Goal: Task Accomplishment & Management: Use online tool/utility

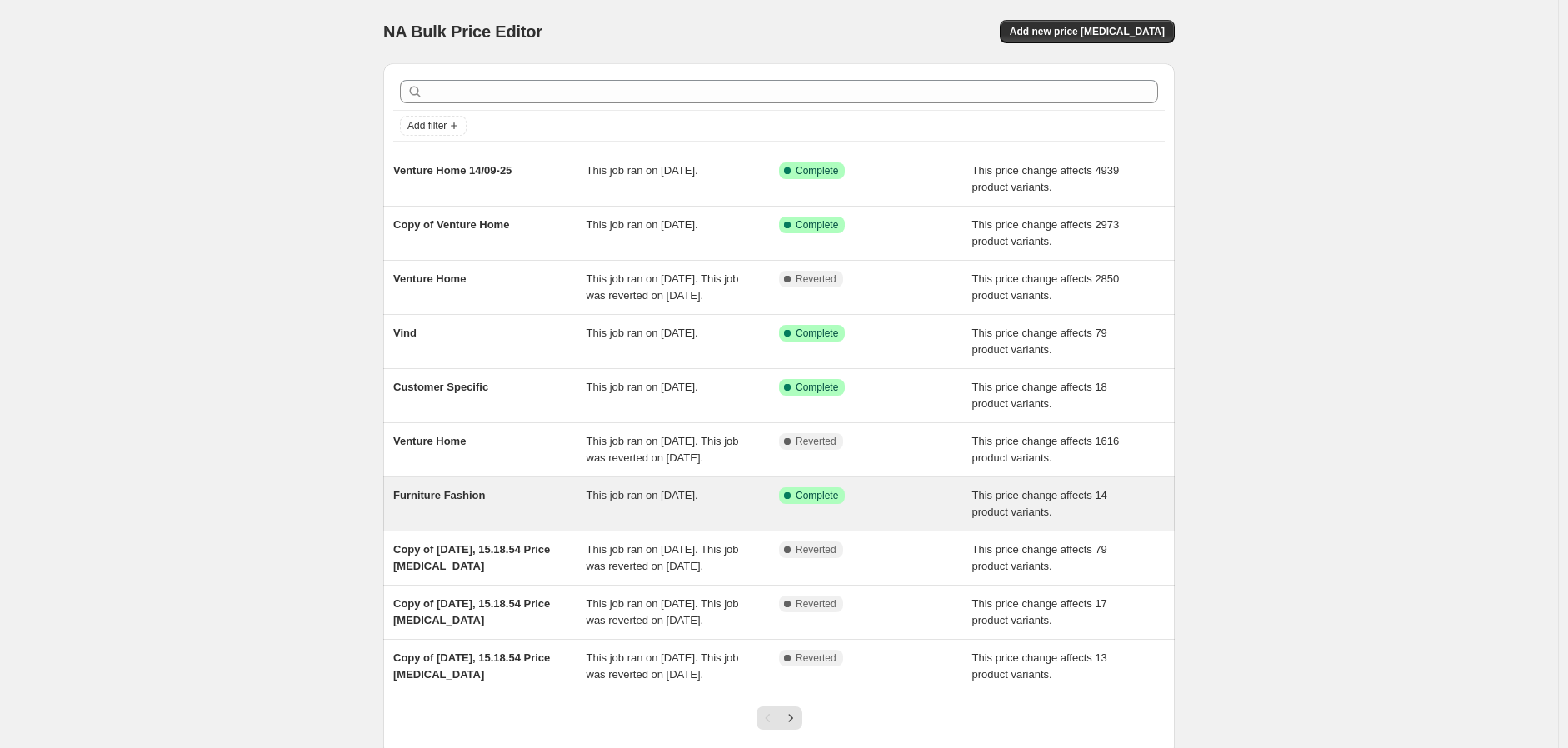
click at [585, 520] on div "Furniture Fashion" at bounding box center [490, 503] width 194 height 33
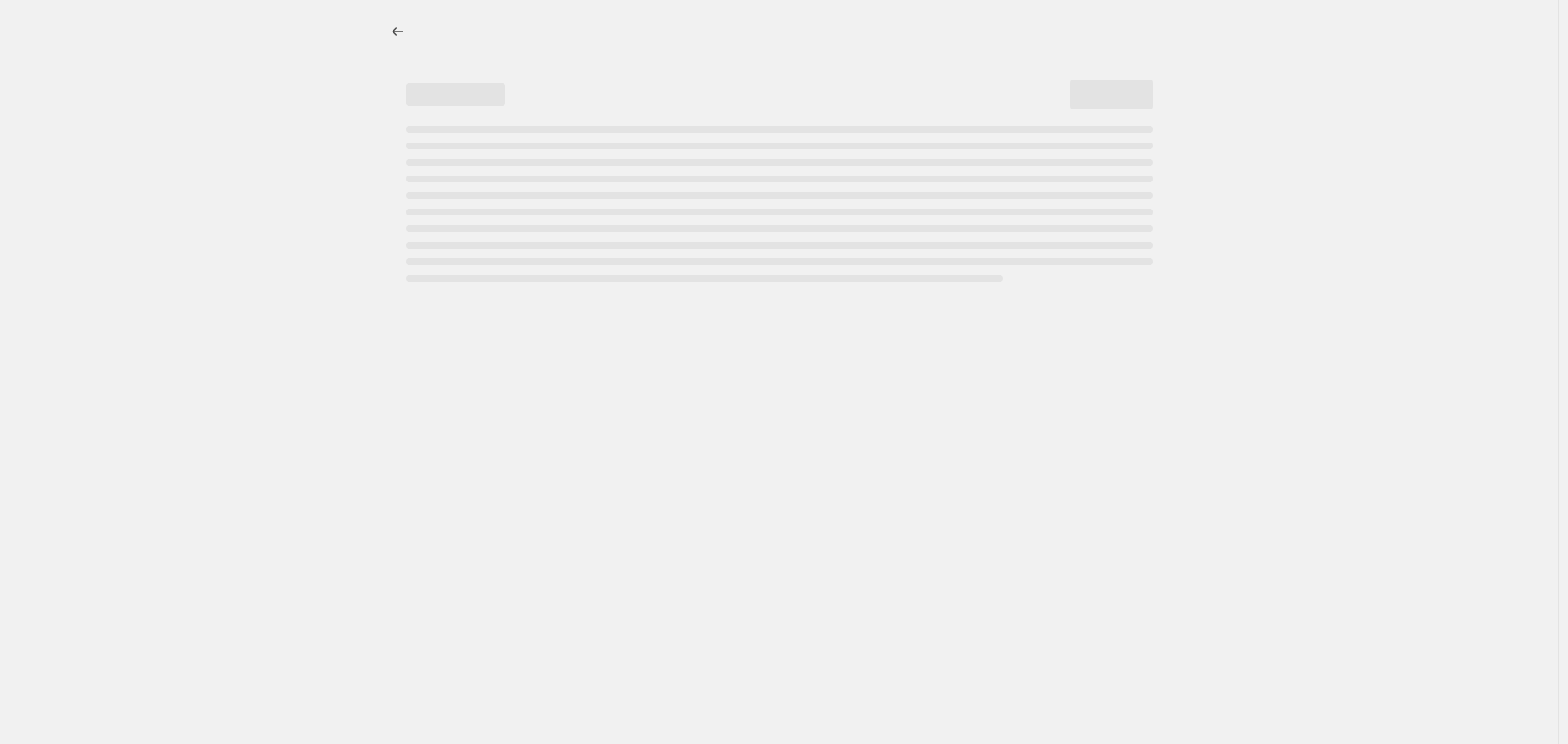
select select "margin"
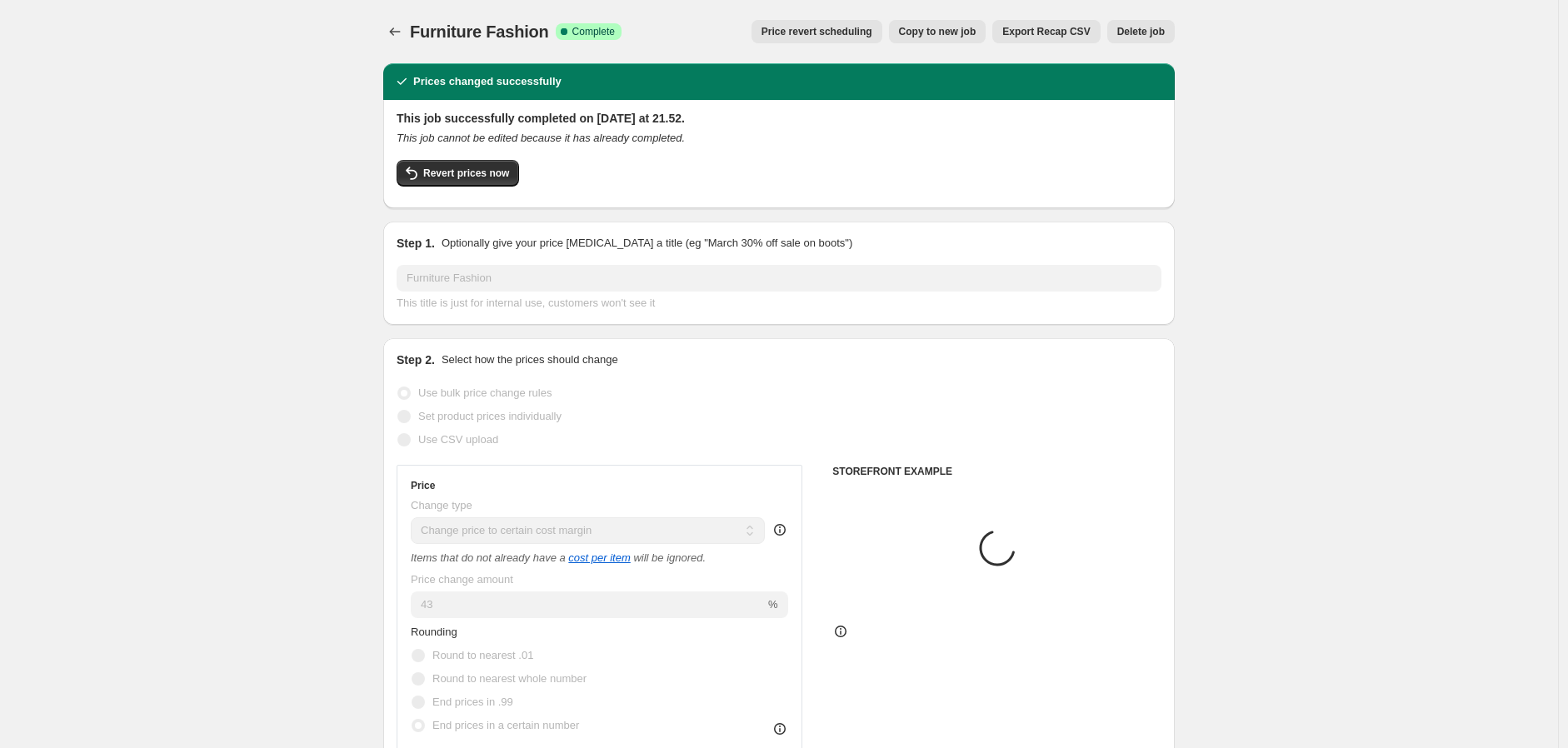
select select "collection"
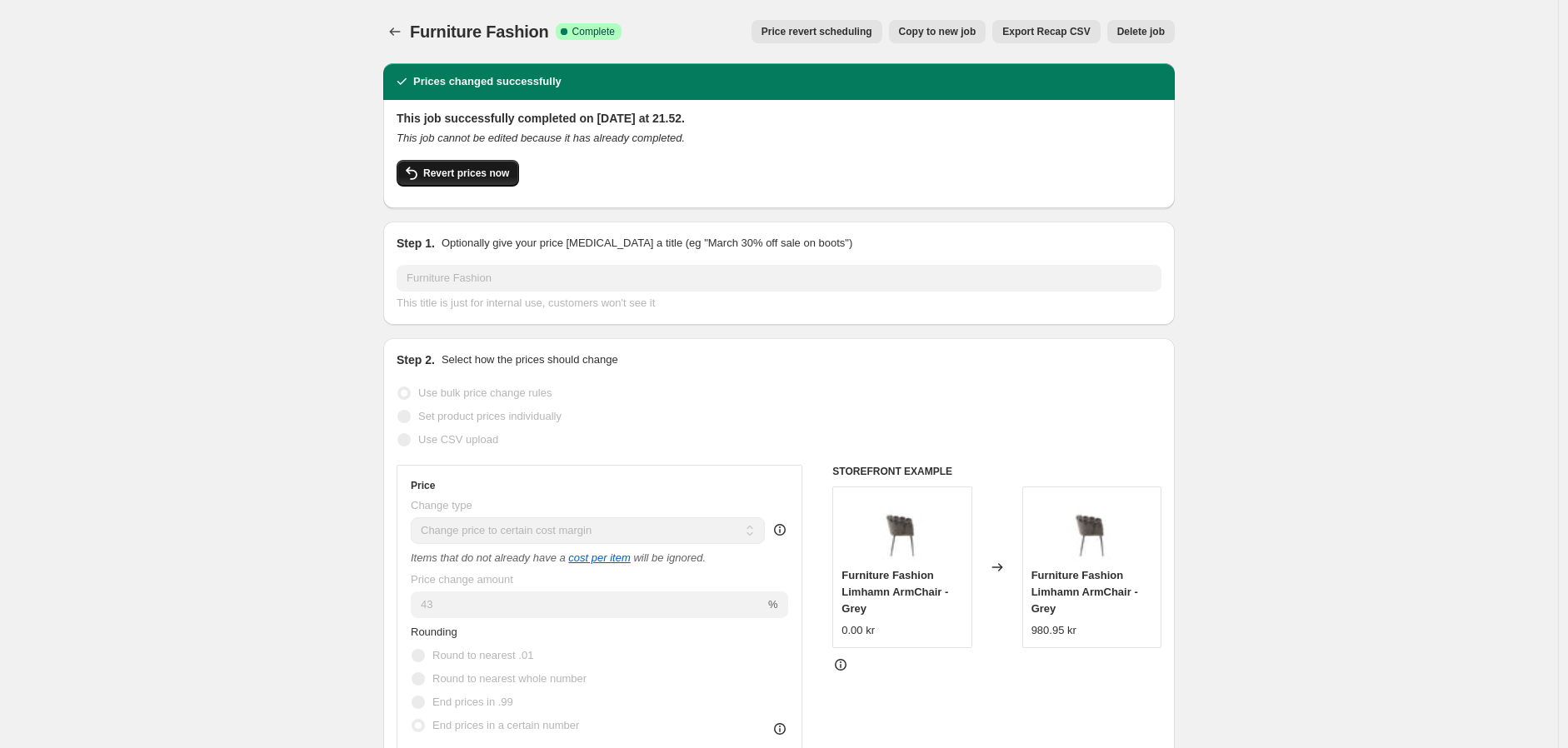
click at [451, 176] on span "Revert prices now" at bounding box center [466, 173] width 86 height 13
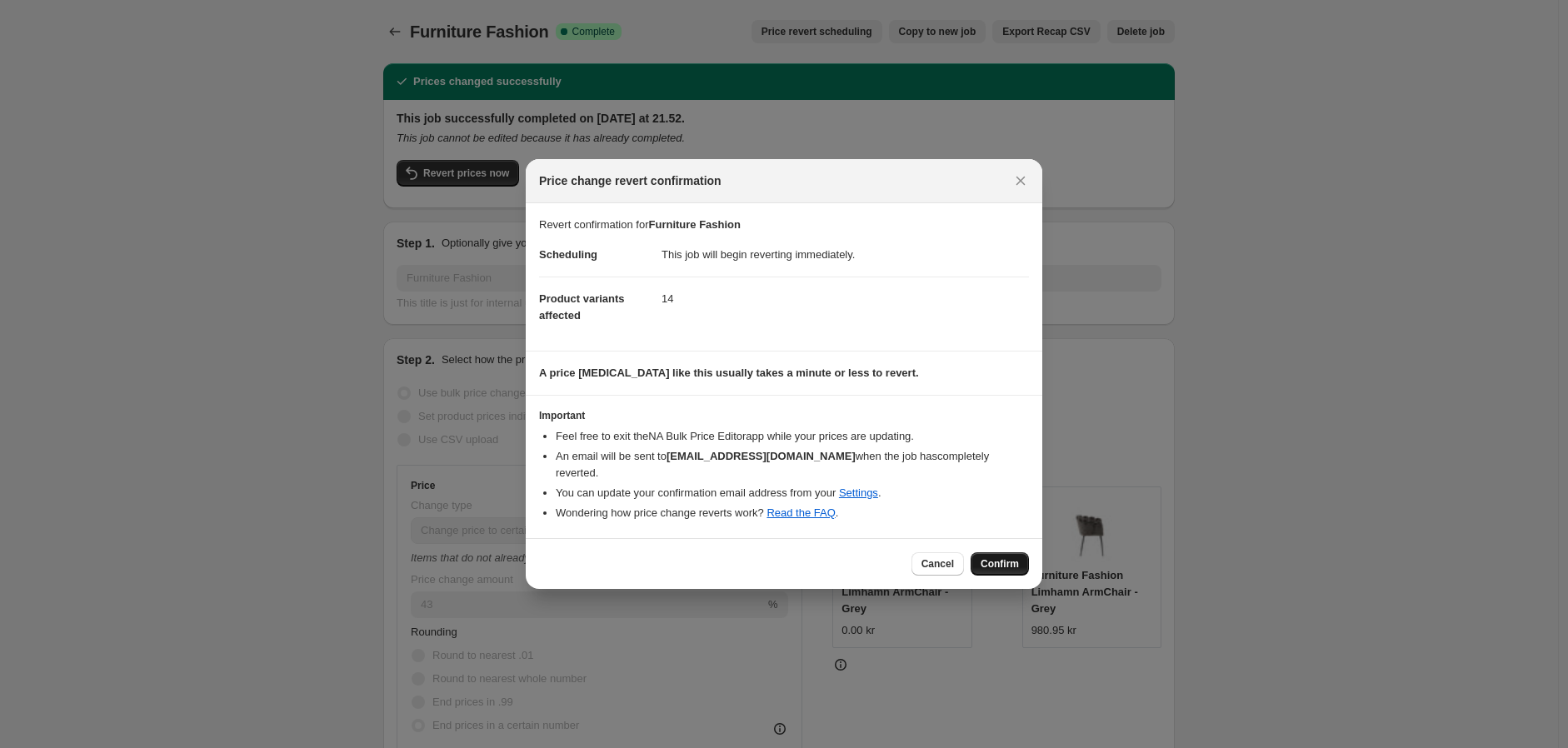
click at [988, 552] on button "Confirm" at bounding box center [1000, 563] width 58 height 23
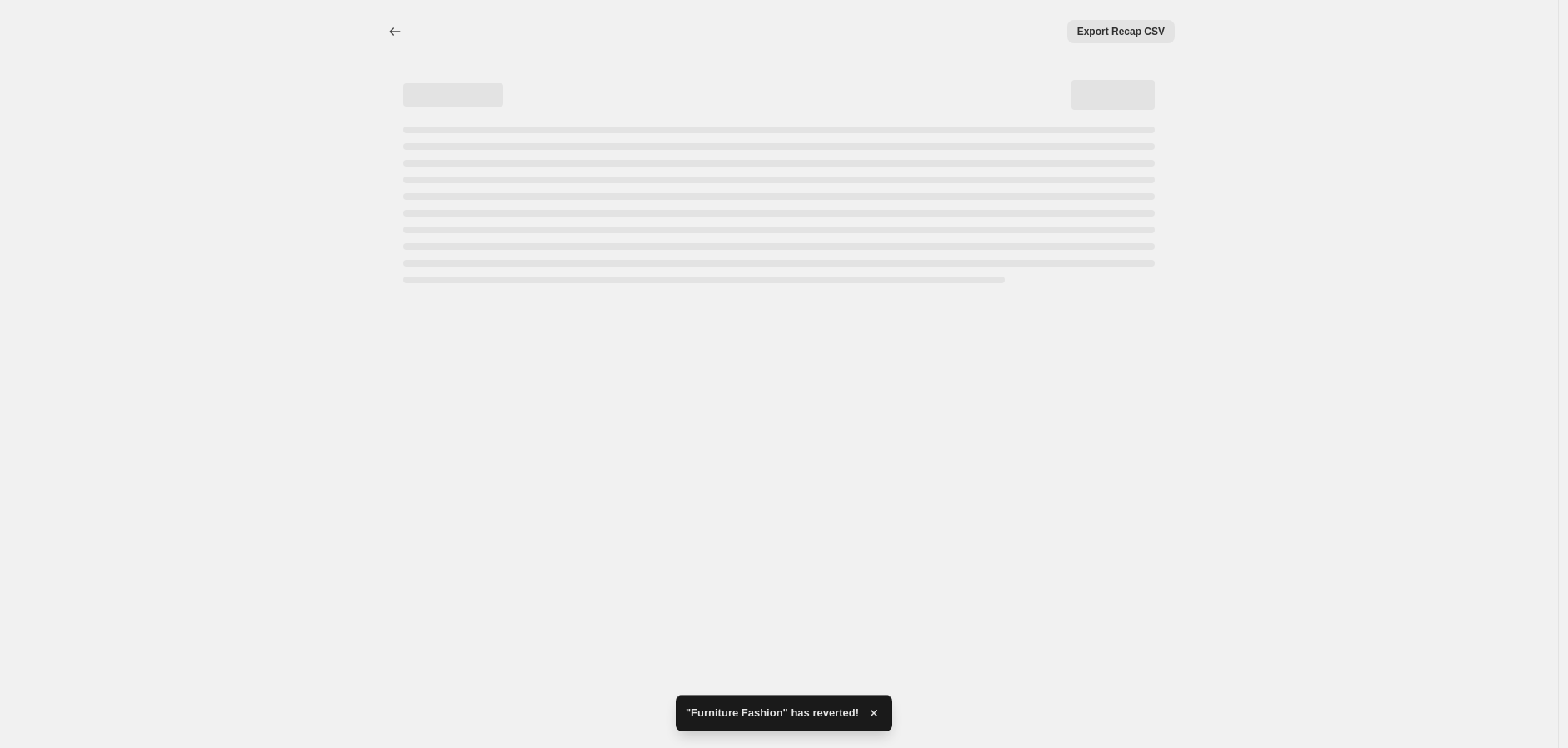
select select "margin"
select select "collection"
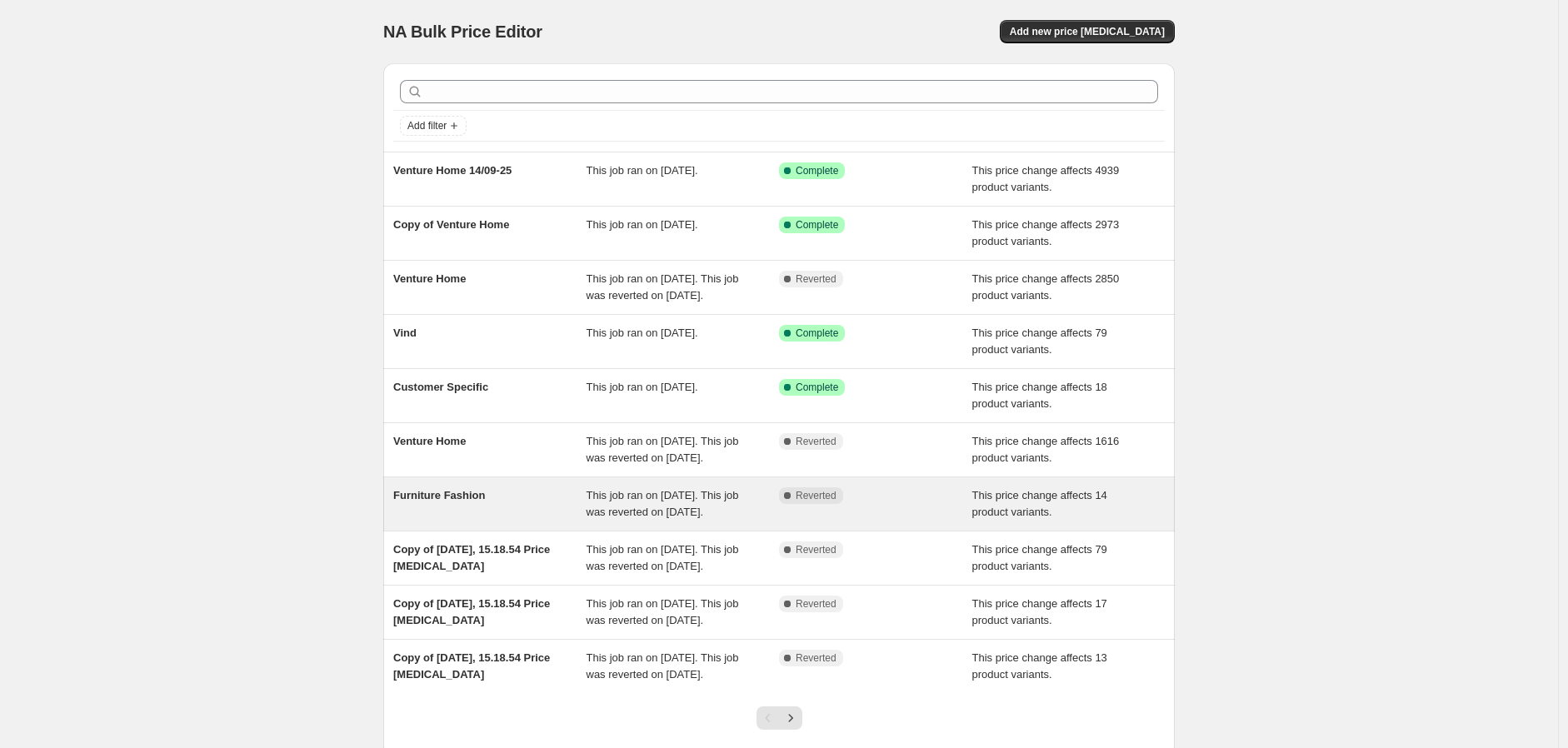
click at [564, 520] on div "Furniture Fashion" at bounding box center [490, 503] width 194 height 33
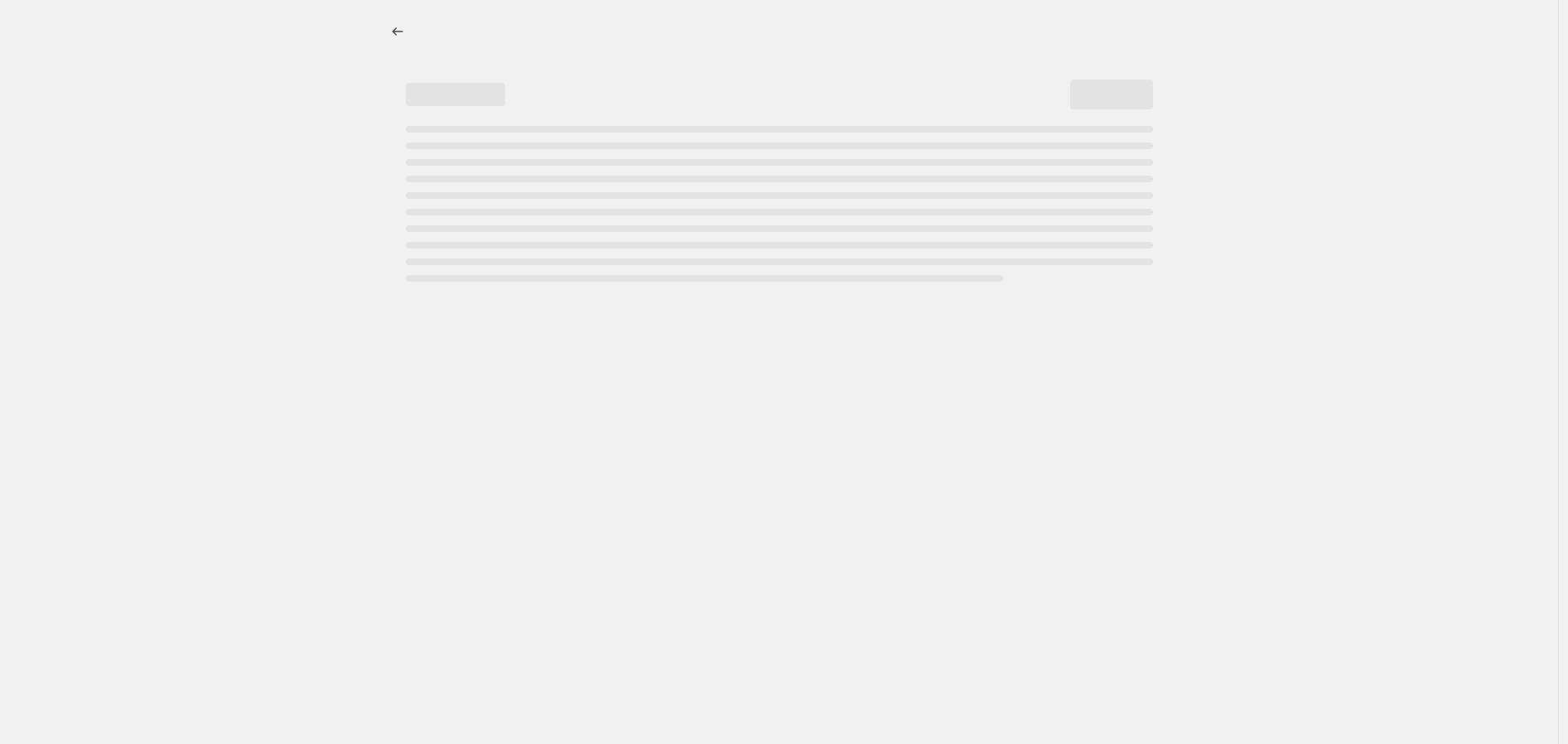
select select "margin"
select select "collection"
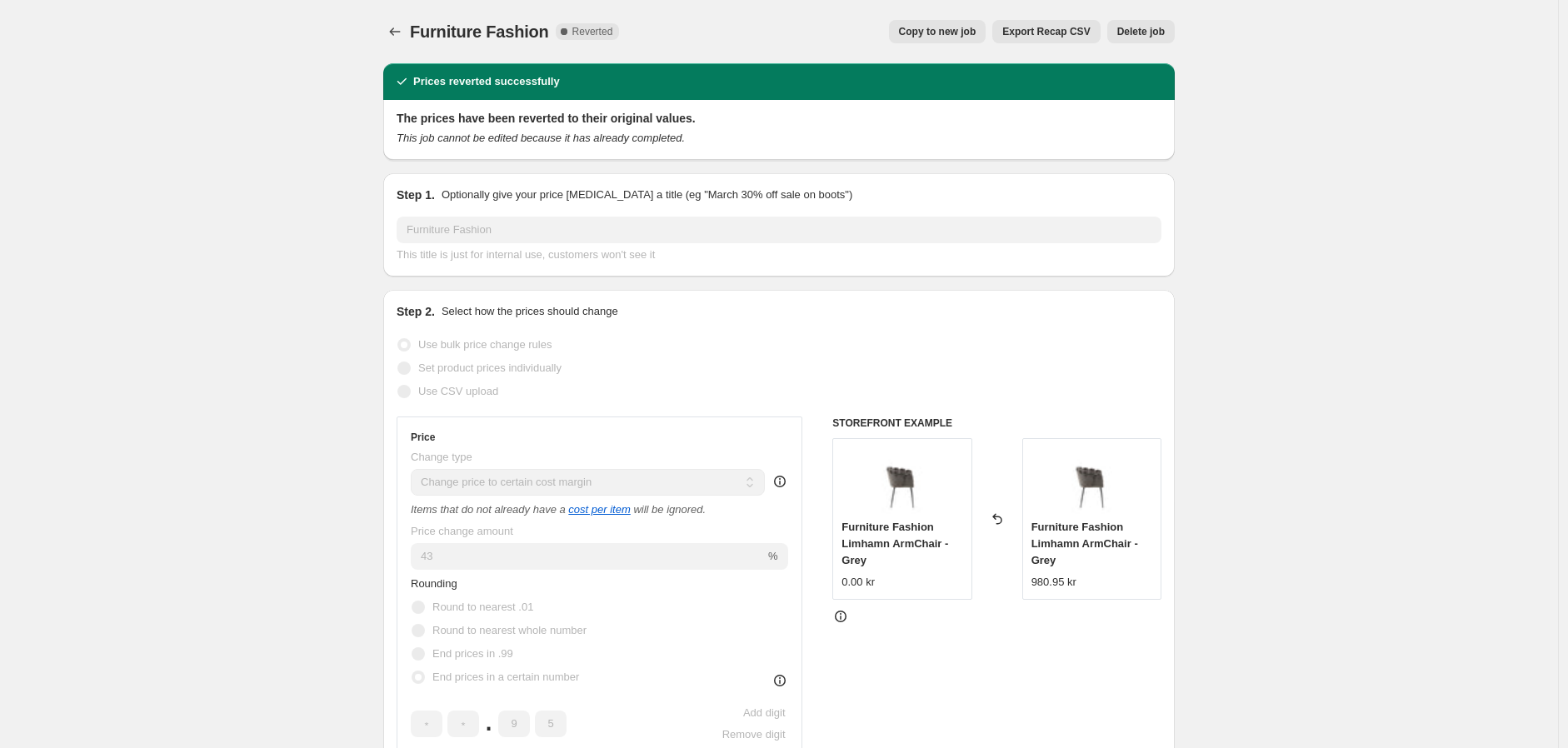
click at [962, 33] on span "Copy to new job" at bounding box center [938, 31] width 78 height 13
select select "margin"
select select "collection"
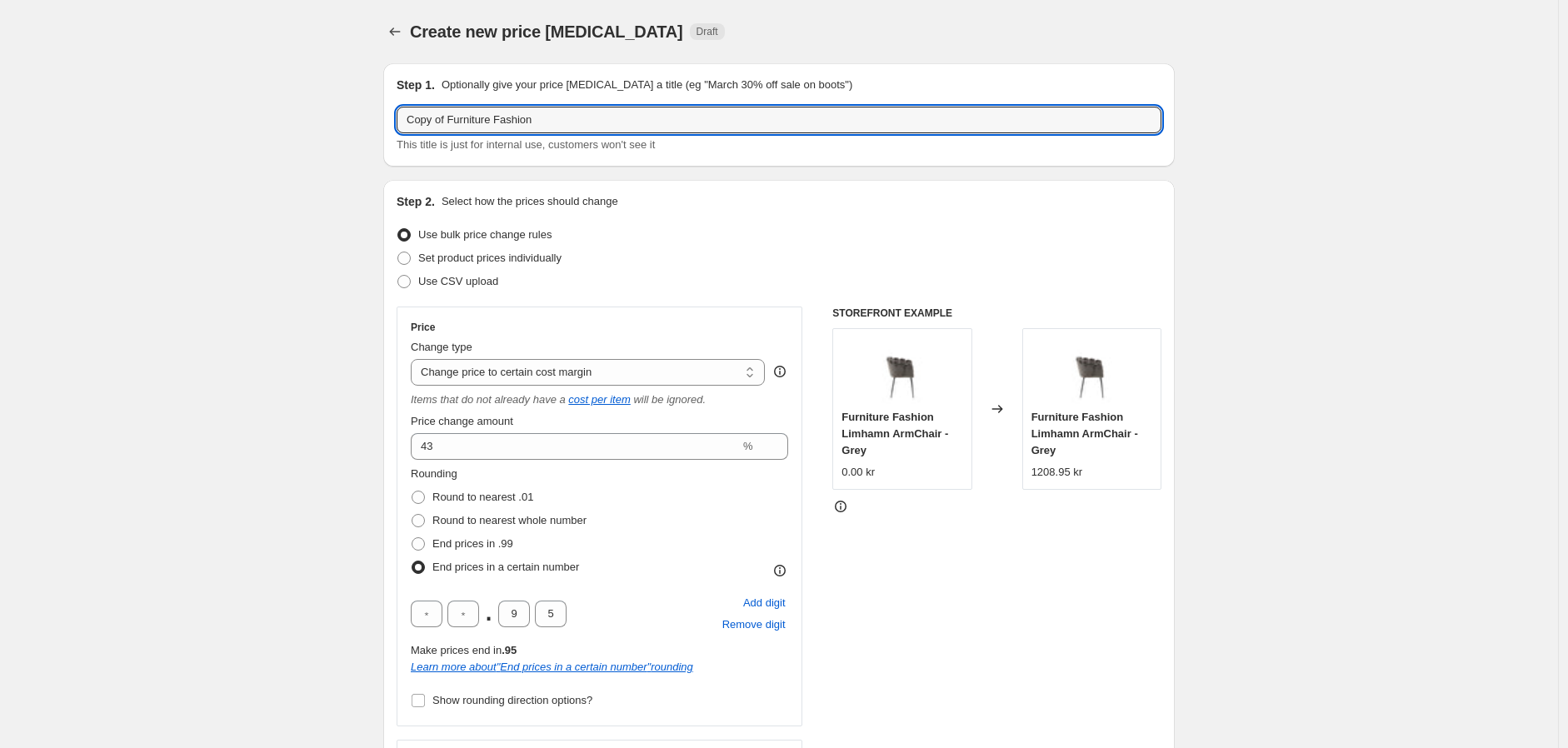
drag, startPoint x: 449, startPoint y: 119, endPoint x: 380, endPoint y: 118, distance: 69.0
click at [550, 121] on input "Furniture Fashion" at bounding box center [779, 120] width 765 height 27
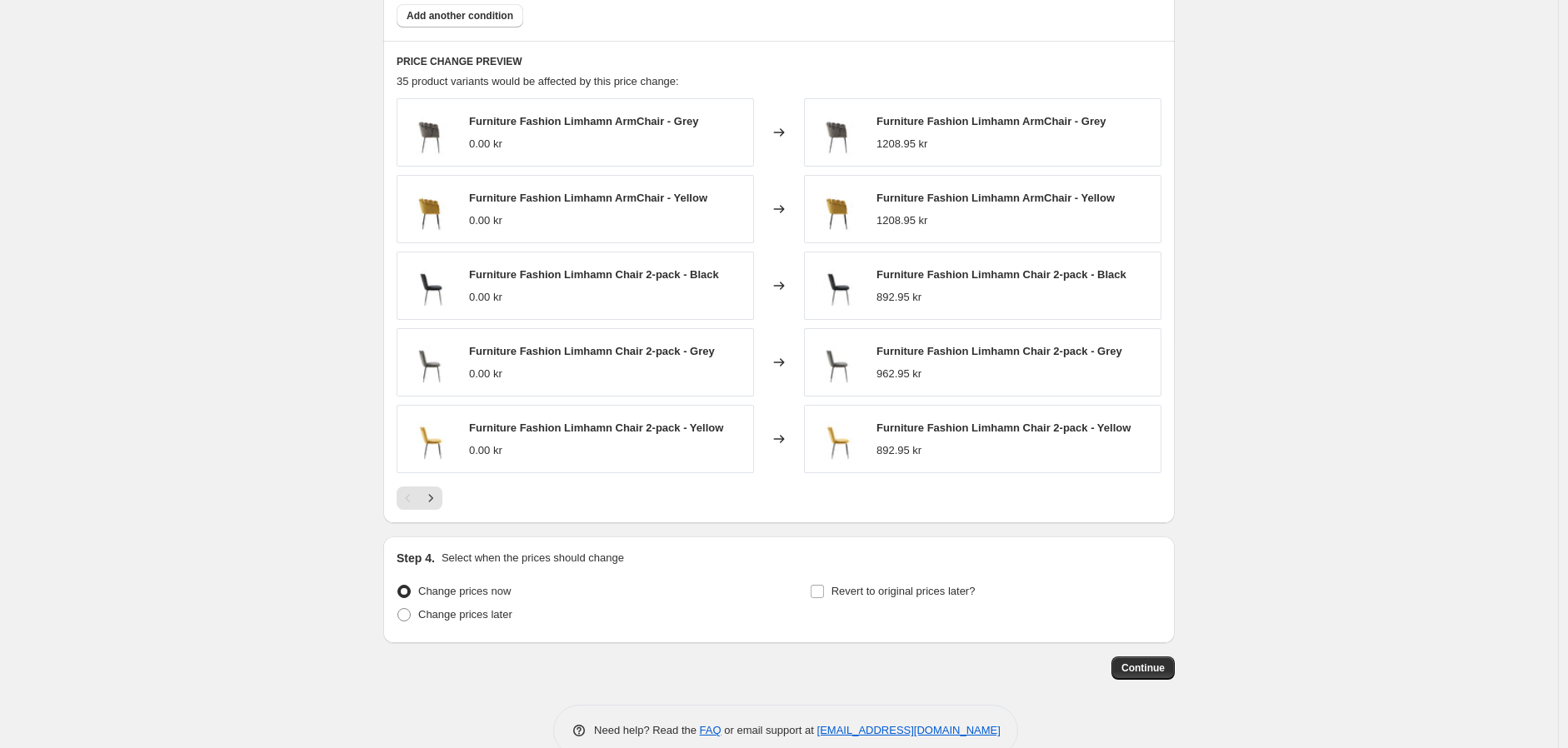
scroll to position [1224, 0]
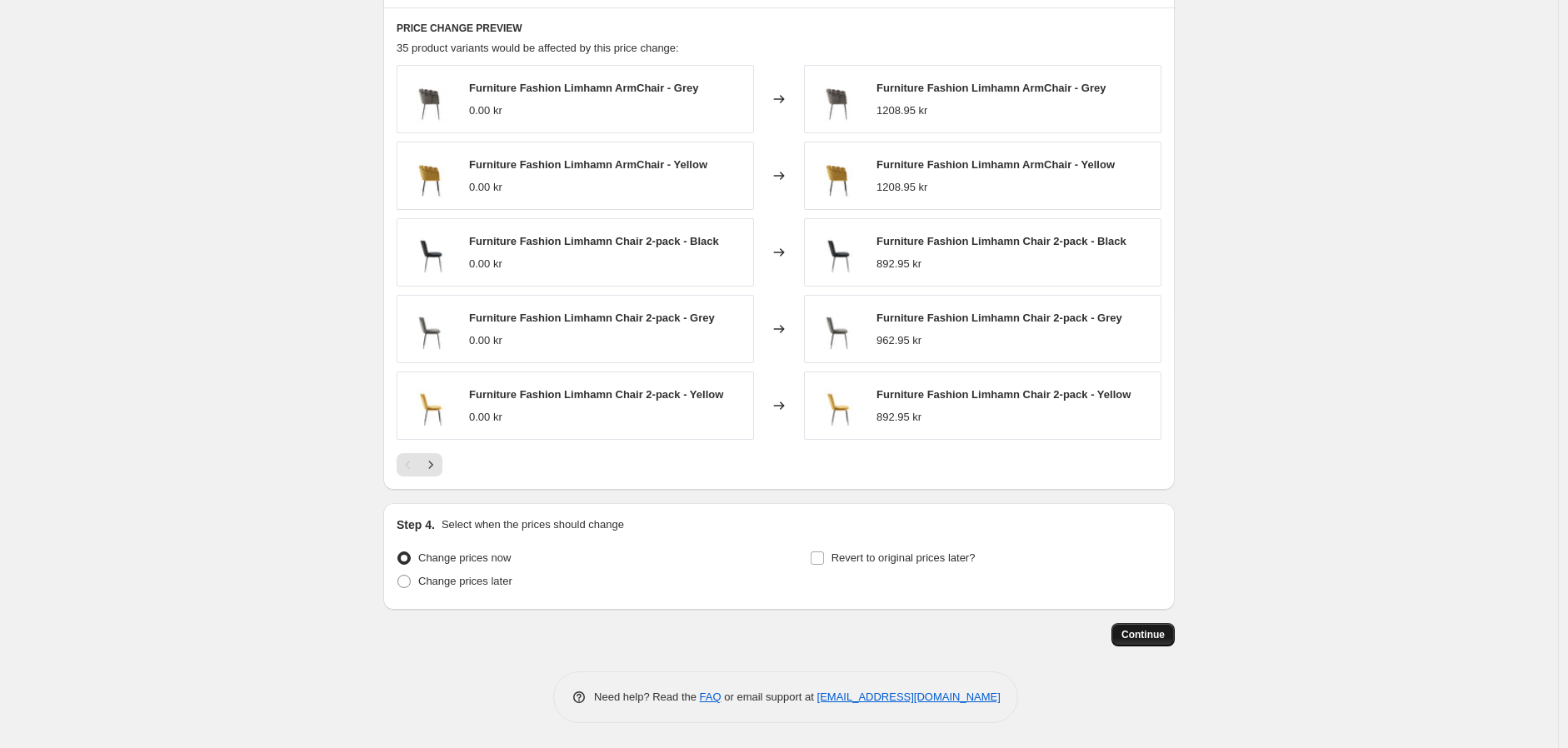
type input "Furniture Fashion 17/09-25"
click at [1143, 632] on span "Continue" at bounding box center [1143, 634] width 43 height 13
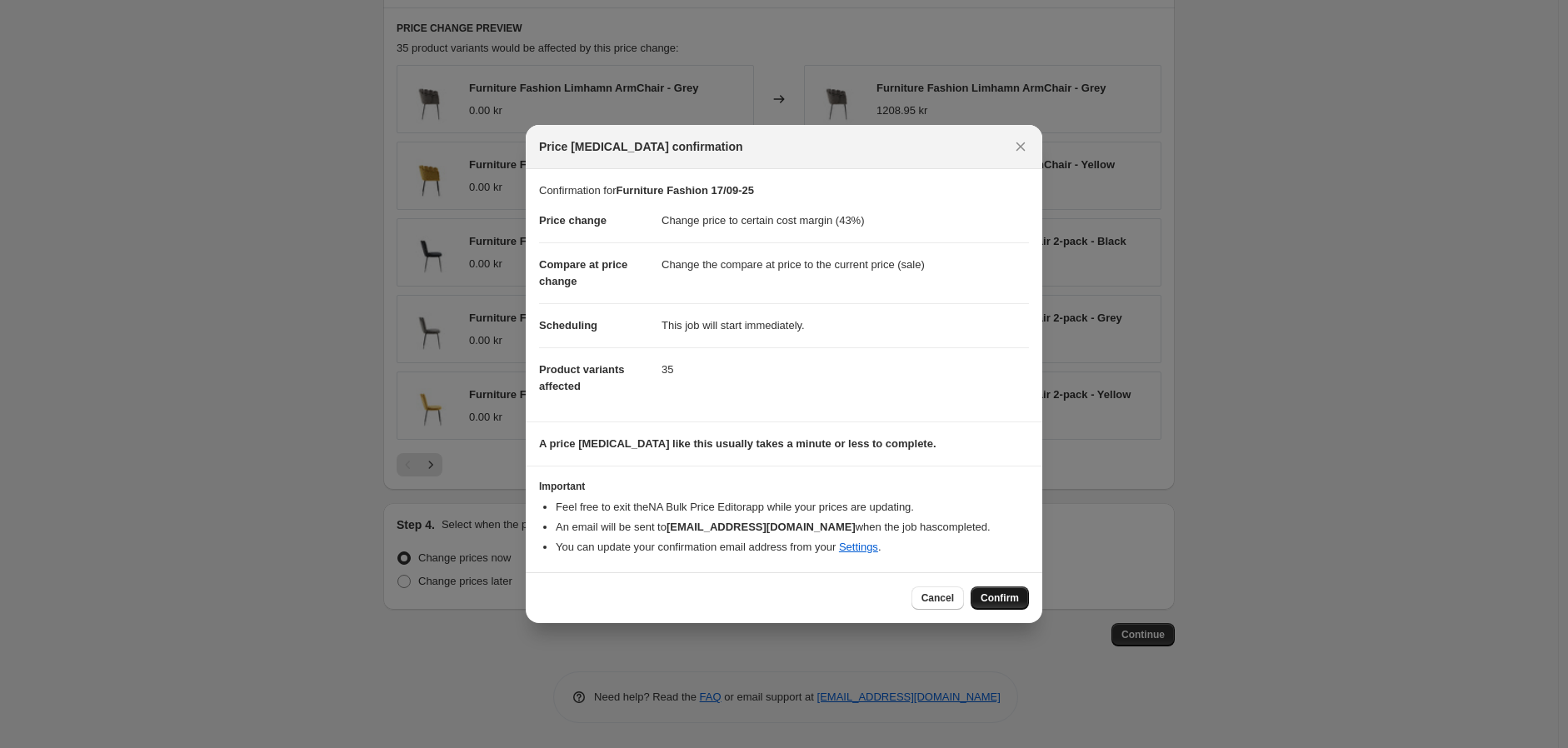
click at [994, 596] on span "Confirm" at bounding box center [1000, 597] width 38 height 13
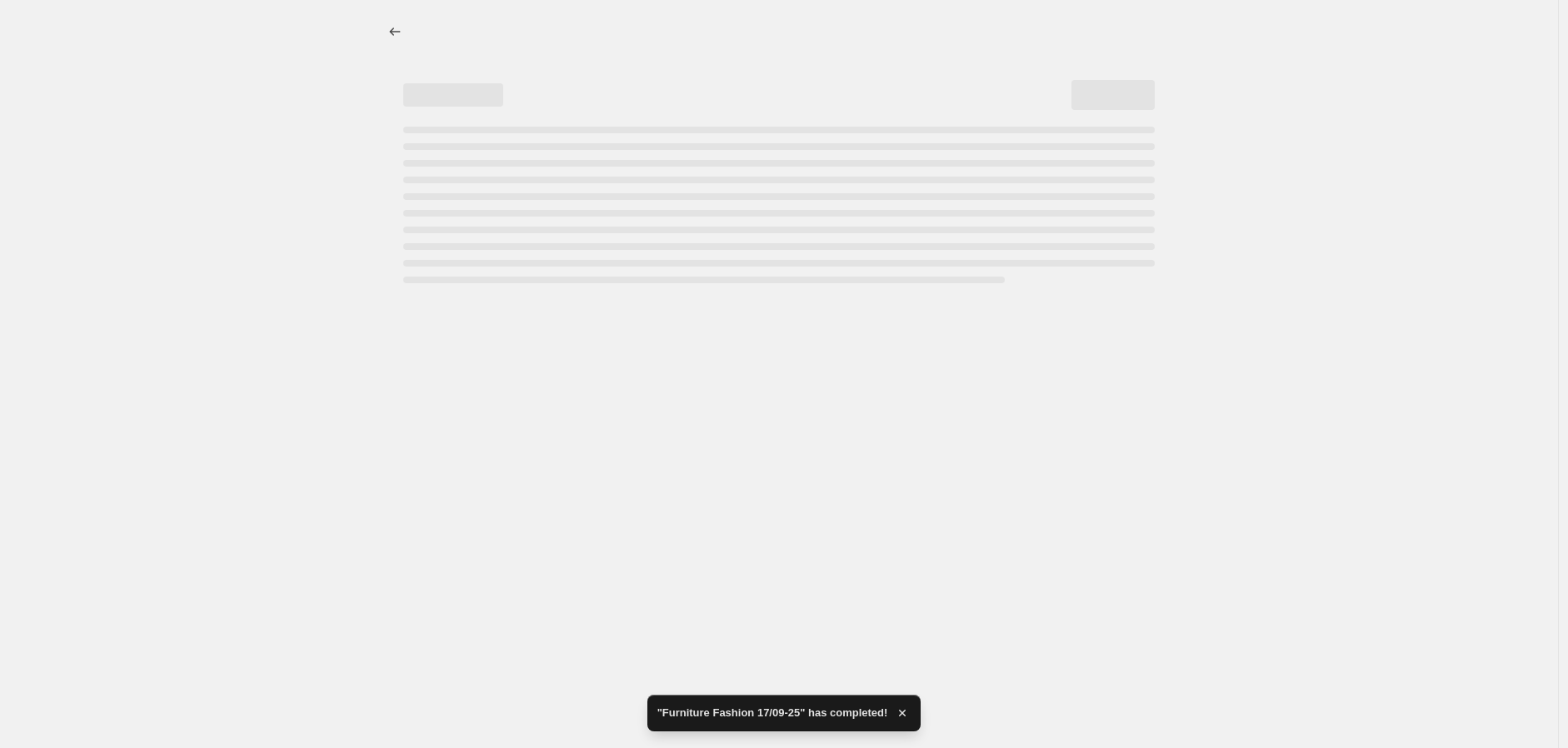
select select "margin"
select select "collection"
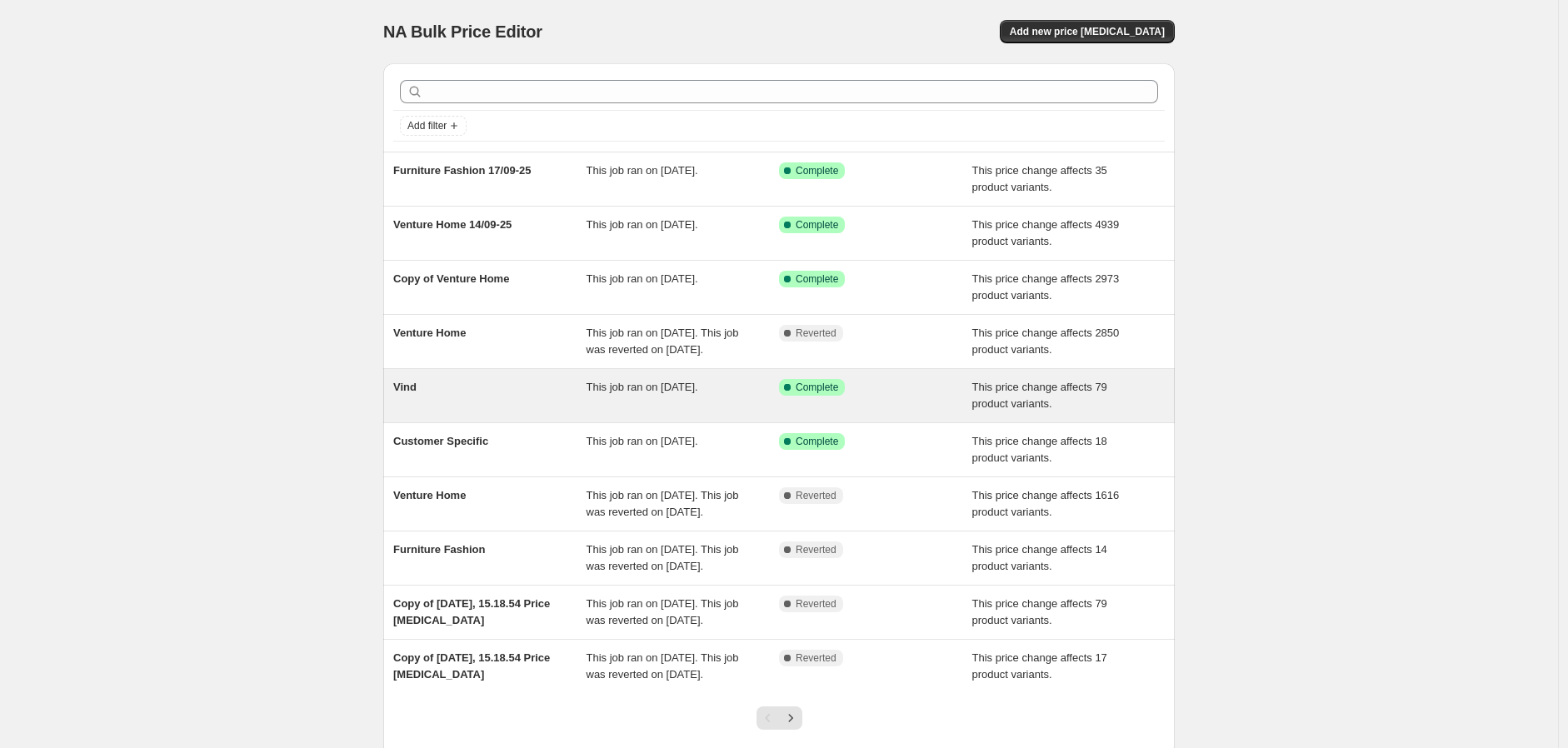
click at [598, 393] on span "This job ran on [DATE]." at bounding box center [642, 386] width 112 height 13
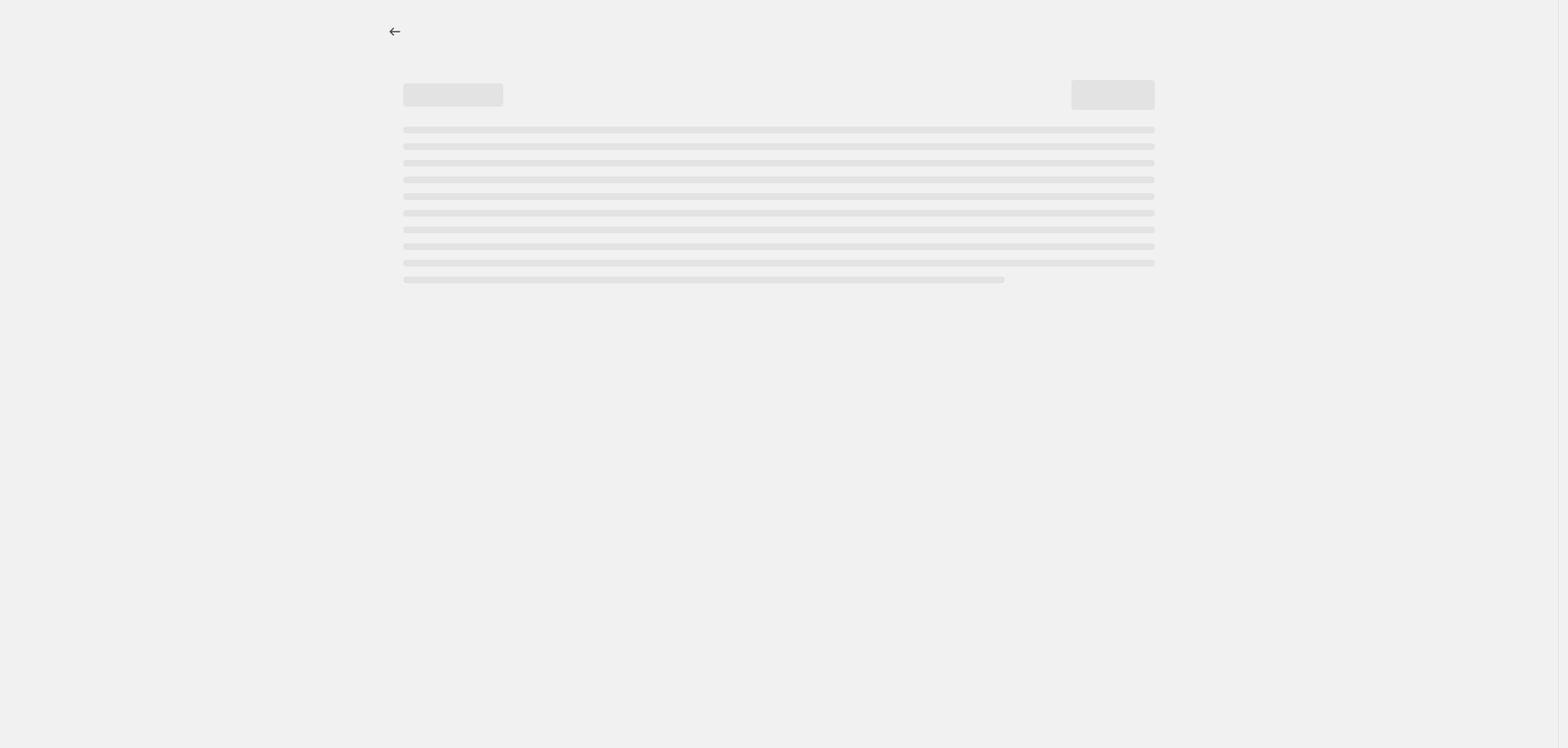
select select "margin"
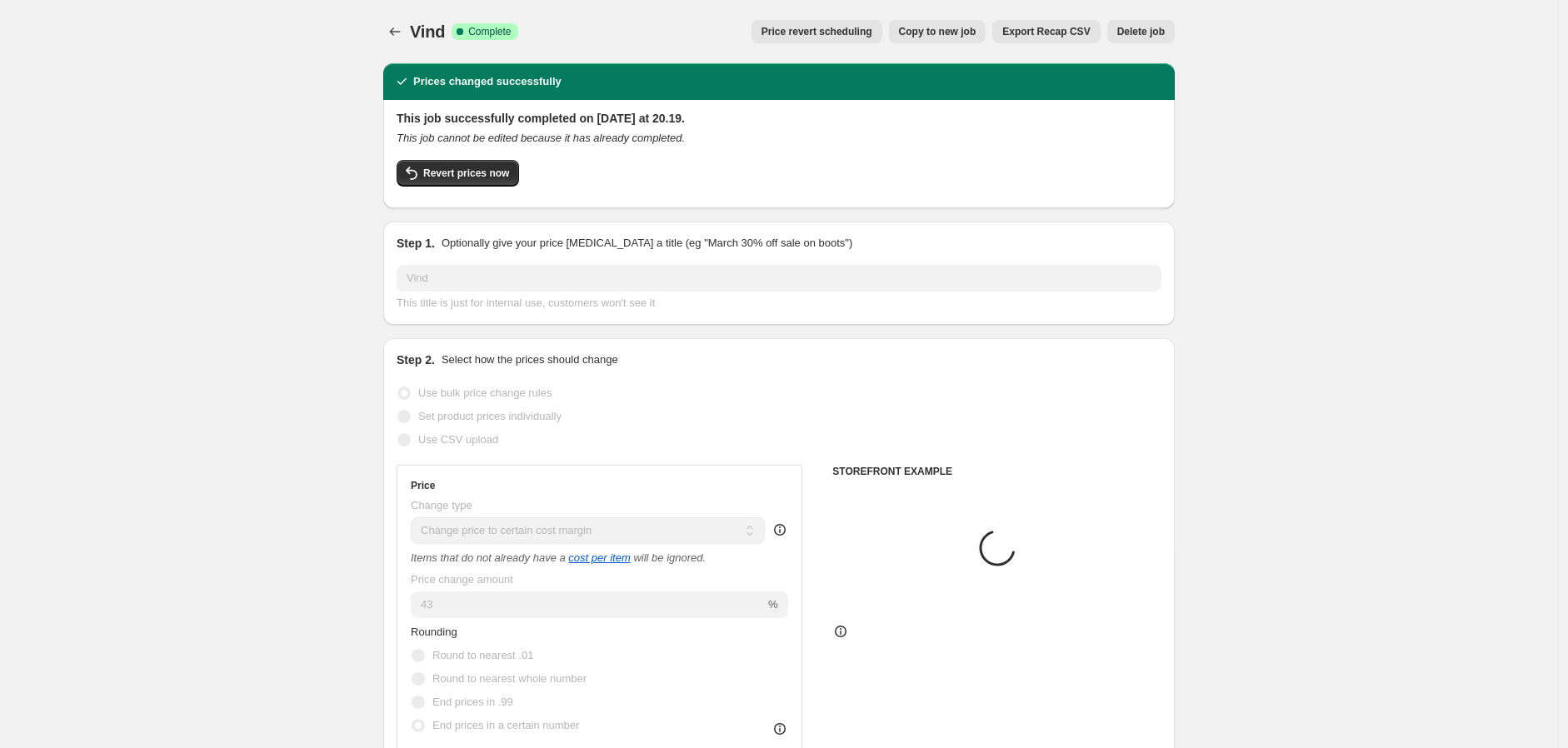
select select "collection"
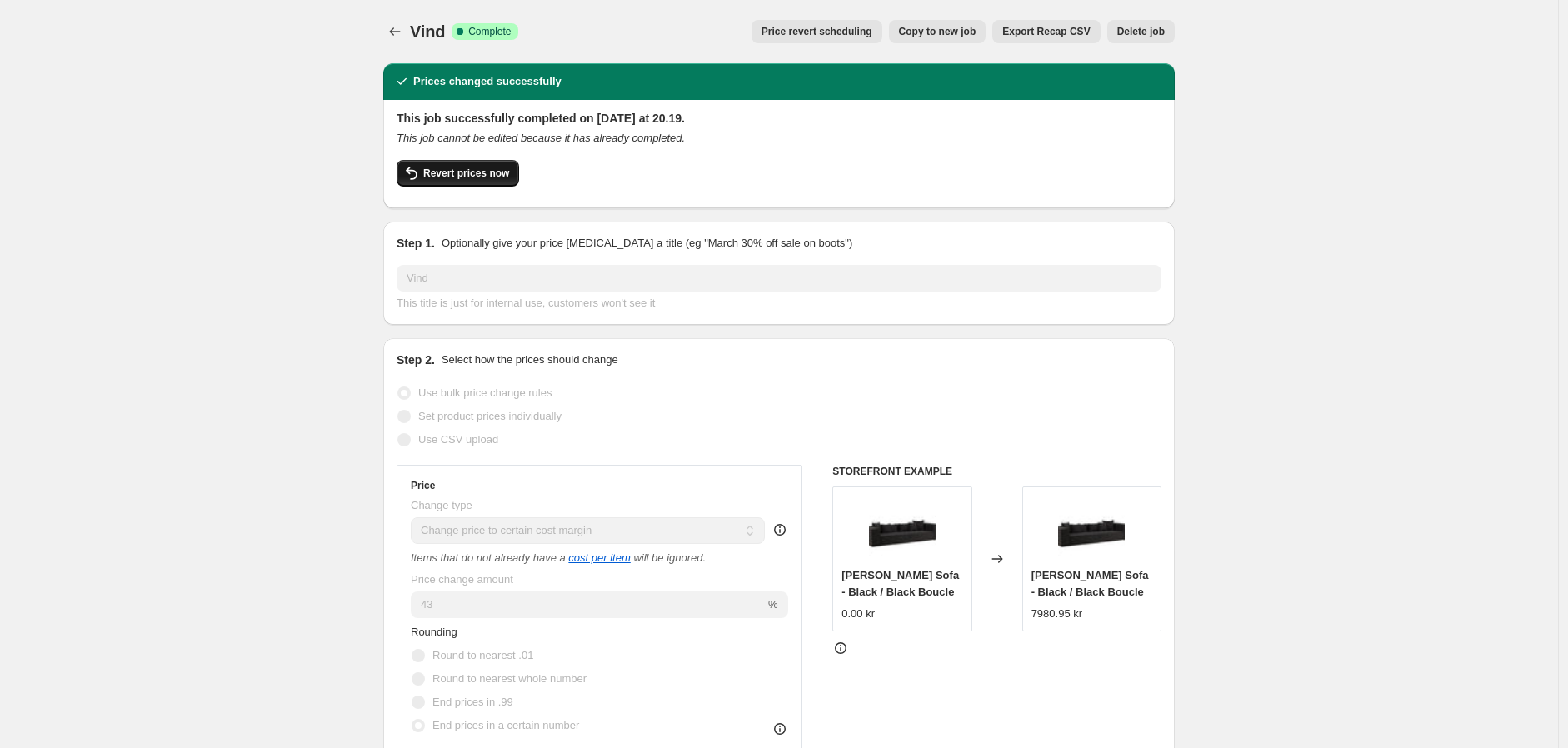
click at [498, 169] on span "Revert prices now" at bounding box center [466, 173] width 86 height 13
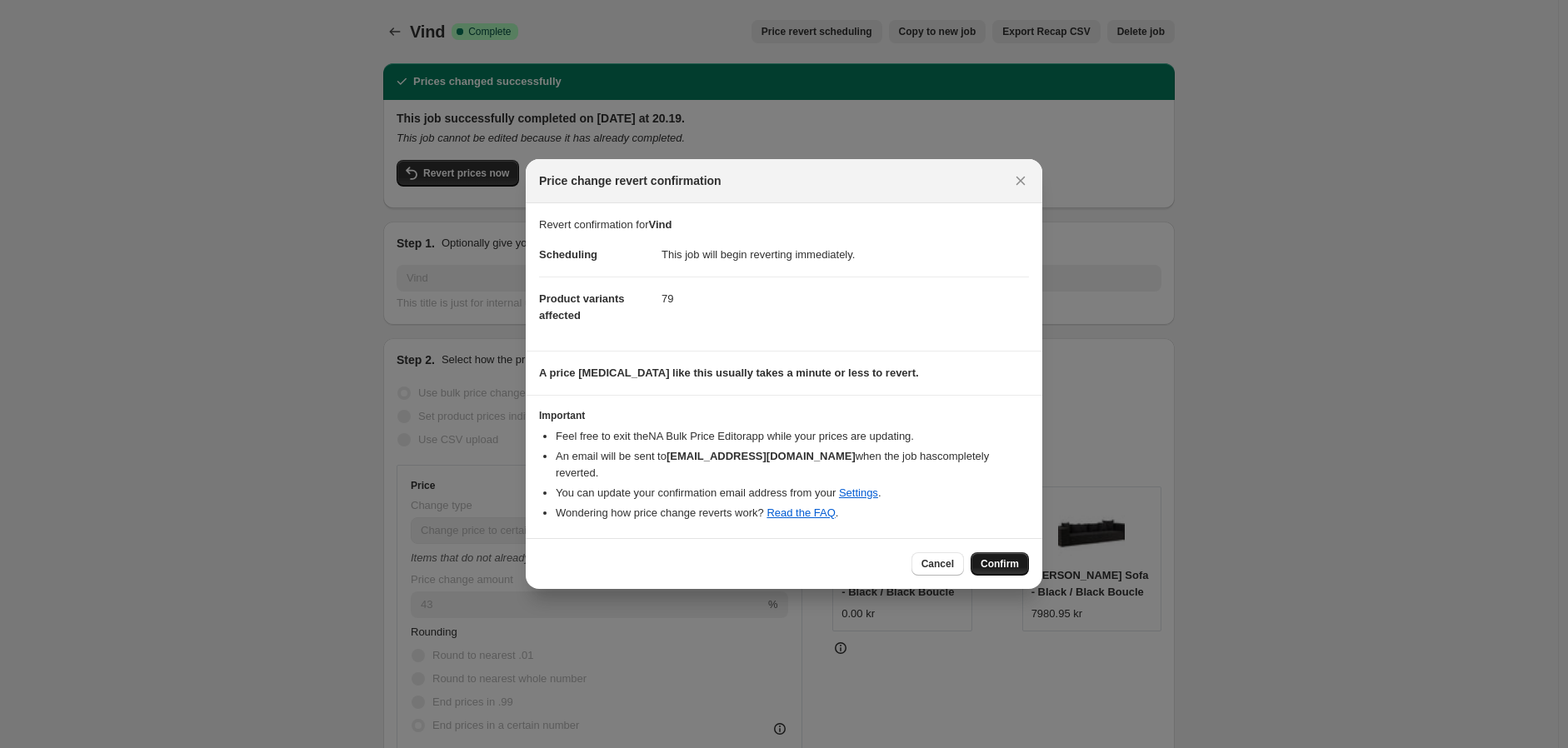
click at [1011, 557] on span "Confirm" at bounding box center [1000, 563] width 38 height 13
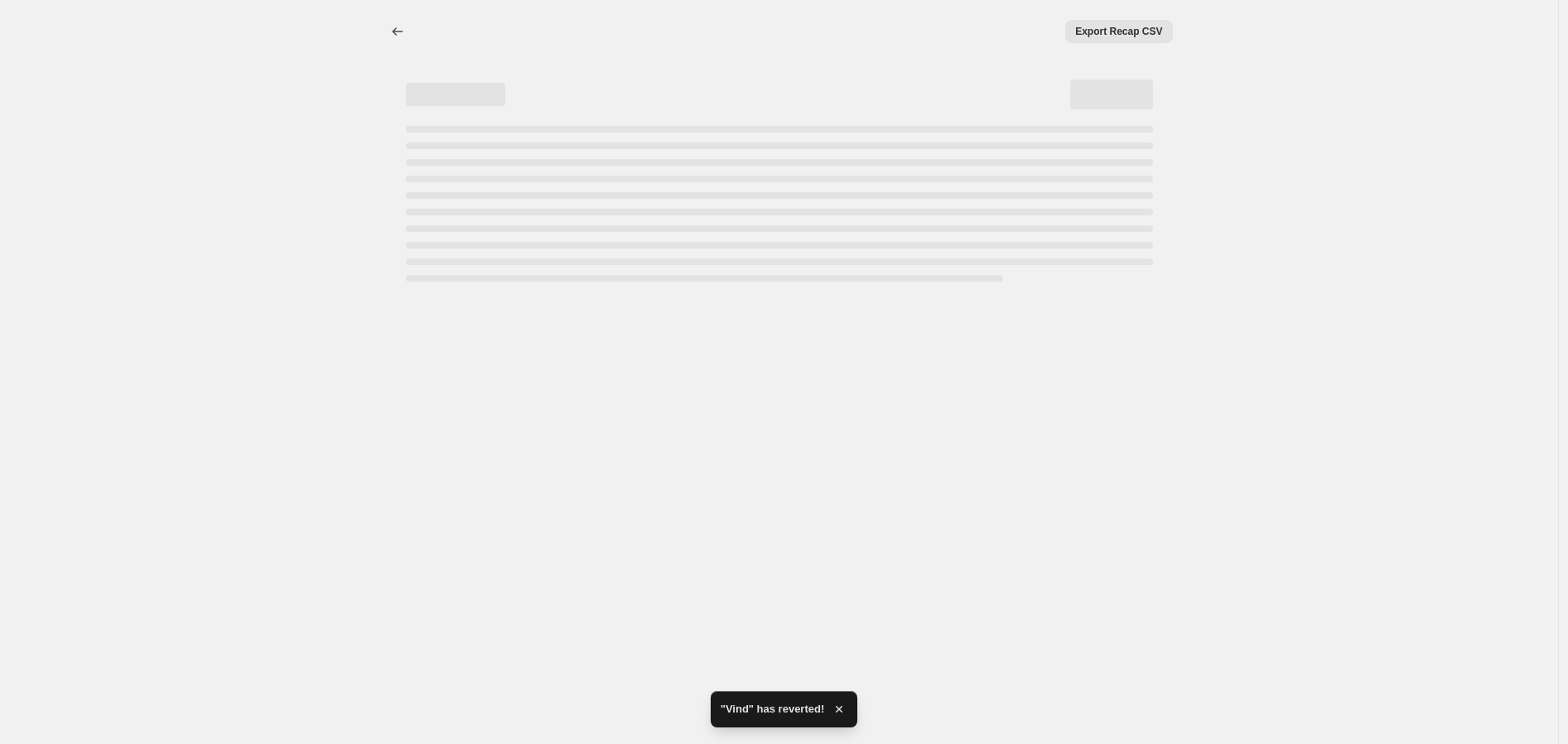
select select "margin"
select select "collection"
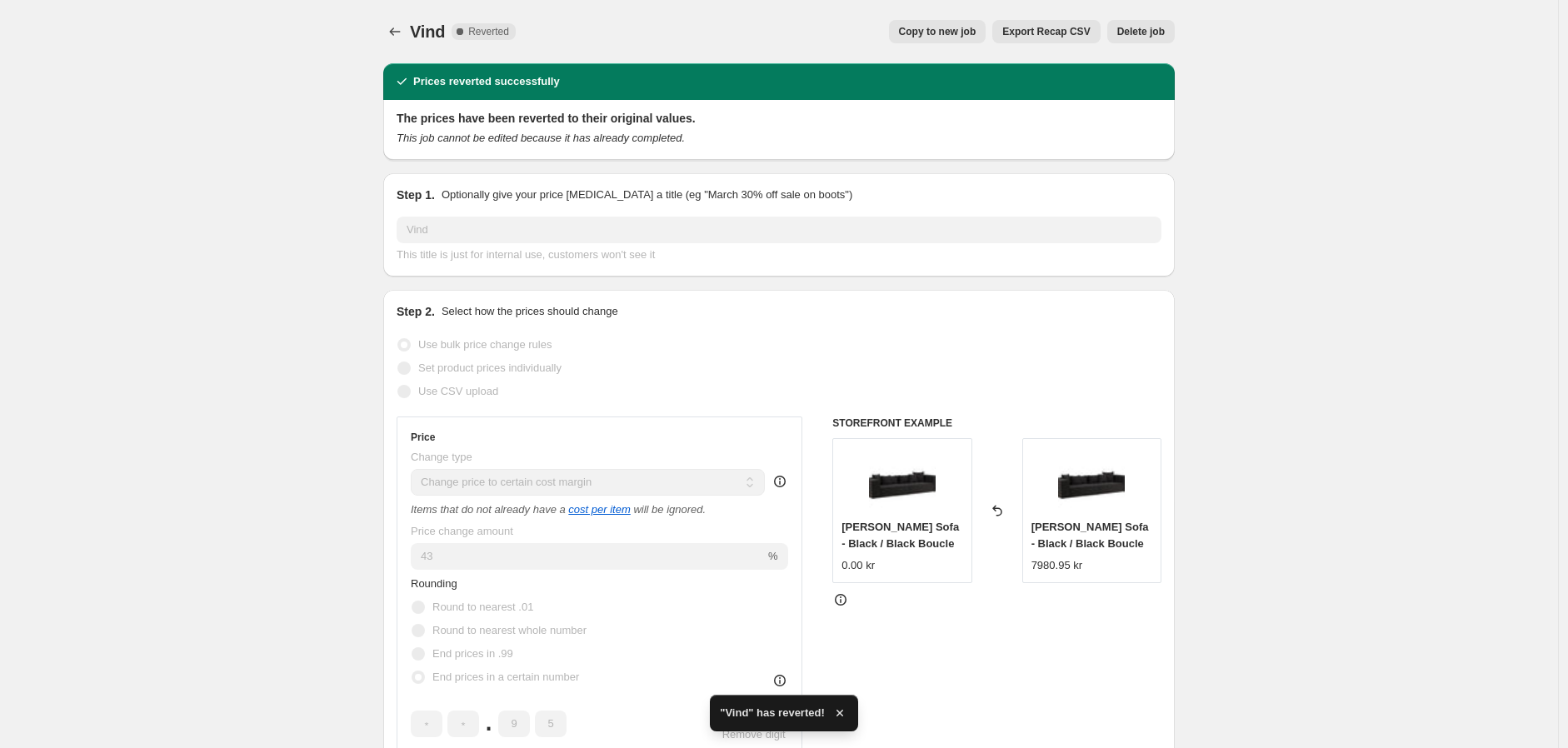
click at [937, 23] on button "Copy to new job" at bounding box center [938, 31] width 98 height 23
select select "margin"
select select "collection"
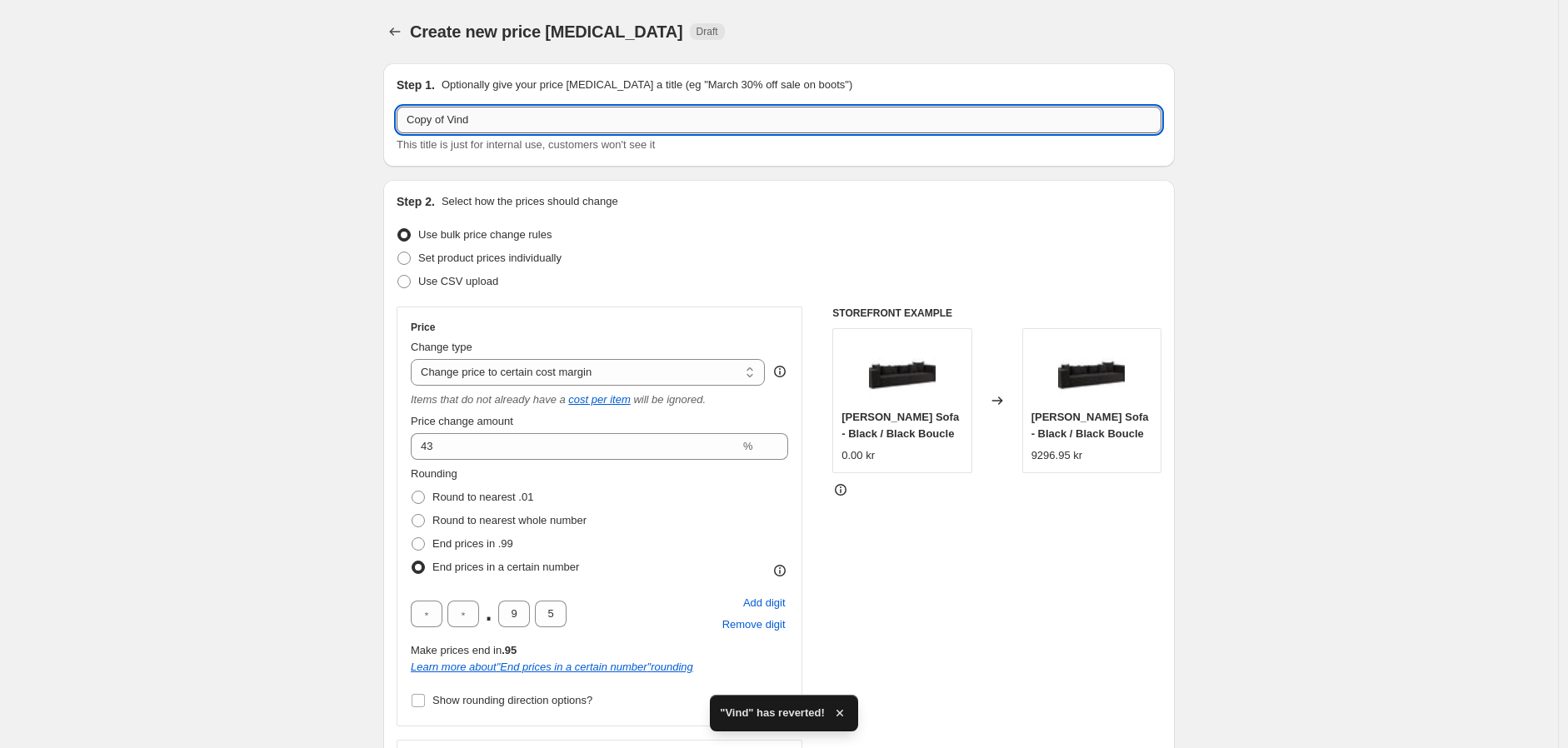
click at [492, 113] on input "Copy of Vind" at bounding box center [779, 120] width 765 height 27
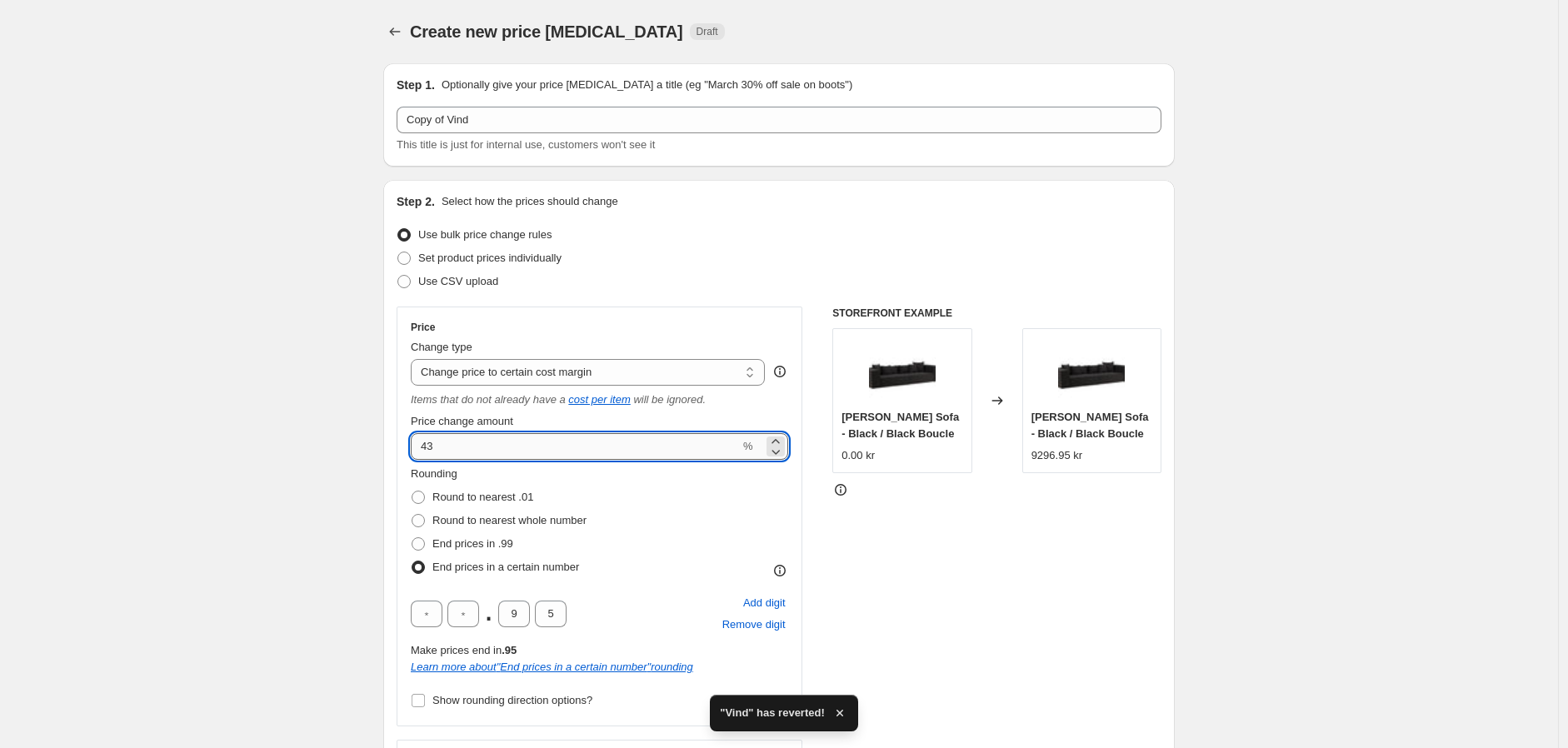
click at [478, 454] on input "43" at bounding box center [574, 446] width 329 height 27
type input "45"
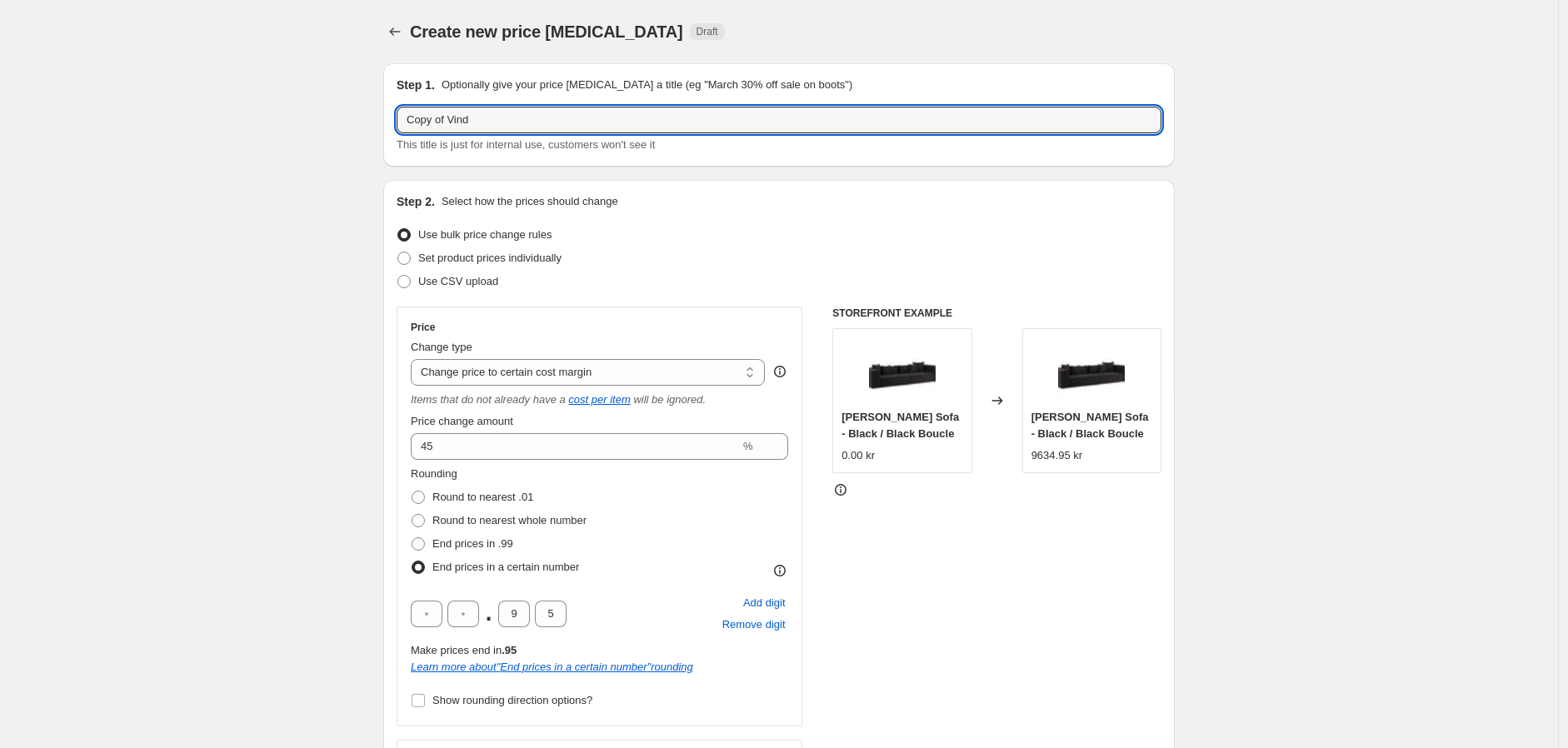
drag, startPoint x: 448, startPoint y: 115, endPoint x: 392, endPoint y: 124, distance: 56.7
click at [392, 123] on div "Step 1. Optionally give your price change job a title (eg "March 30% off sale o…" at bounding box center [779, 114] width 791 height 103
click at [489, 127] on input "Vind" at bounding box center [779, 120] width 765 height 27
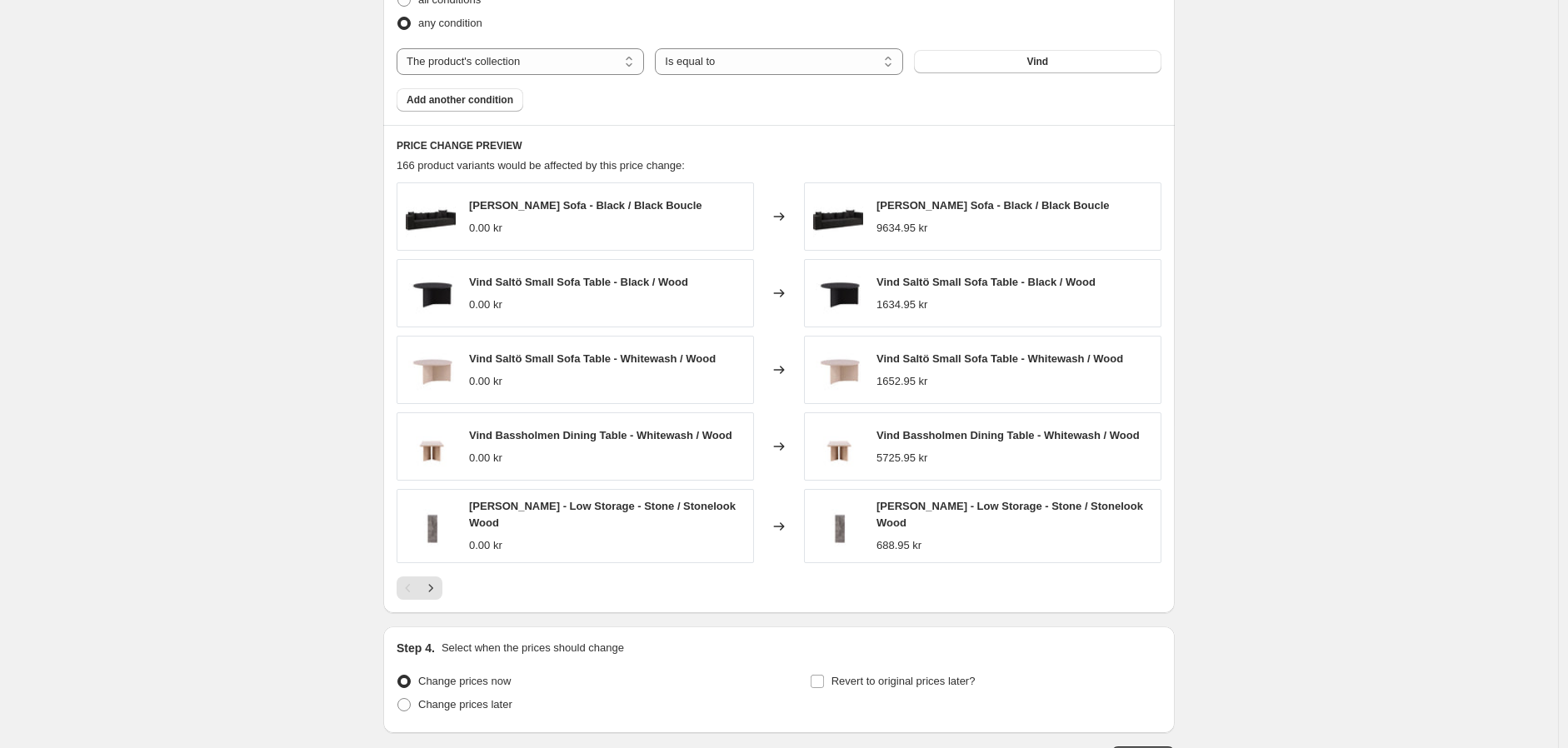
scroll to position [1229, 0]
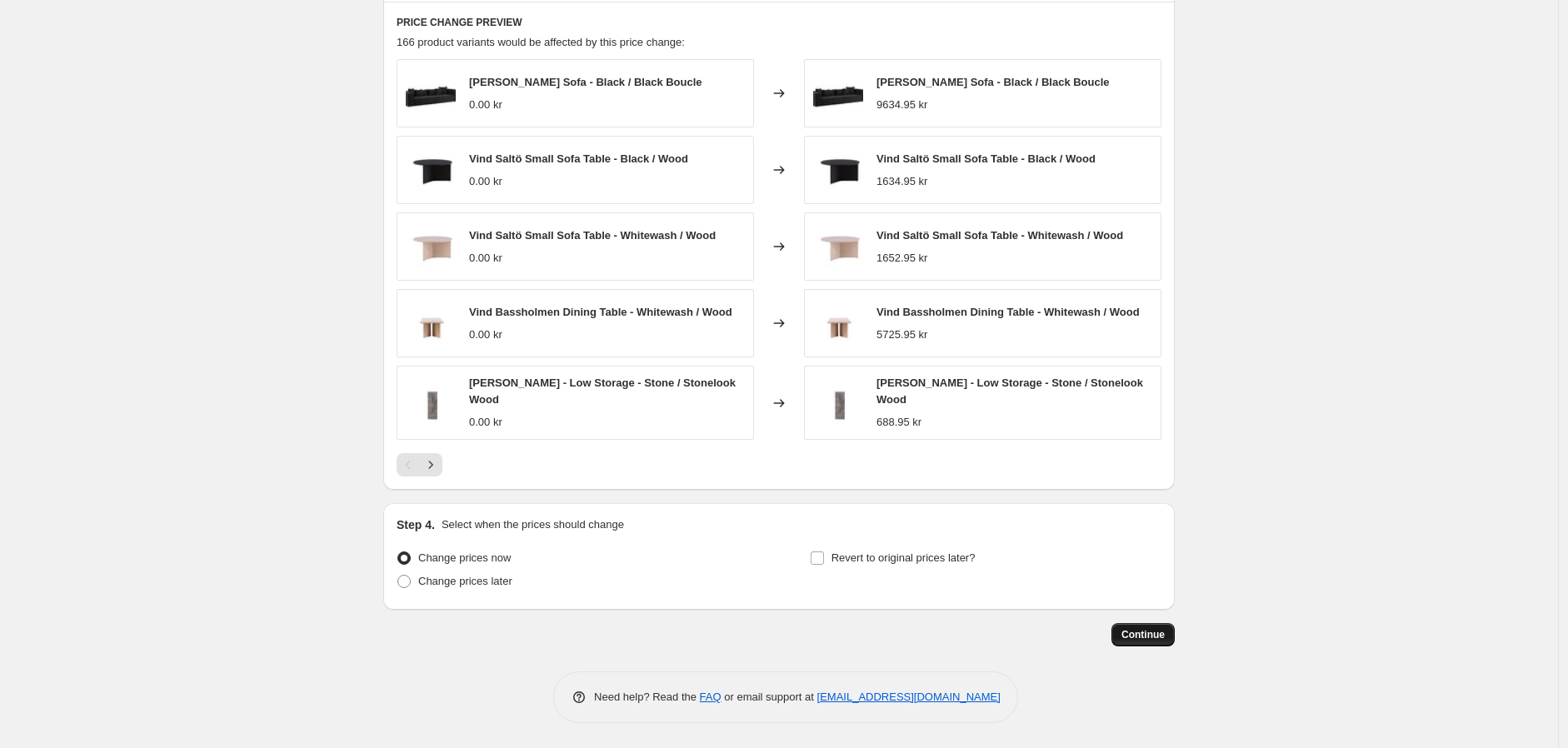
type input "Vind 17/09-25"
click at [1135, 645] on button "Continue" at bounding box center [1143, 634] width 63 height 23
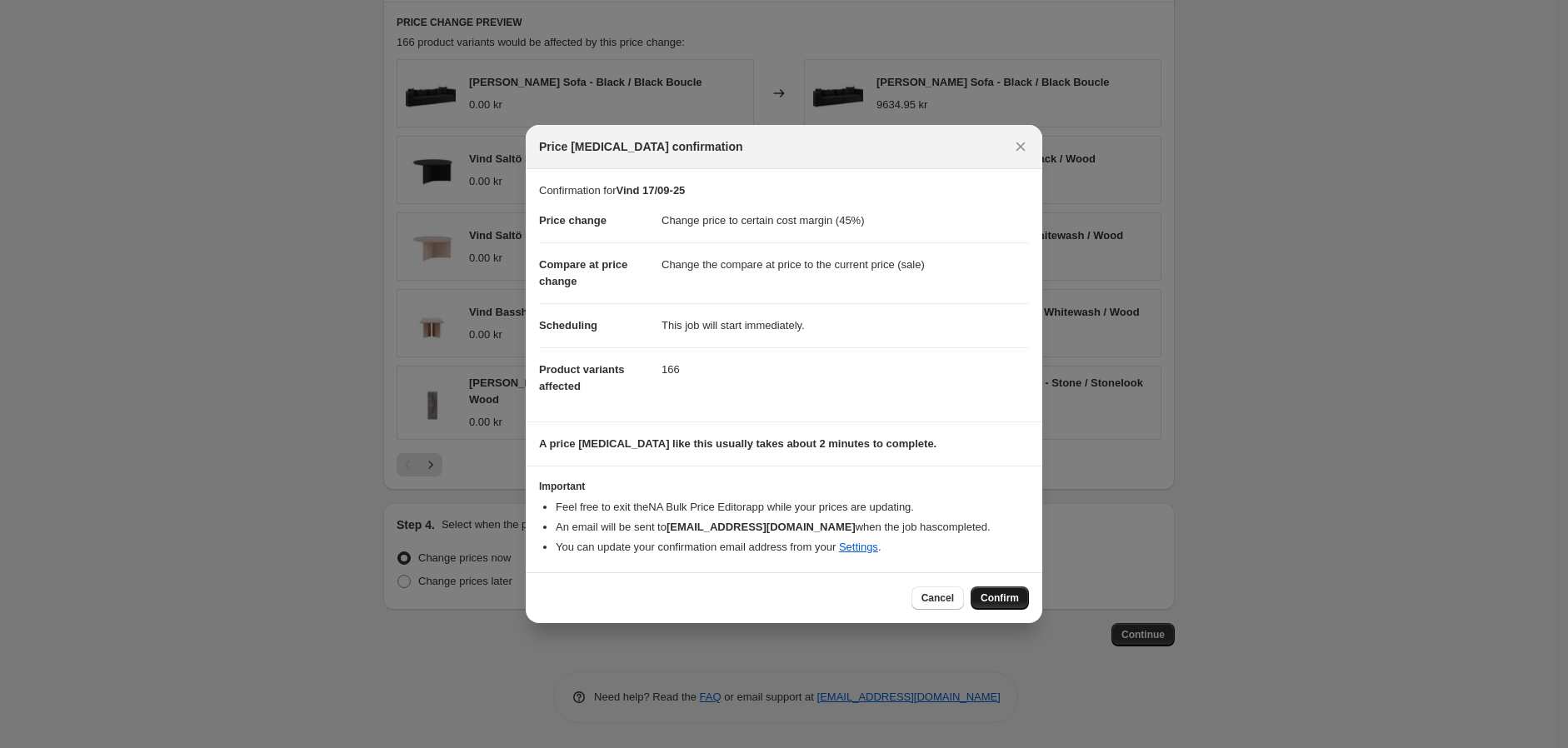
click at [1002, 591] on span "Confirm" at bounding box center [1000, 597] width 38 height 13
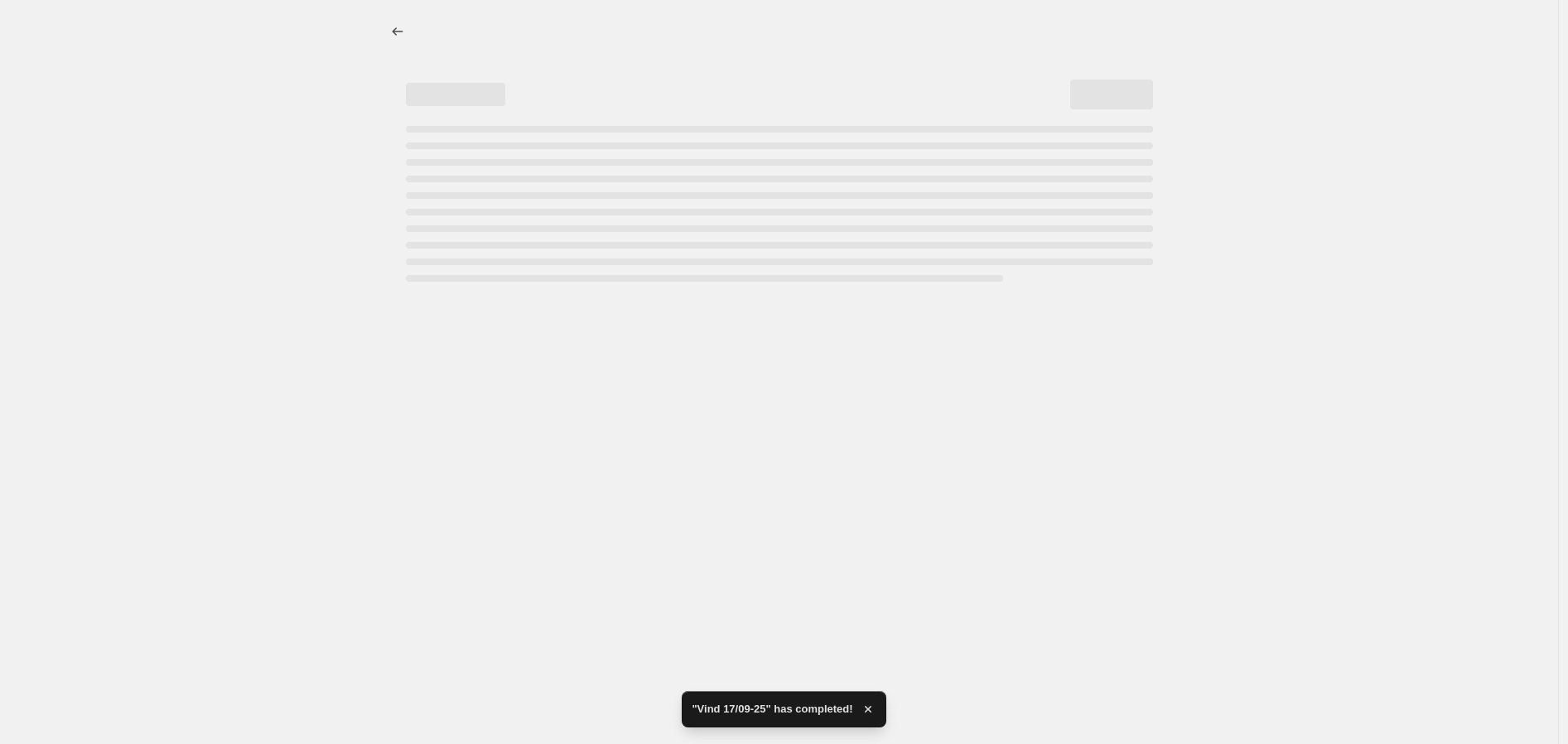
select select "margin"
select select "collection"
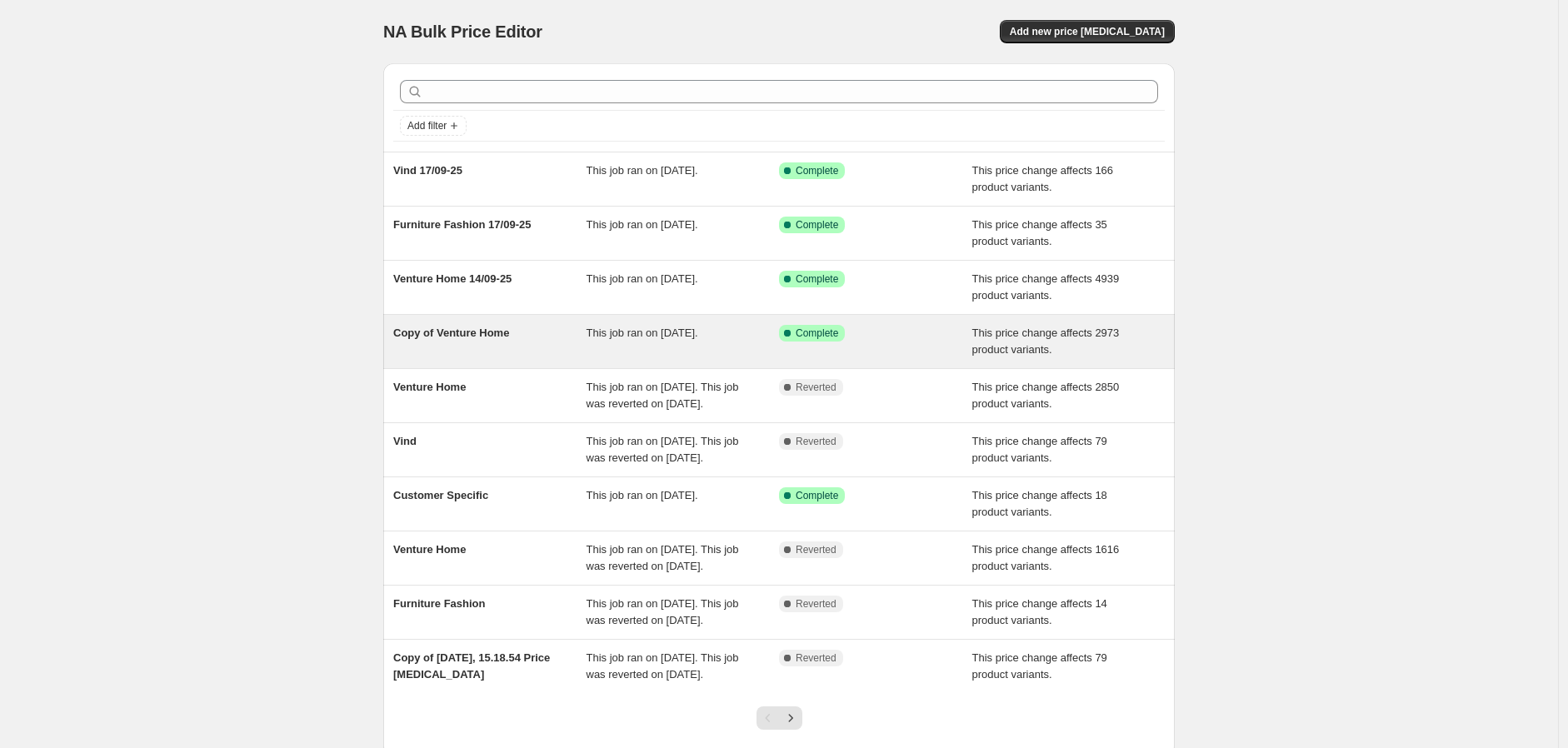
click at [479, 335] on span "Copy of Venture Home" at bounding box center [451, 333] width 116 height 13
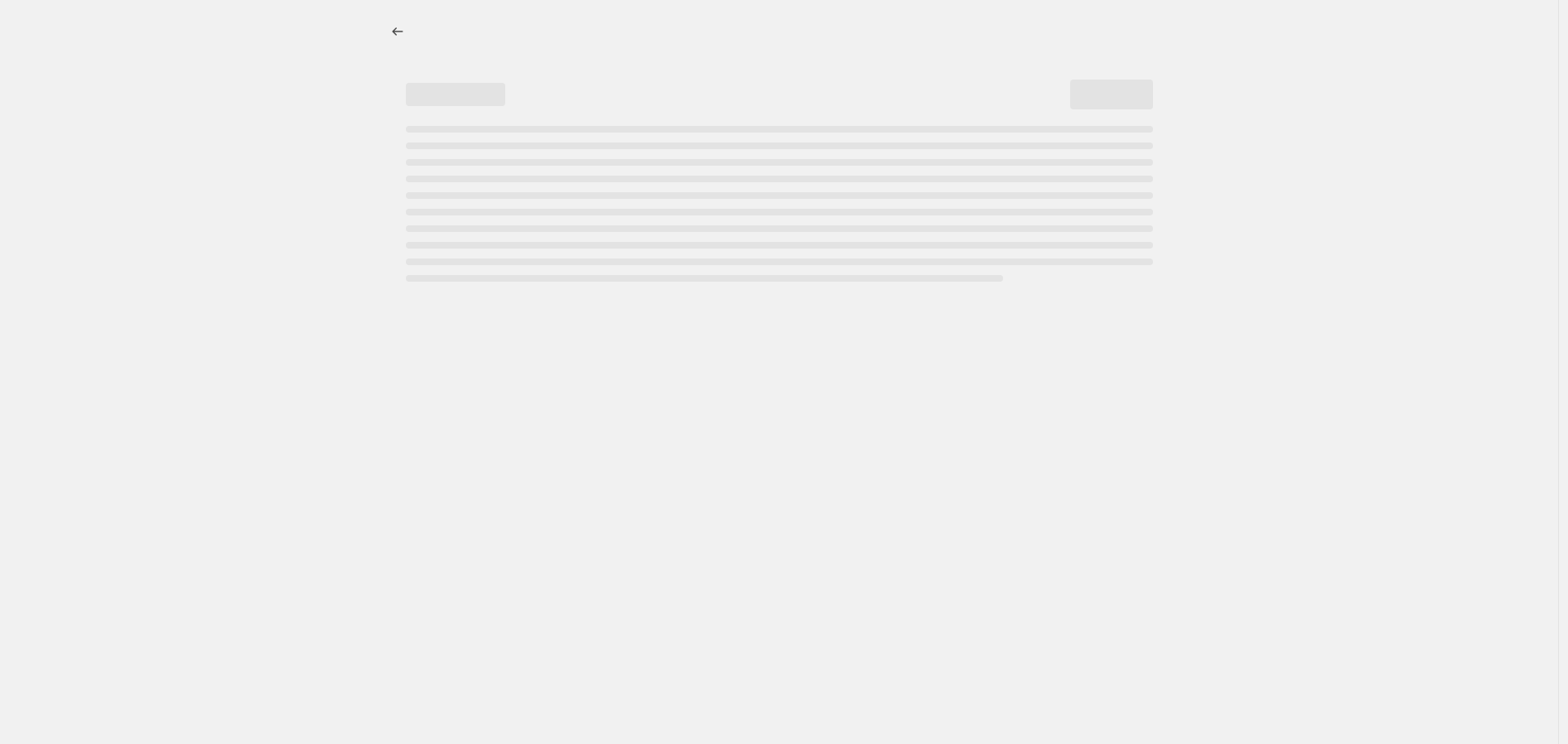
select select "margin"
select select "collection"
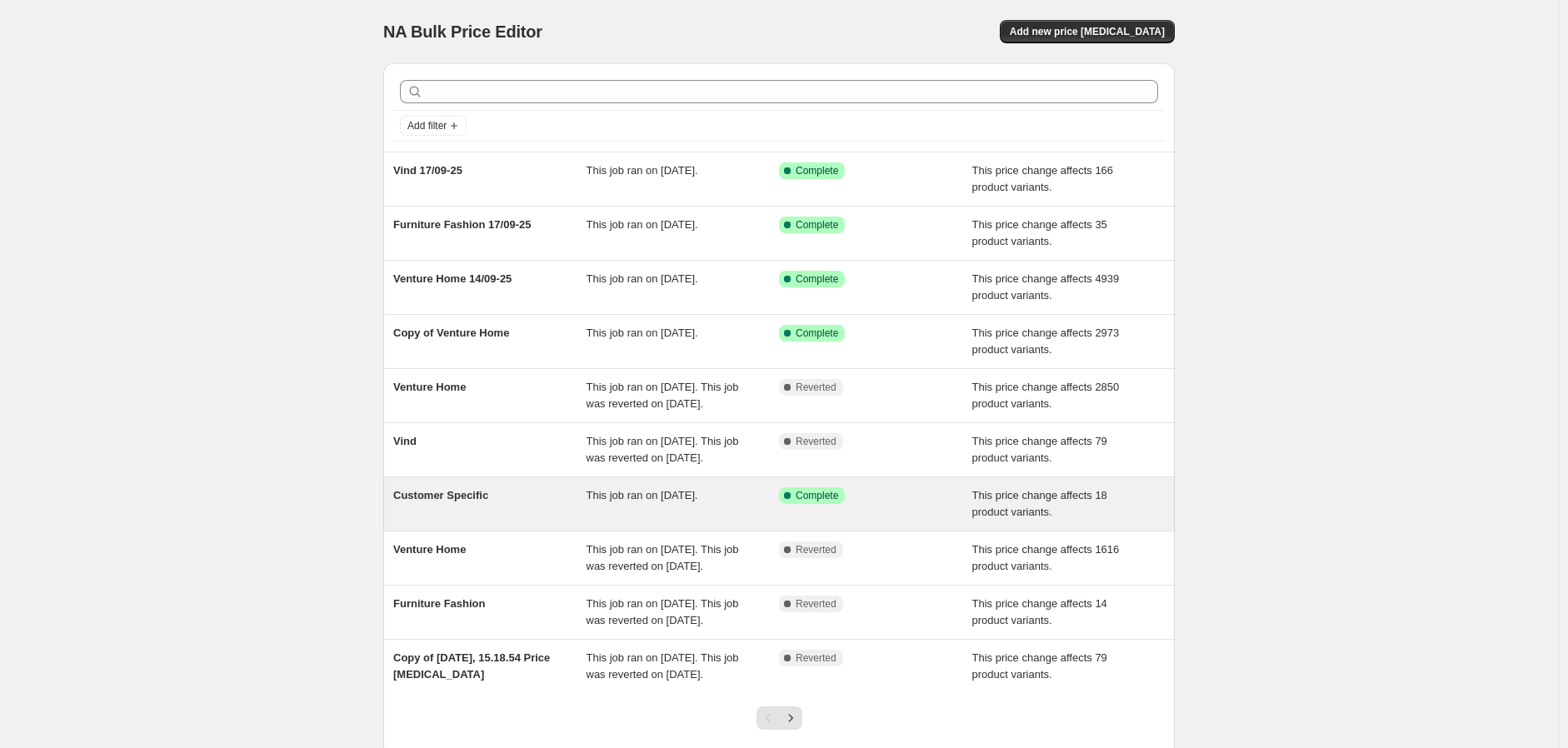
click at [550, 520] on div "Customer Specific" at bounding box center [490, 503] width 194 height 33
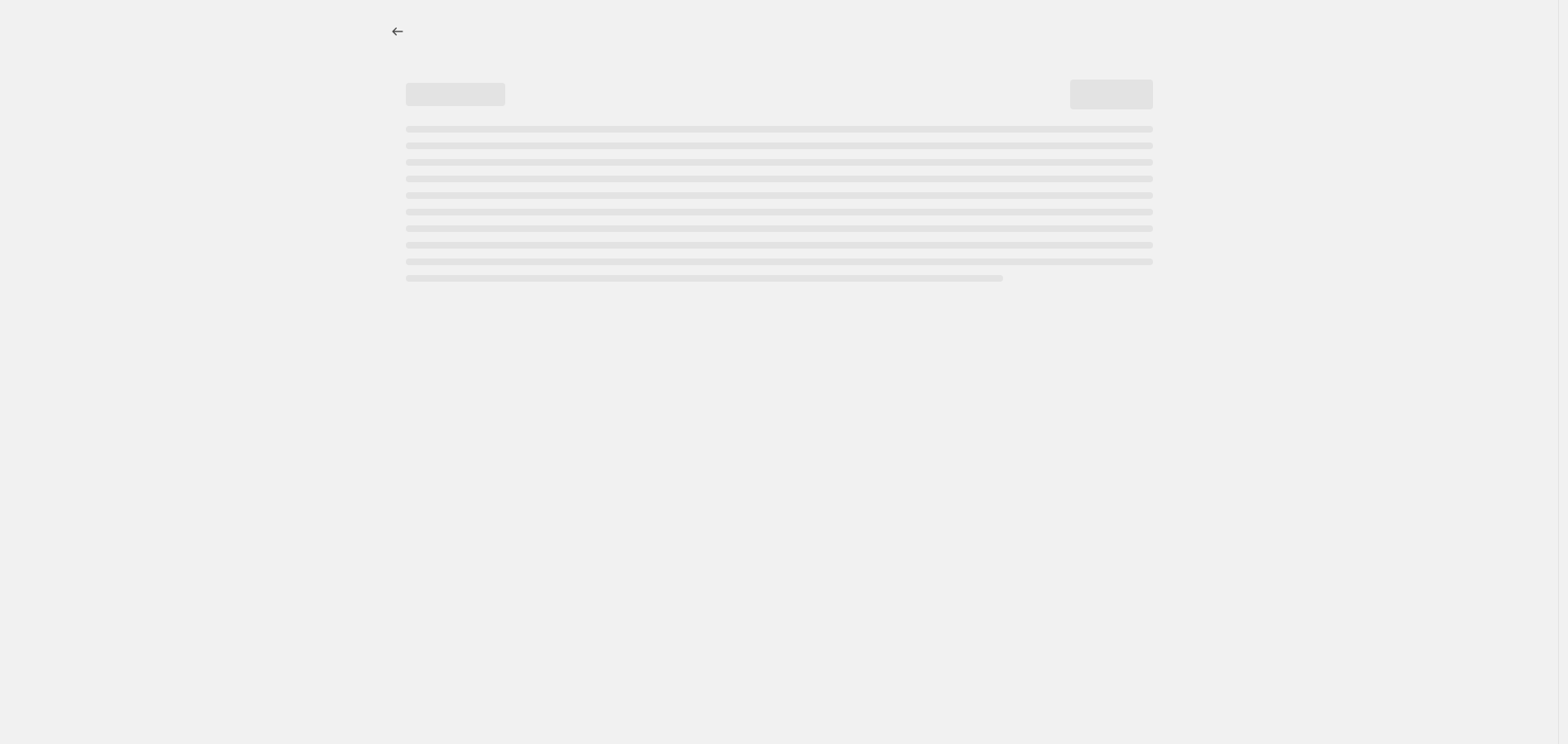
select select "margin"
select select "collection"
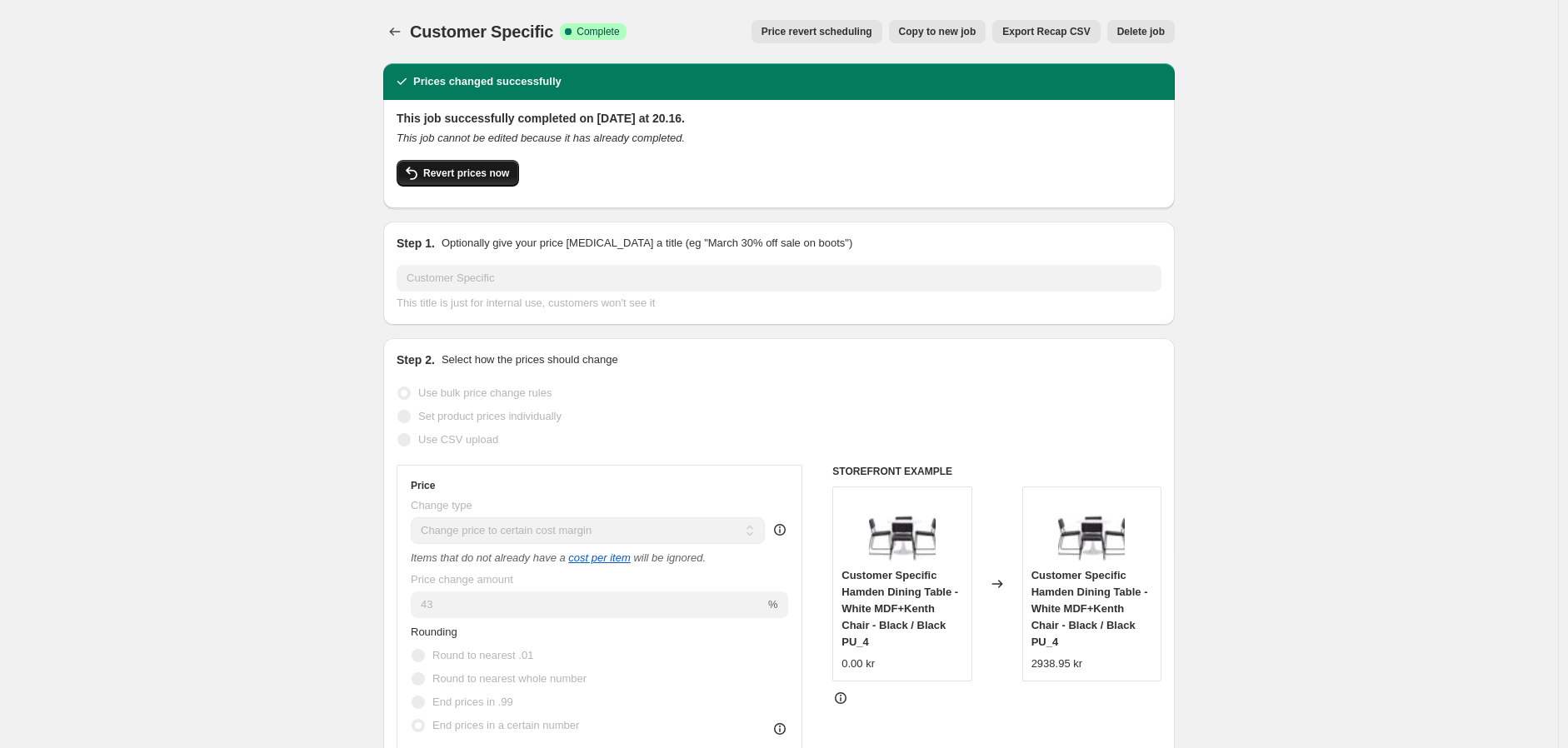
click at [469, 170] on span "Revert prices now" at bounding box center [466, 173] width 86 height 13
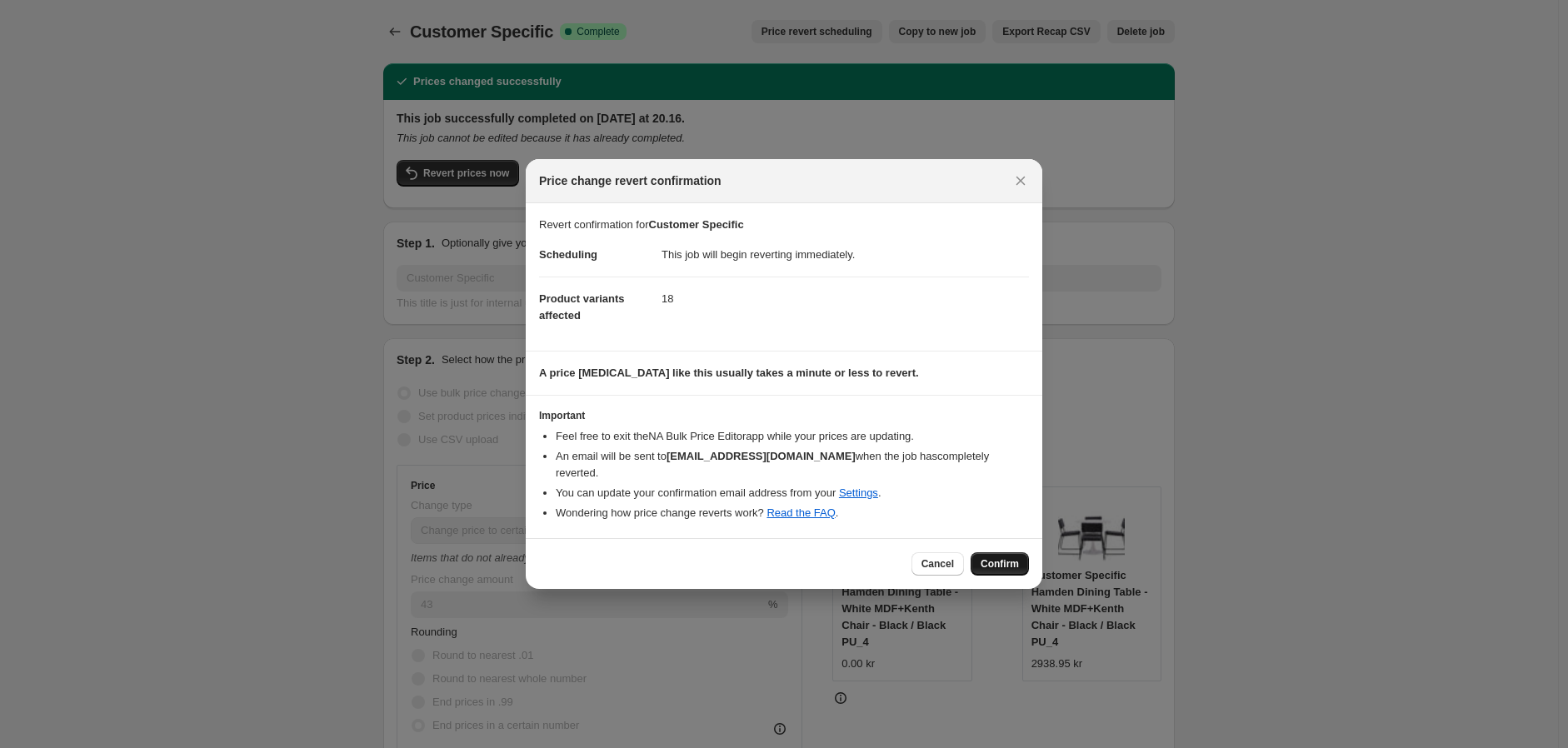
click at [1003, 557] on span "Confirm" at bounding box center [1000, 563] width 38 height 13
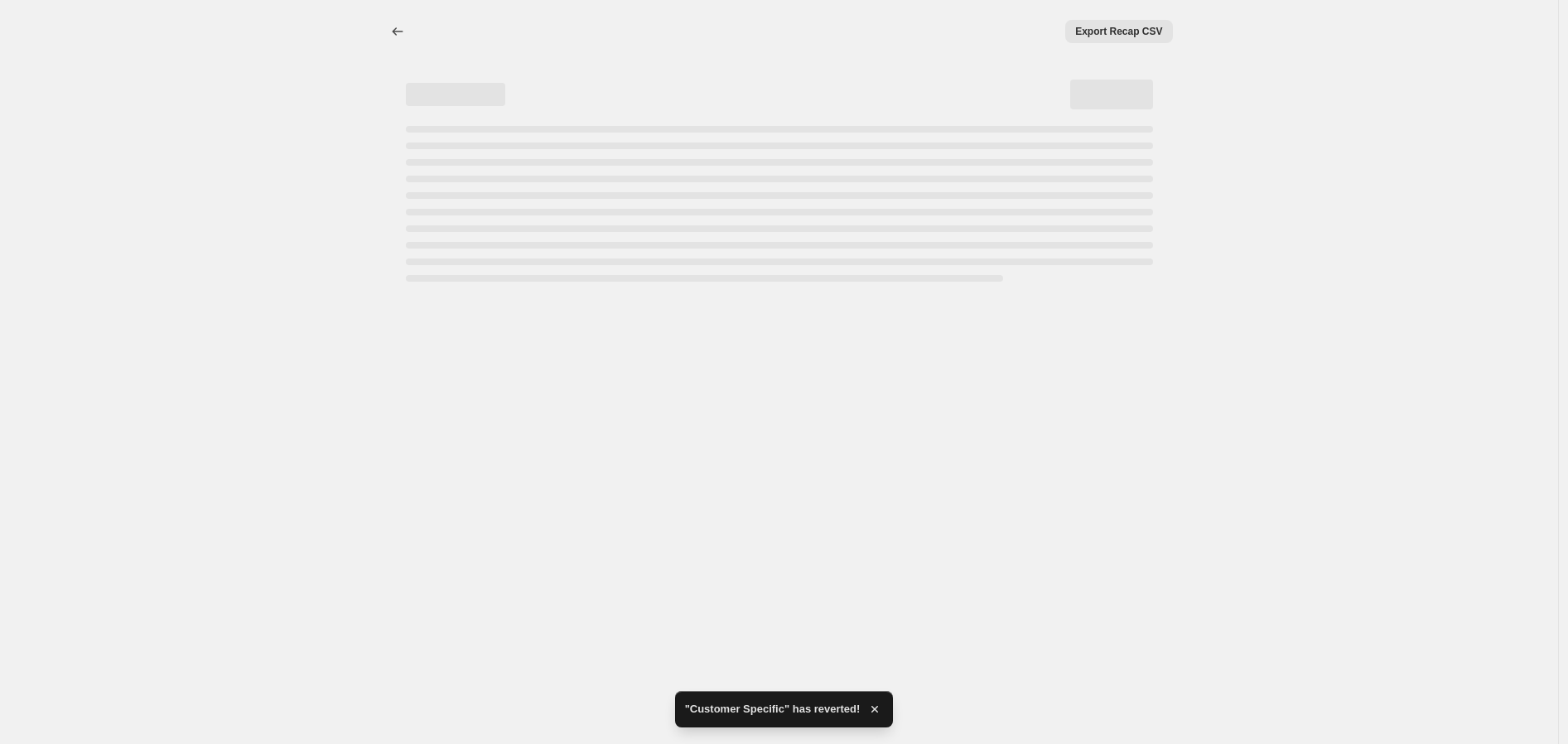
select select "margin"
select select "collection"
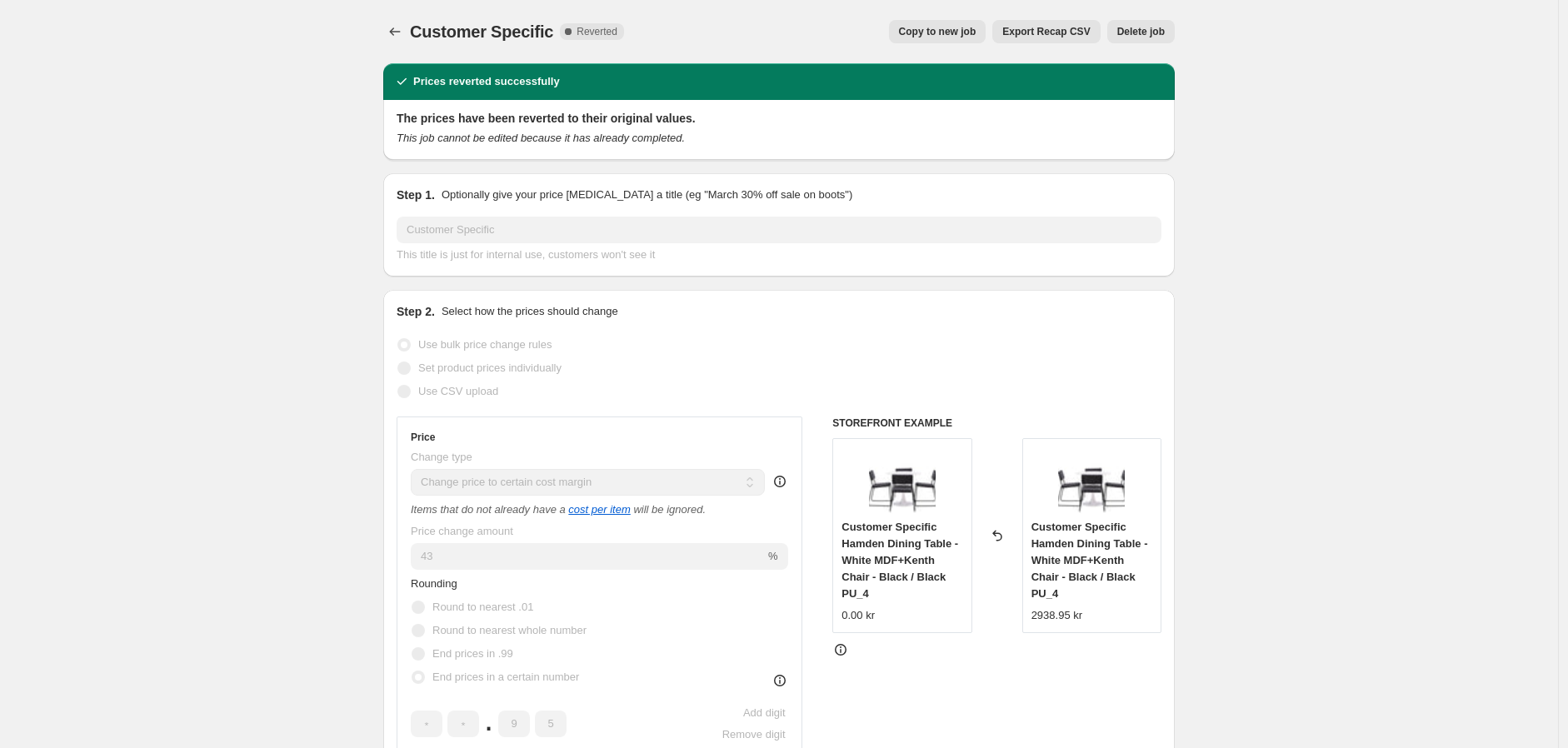
click at [962, 33] on span "Copy to new job" at bounding box center [938, 31] width 78 height 13
select select "margin"
select select "collection"
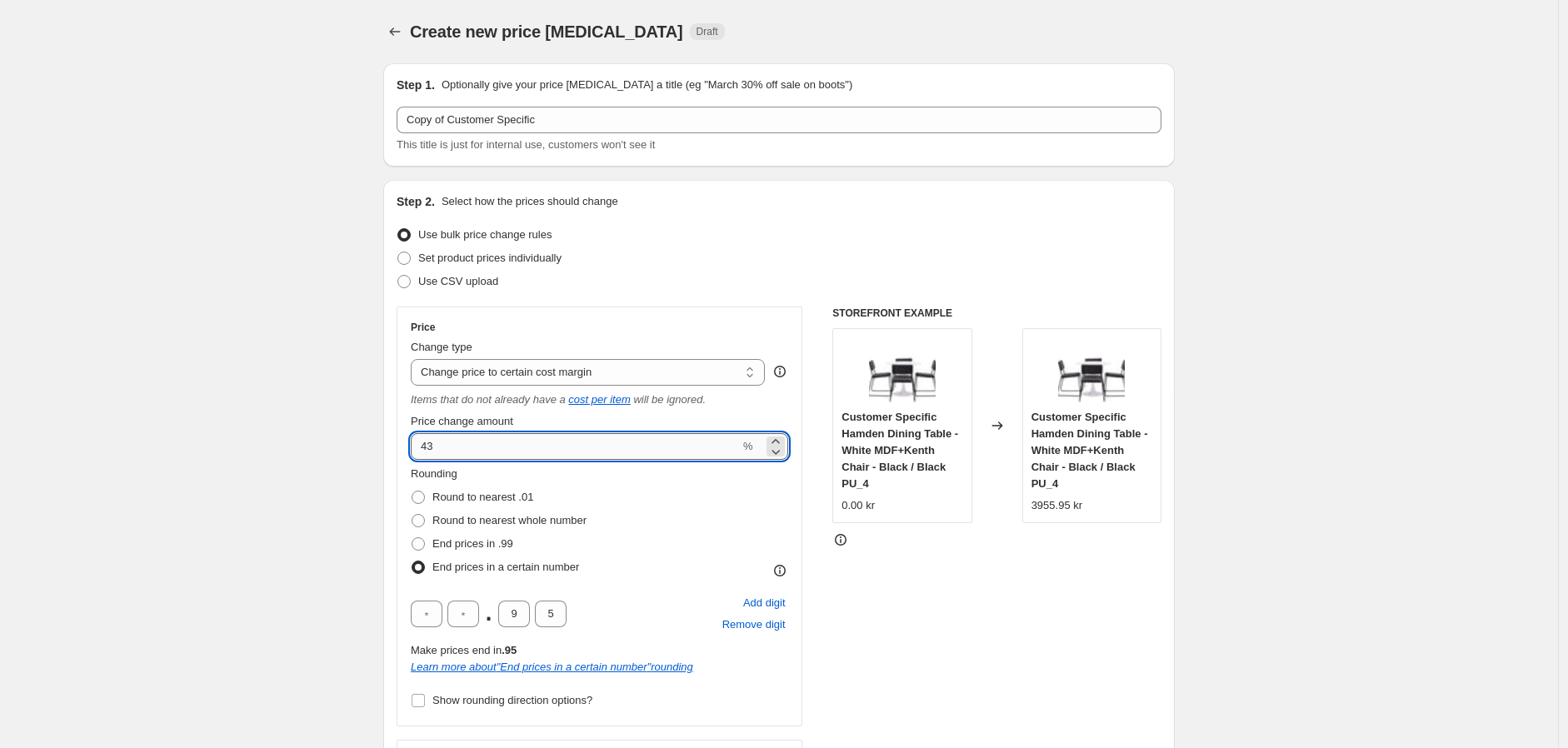
click at [468, 438] on input "43" at bounding box center [574, 446] width 329 height 27
drag, startPoint x: 466, startPoint y: 438, endPoint x: 408, endPoint y: 444, distance: 58.3
click at [408, 444] on div "Price Change type Change the price to a certain amount Change the price by a ce…" at bounding box center [599, 516] width 405 height 419
type input "45"
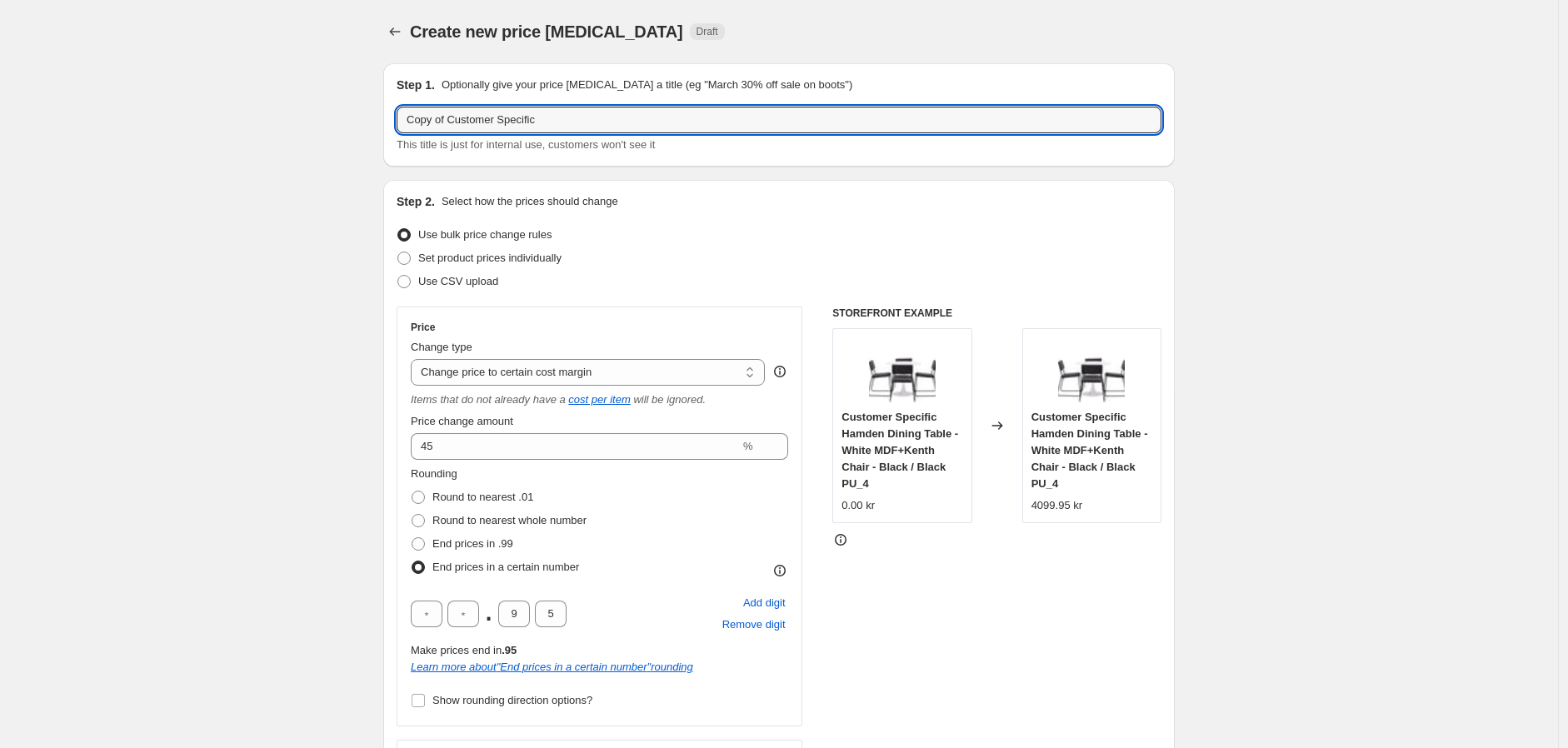
drag, startPoint x: 445, startPoint y: 117, endPoint x: 370, endPoint y: 138, distance: 77.9
click at [533, 128] on input "Customer Specific" at bounding box center [779, 120] width 765 height 27
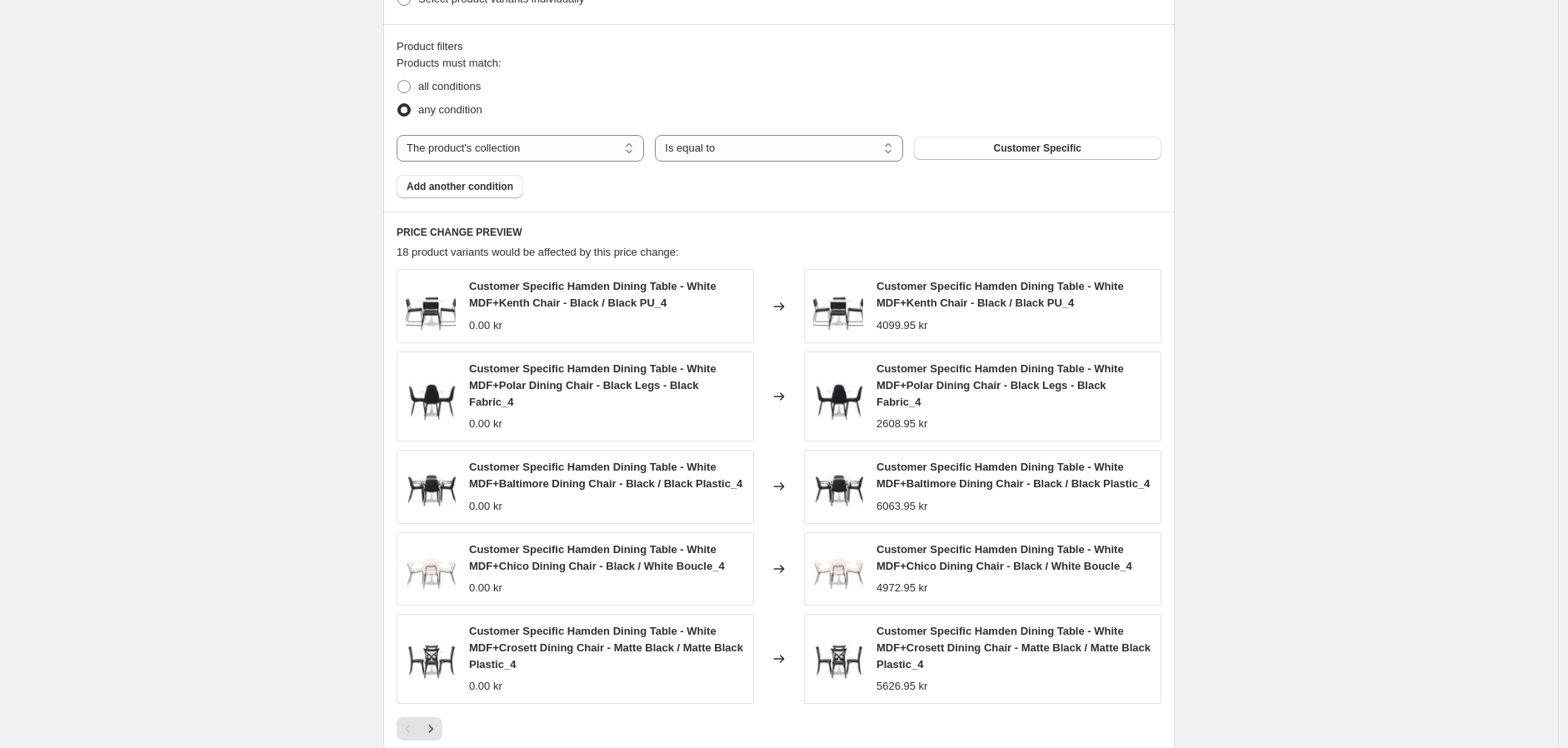
scroll to position [1268, 0]
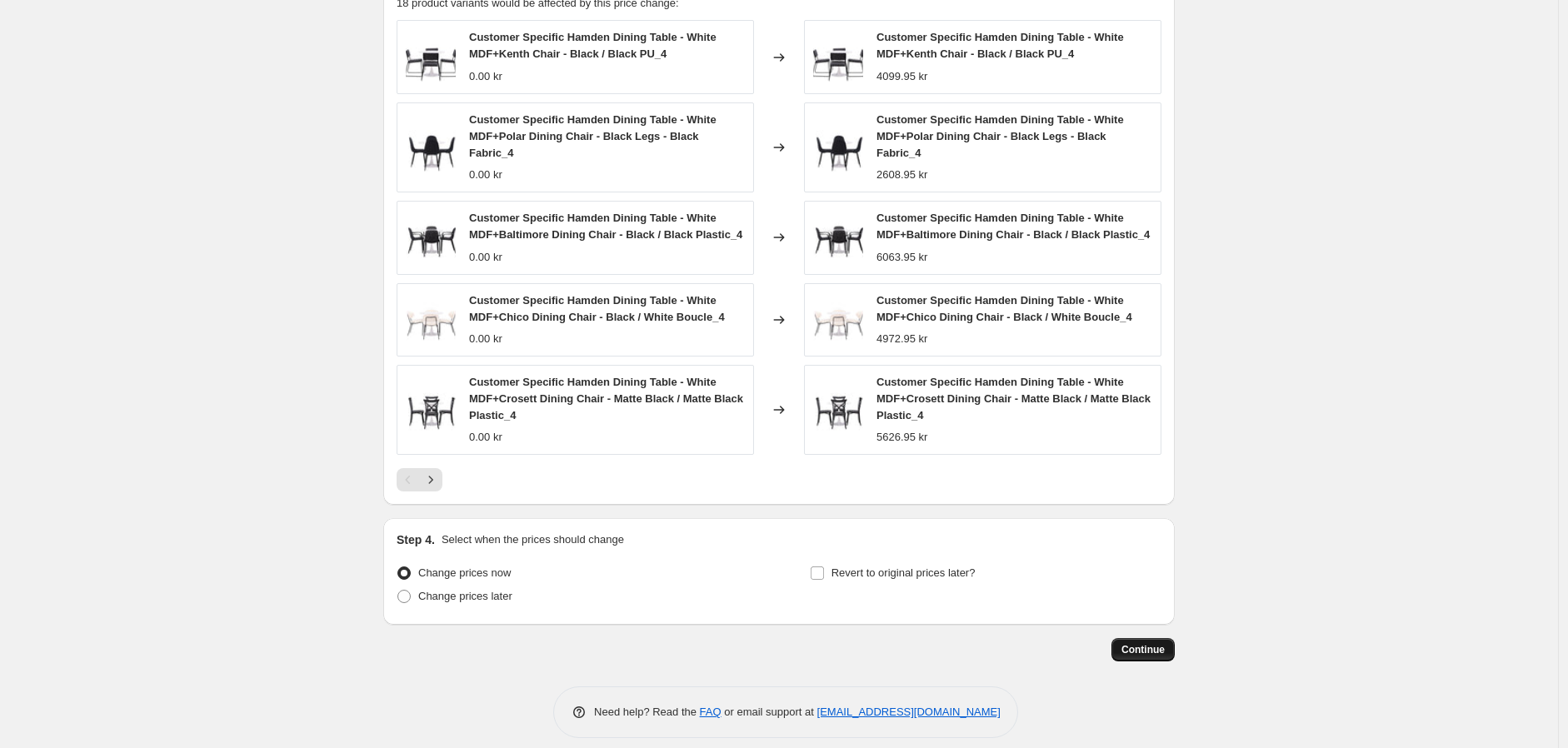
type input "Customer Specific 17/09-25"
click at [1138, 643] on span "Continue" at bounding box center [1143, 649] width 43 height 13
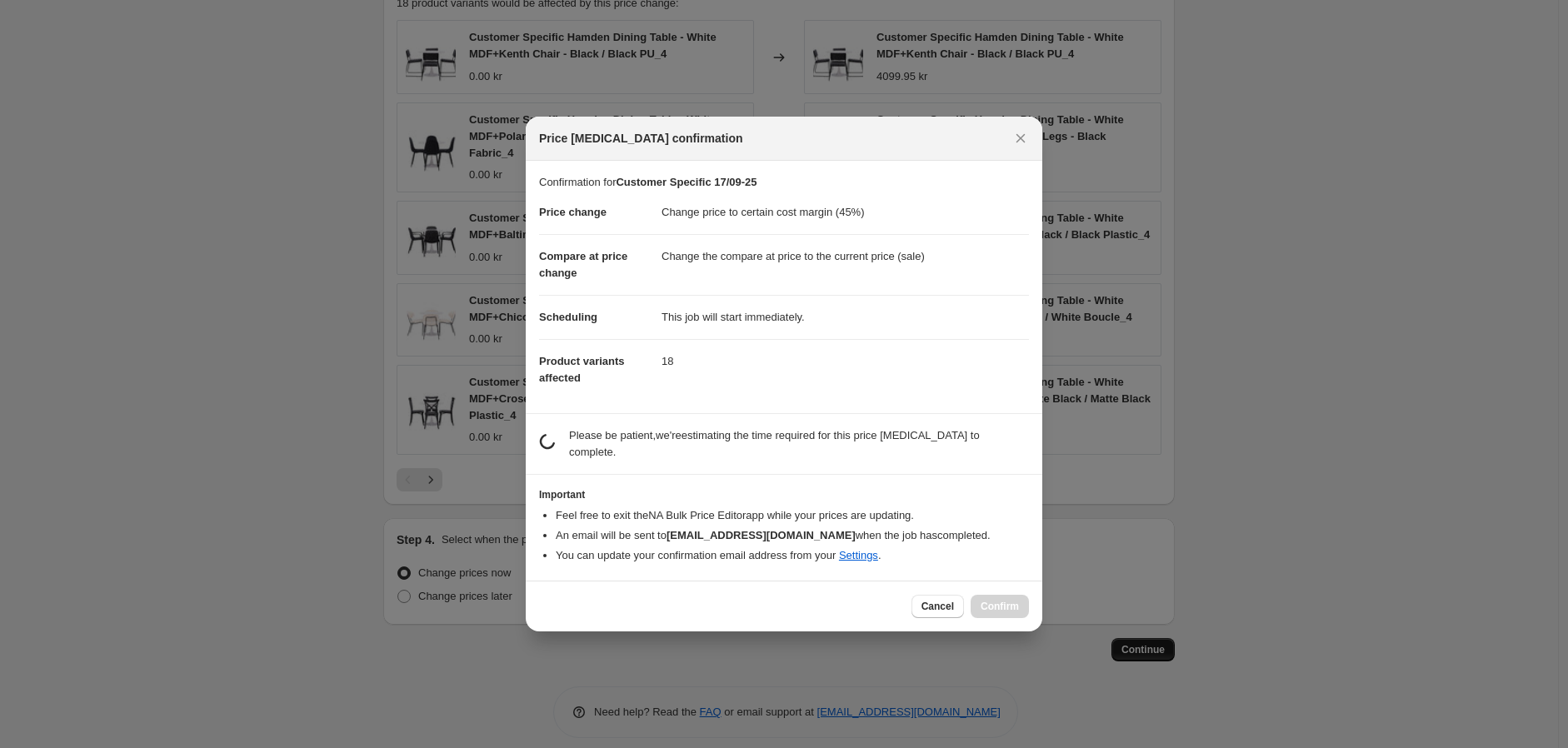
scroll to position [0, 0]
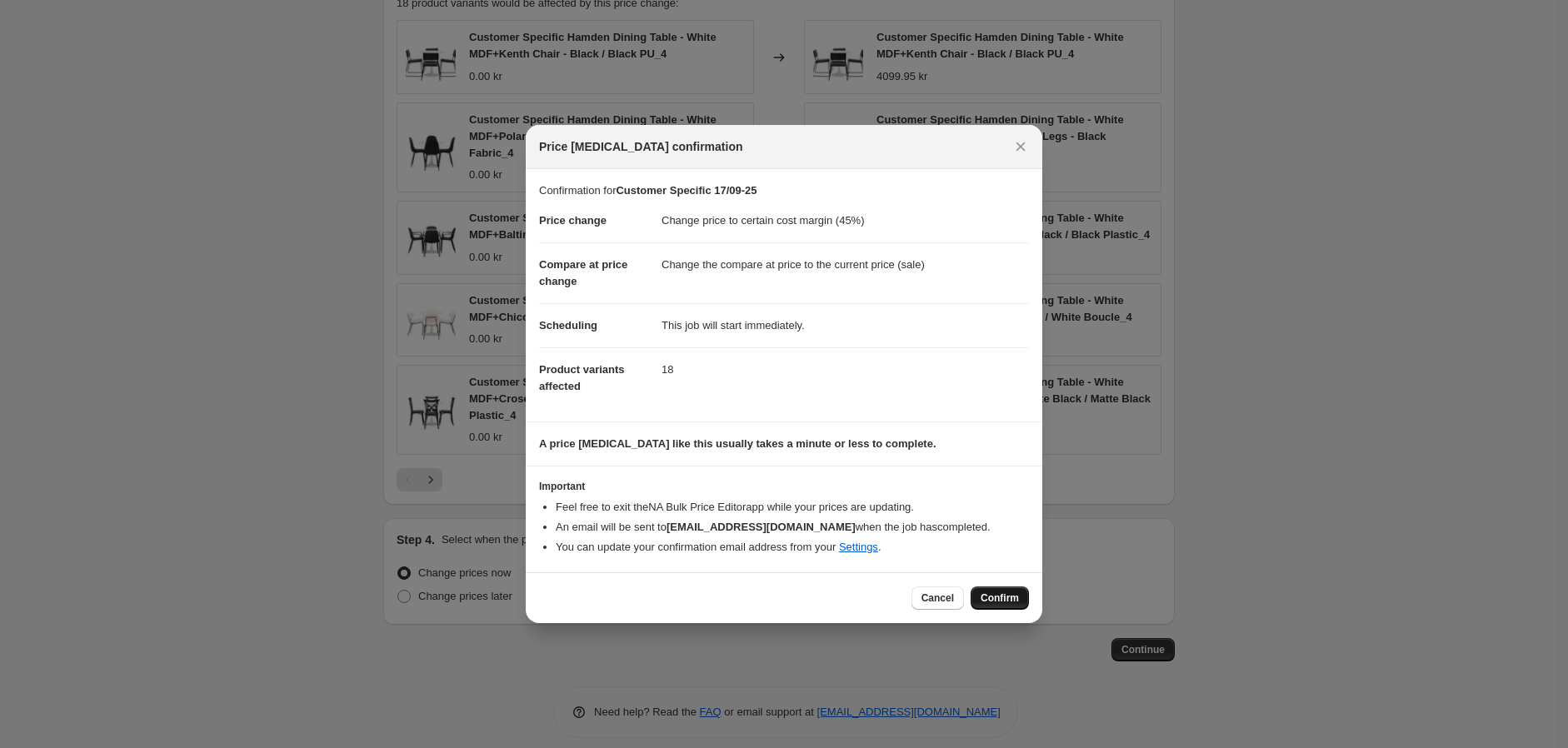
click at [1006, 595] on span "Confirm" at bounding box center [1000, 597] width 38 height 13
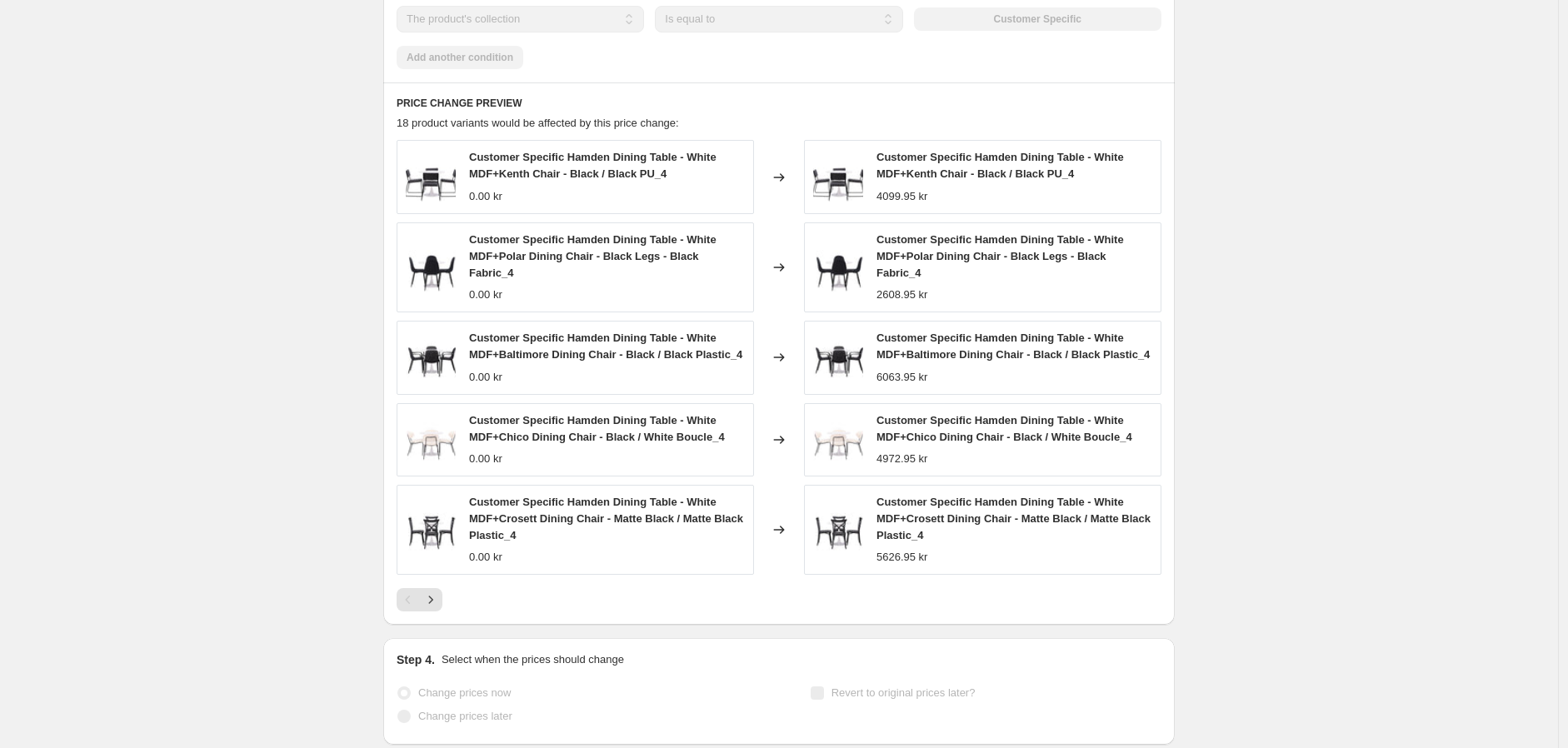
scroll to position [1311, 0]
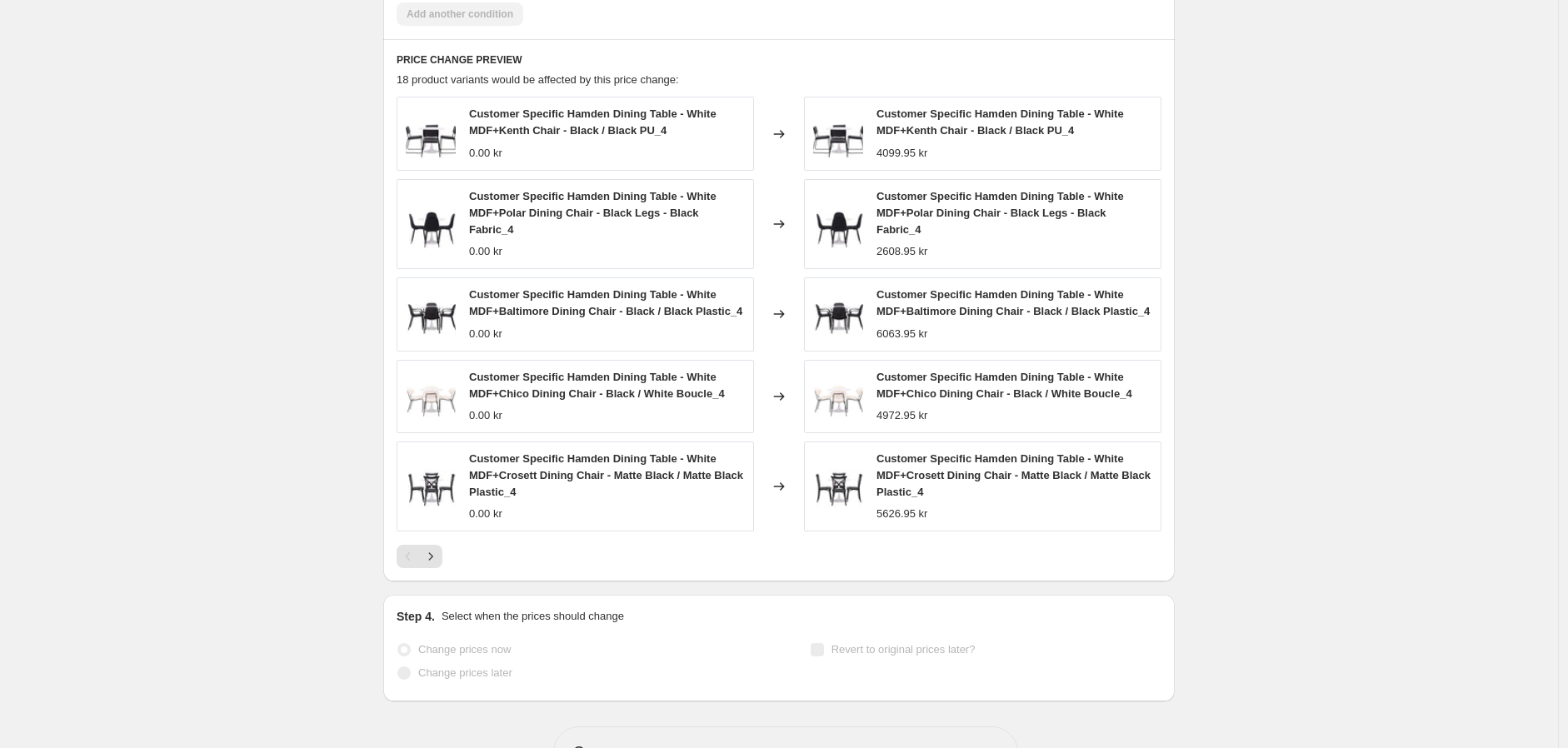
select select "margin"
select select "collection"
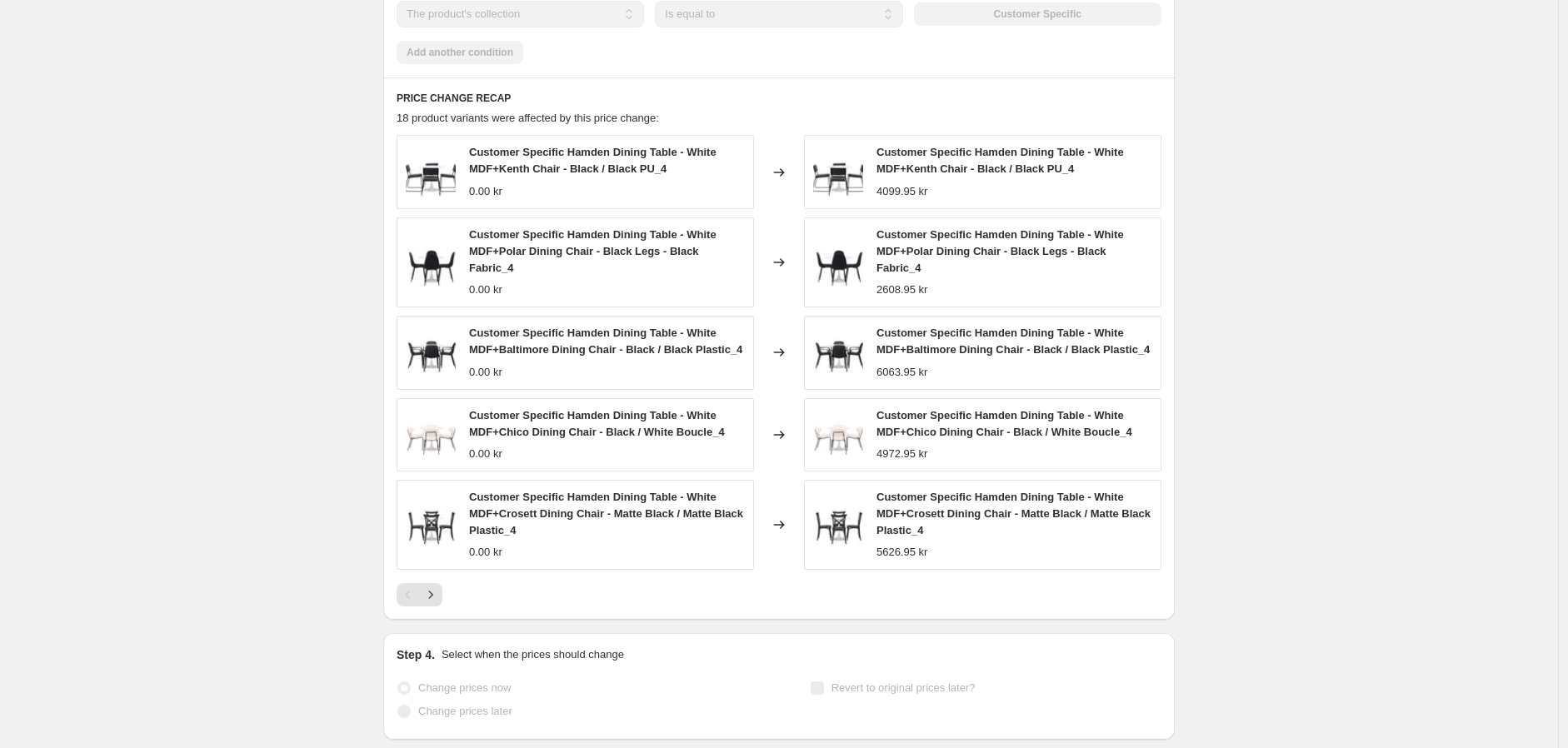
scroll to position [0, 0]
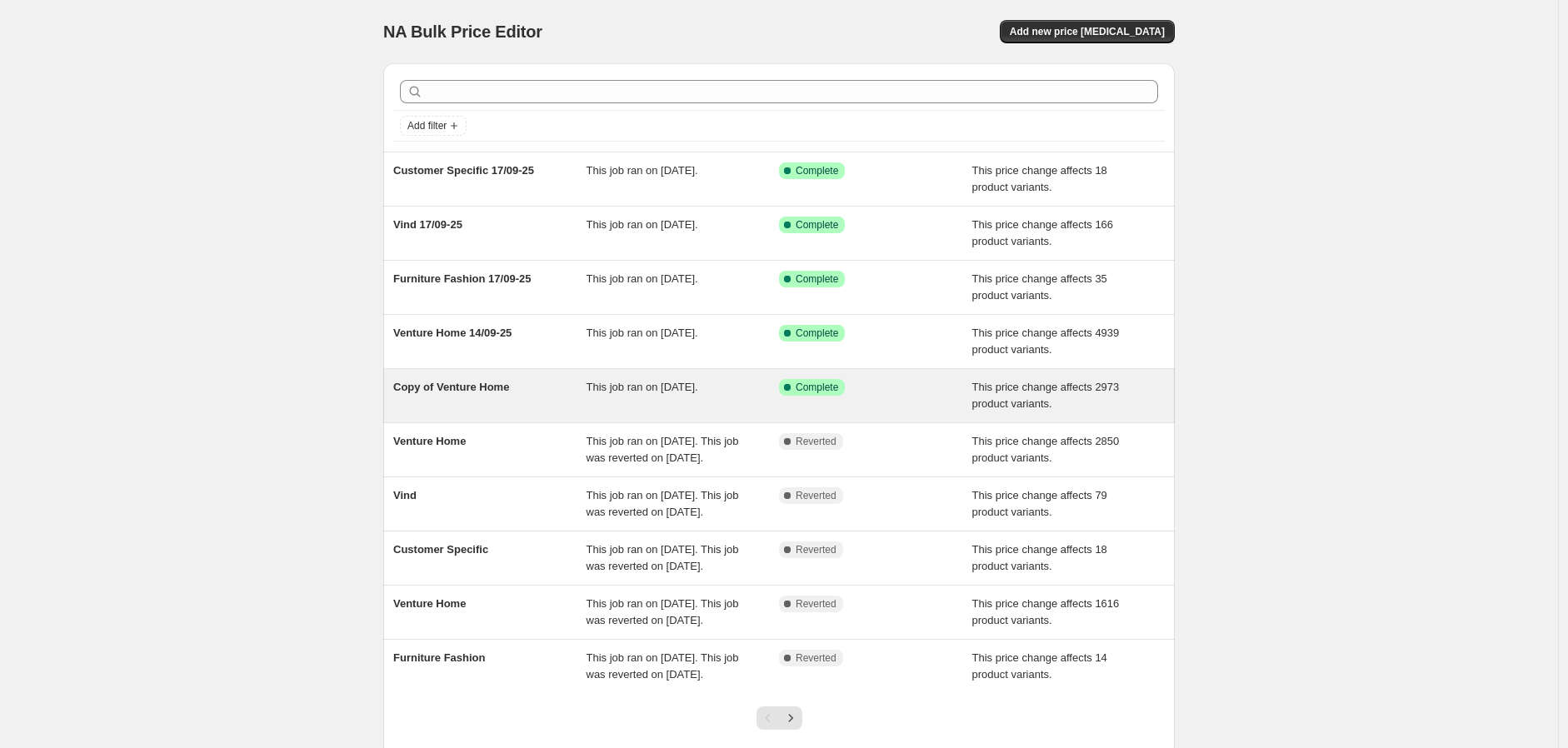
click at [494, 396] on div "Copy of Venture Home" at bounding box center [490, 395] width 194 height 33
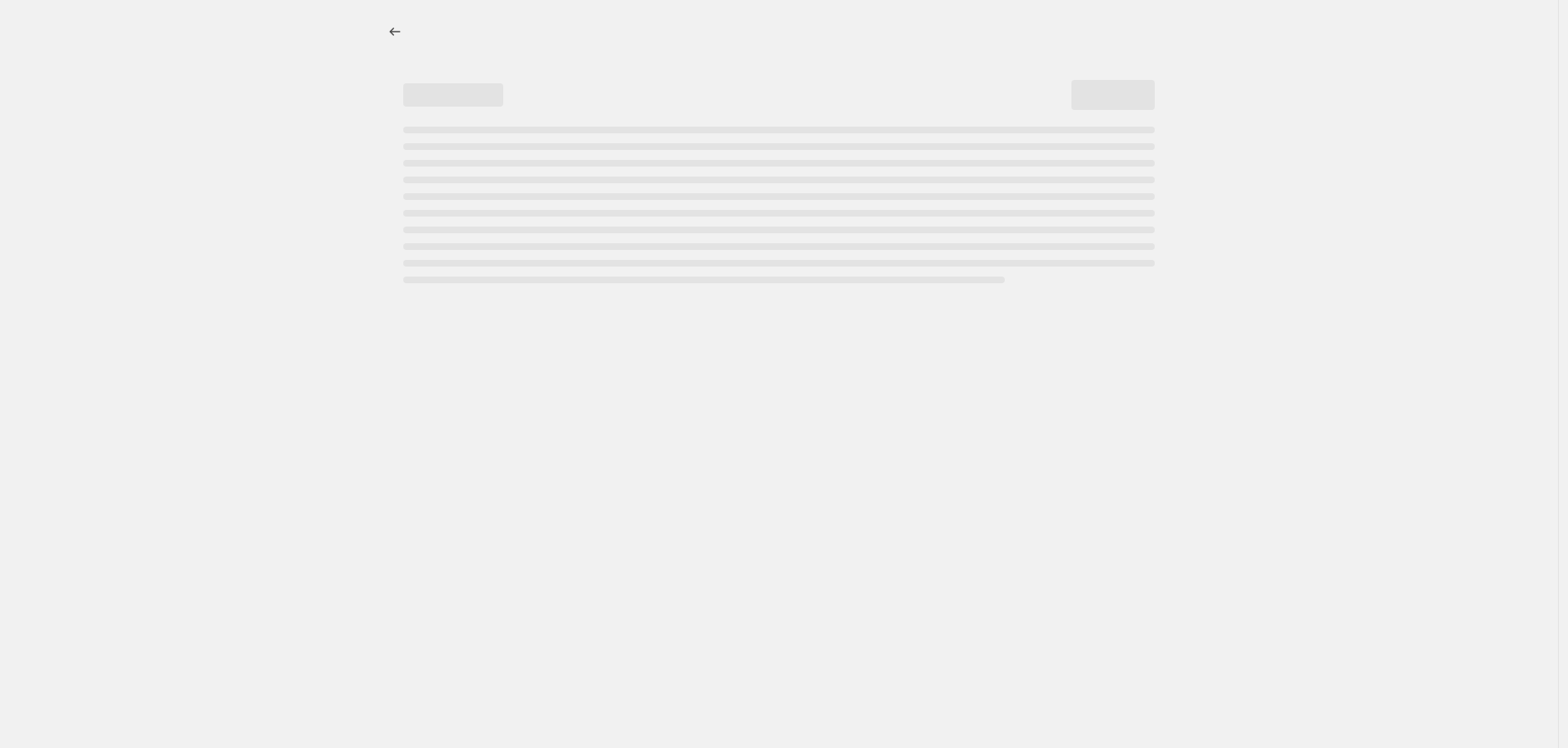
select select "margin"
select select "collection"
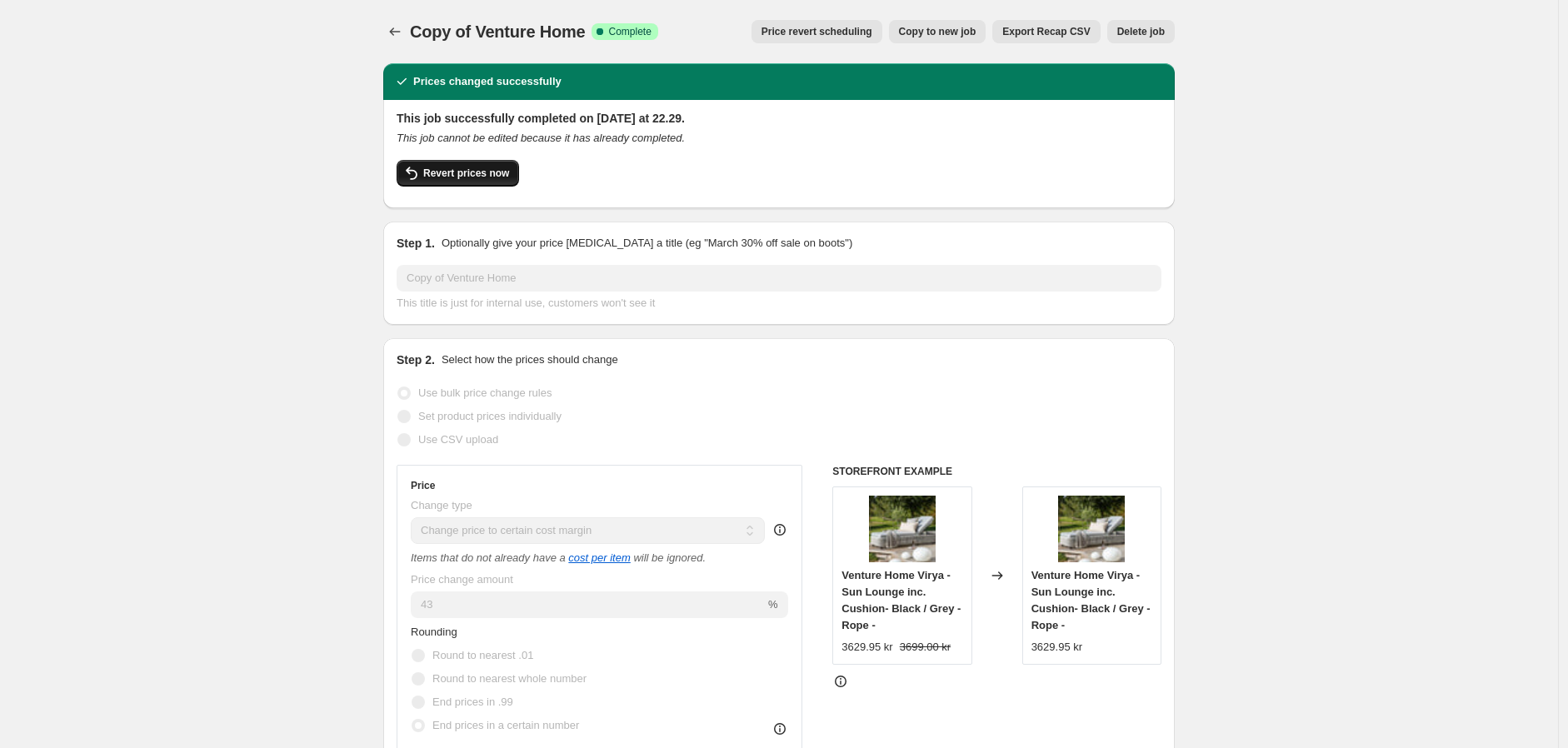
click at [474, 168] on span "Revert prices now" at bounding box center [466, 173] width 86 height 13
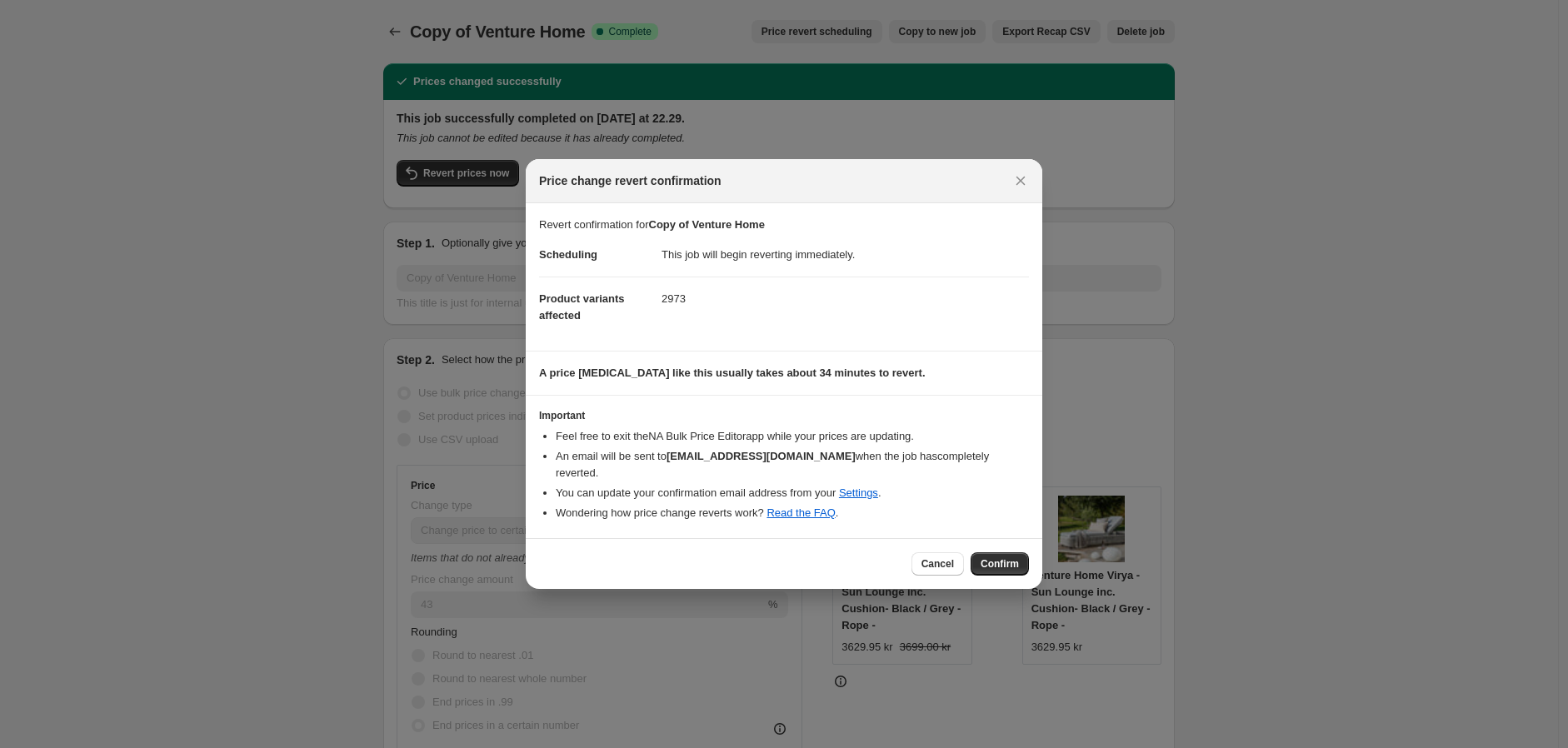
click at [1012, 561] on span "Confirm" at bounding box center [1000, 563] width 38 height 13
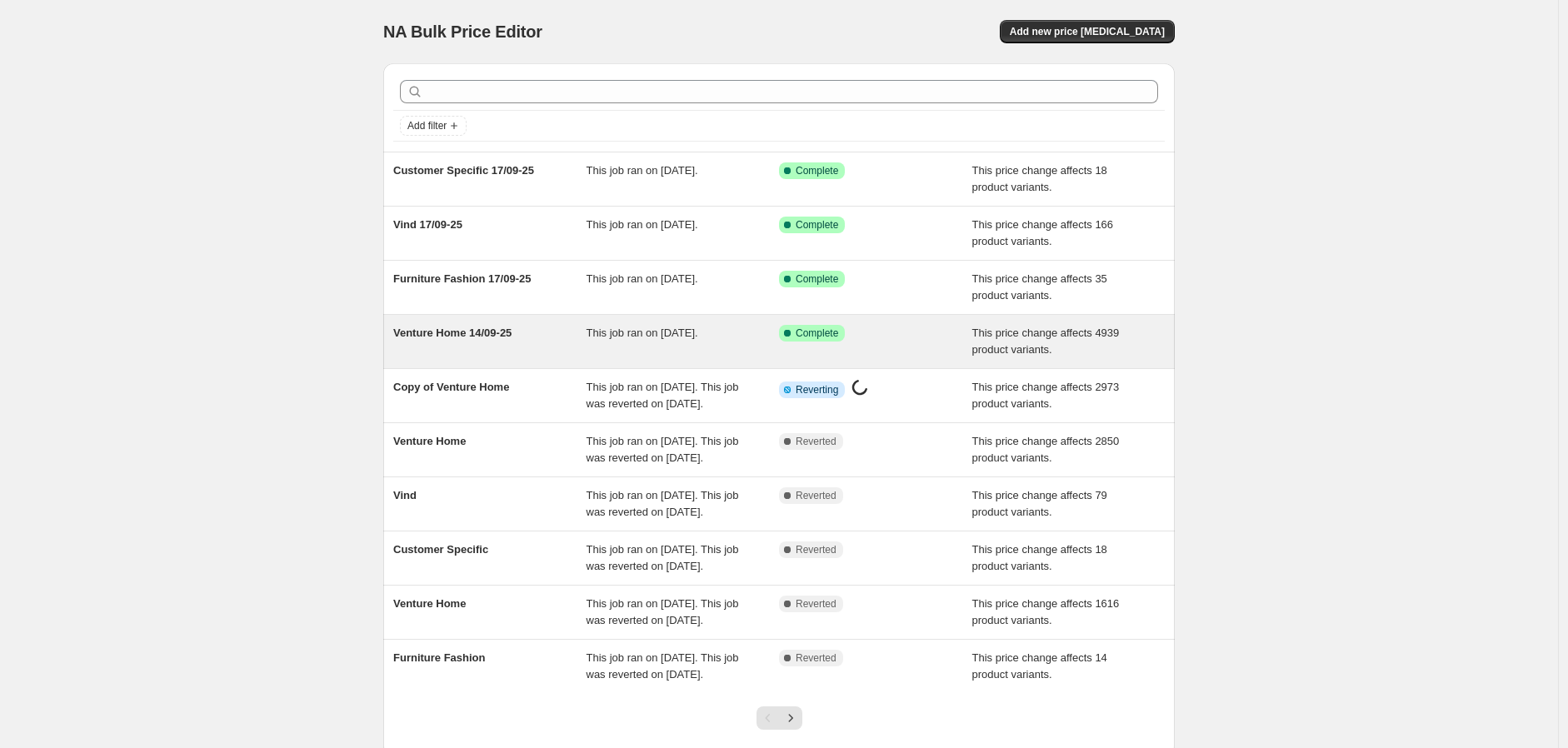
click at [498, 342] on div "Venture Home 14/09-25" at bounding box center [490, 341] width 194 height 33
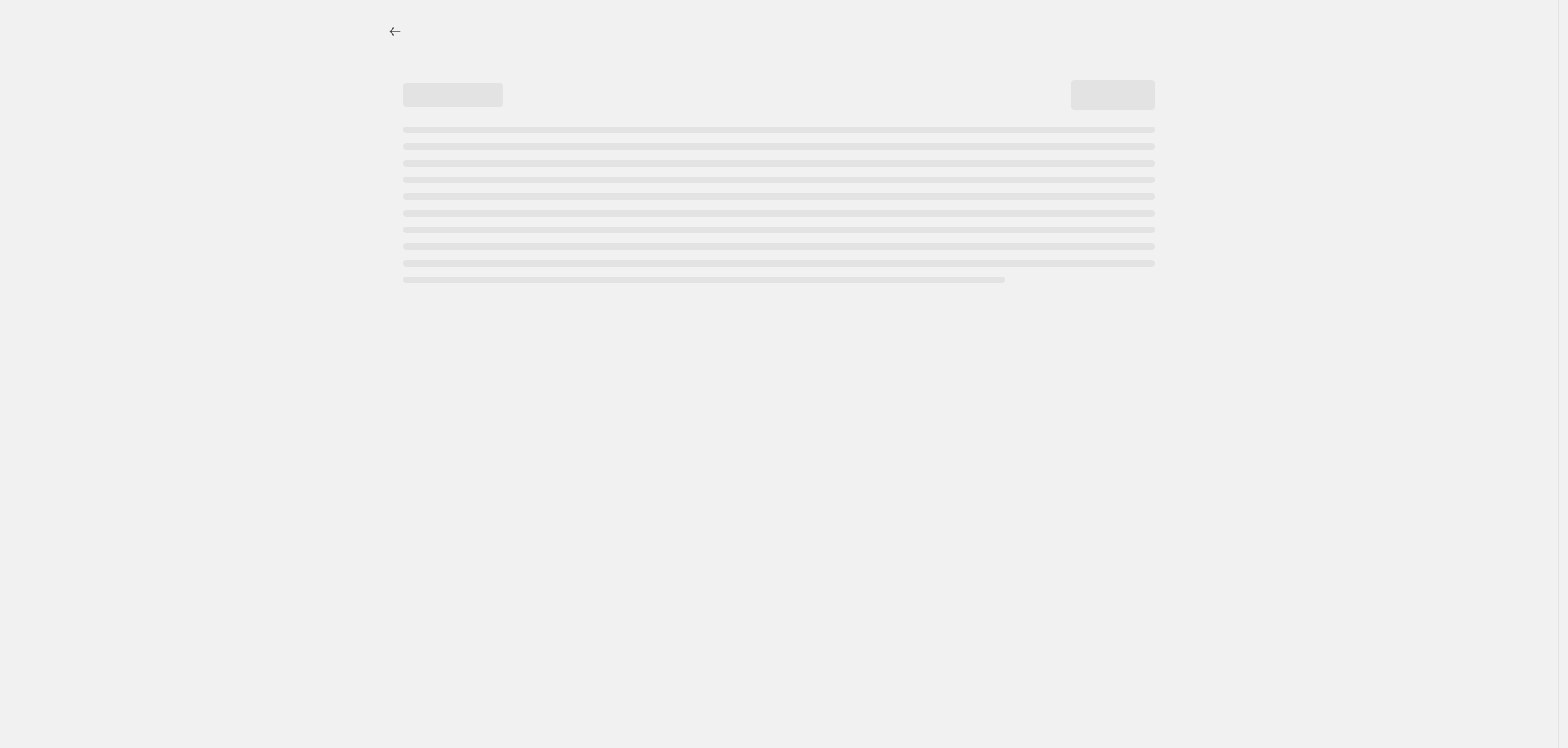
select select "margin"
select select "collection"
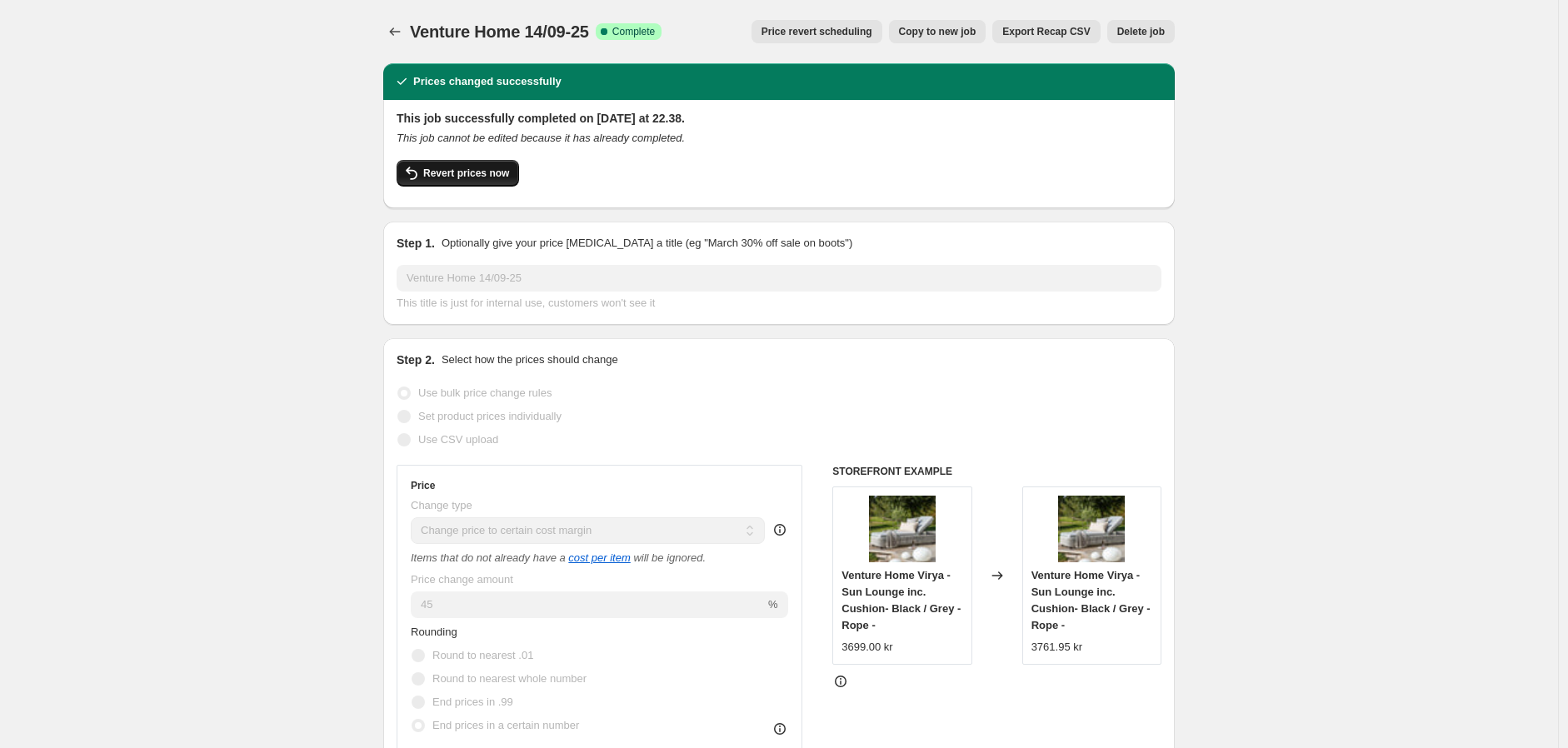
click at [495, 174] on span "Revert prices now" at bounding box center [466, 173] width 86 height 13
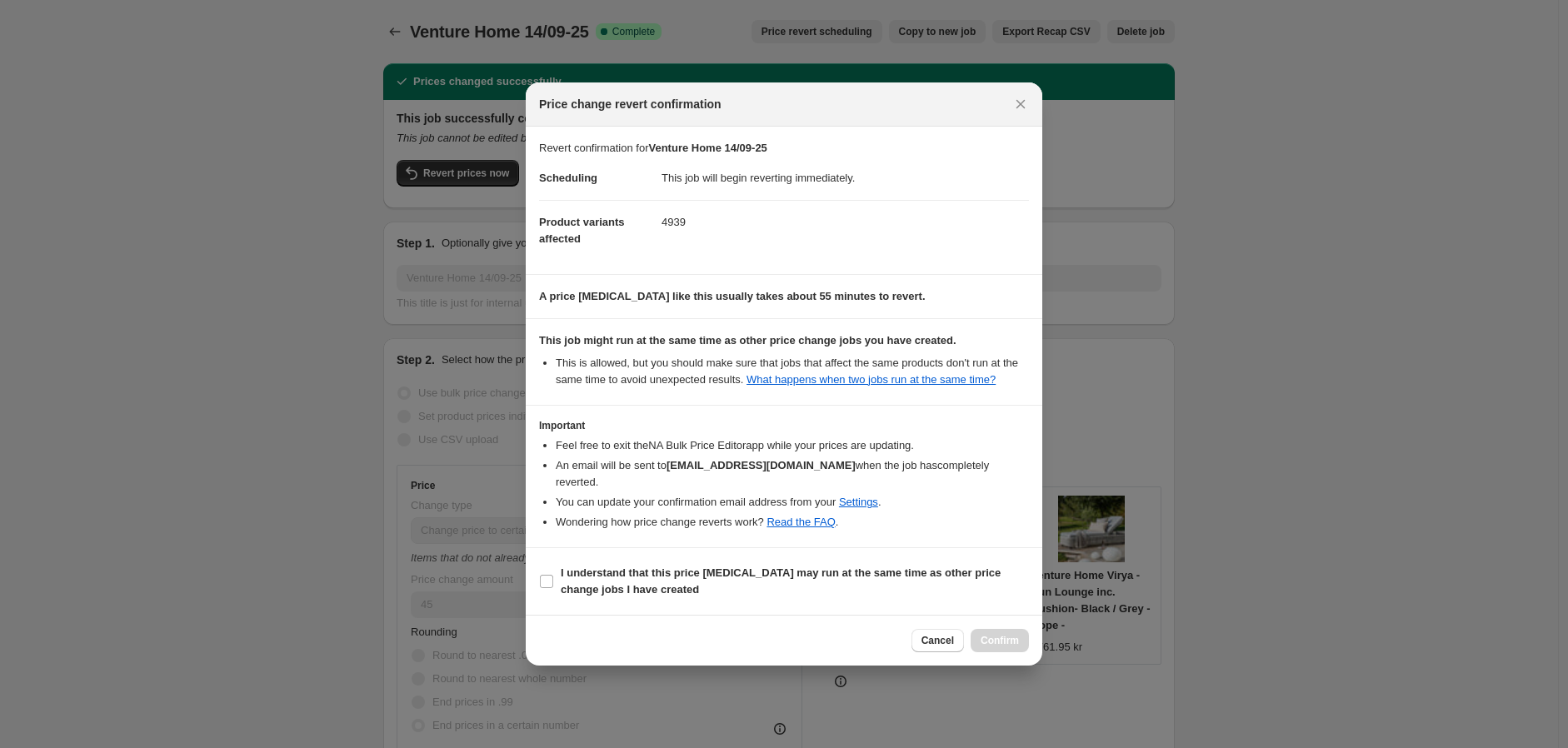
click at [1005, 518] on li "Wondering how price change reverts work? Read the FAQ ." at bounding box center [792, 522] width 473 height 17
click at [544, 575] on input "I understand that this price change job may run at the same time as other price…" at bounding box center [546, 581] width 13 height 13
checkbox input "true"
click at [1002, 634] on span "Confirm" at bounding box center [1000, 640] width 38 height 13
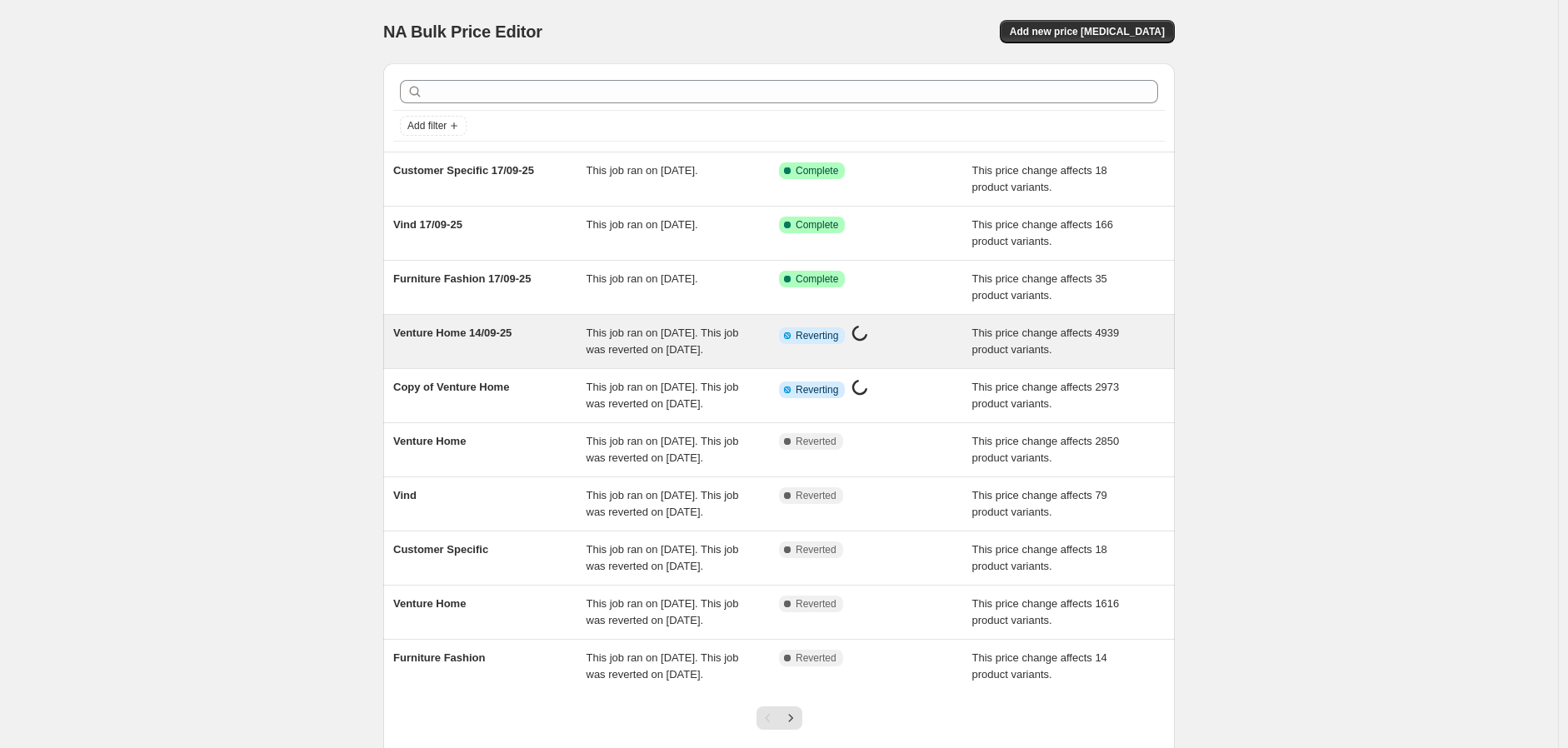
click at [536, 345] on div "Venture Home 14/09-25" at bounding box center [490, 341] width 194 height 33
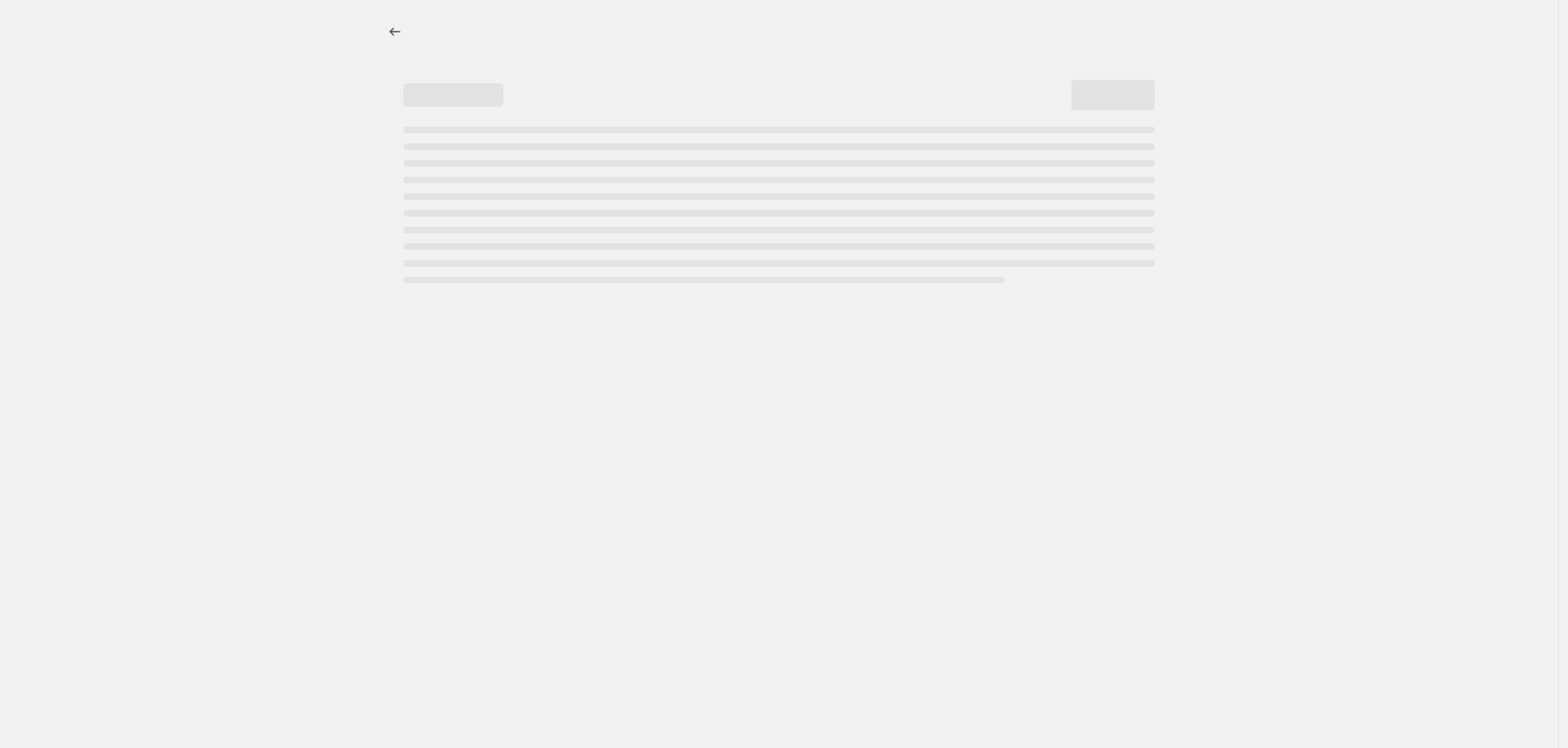
select select "margin"
select select "collection"
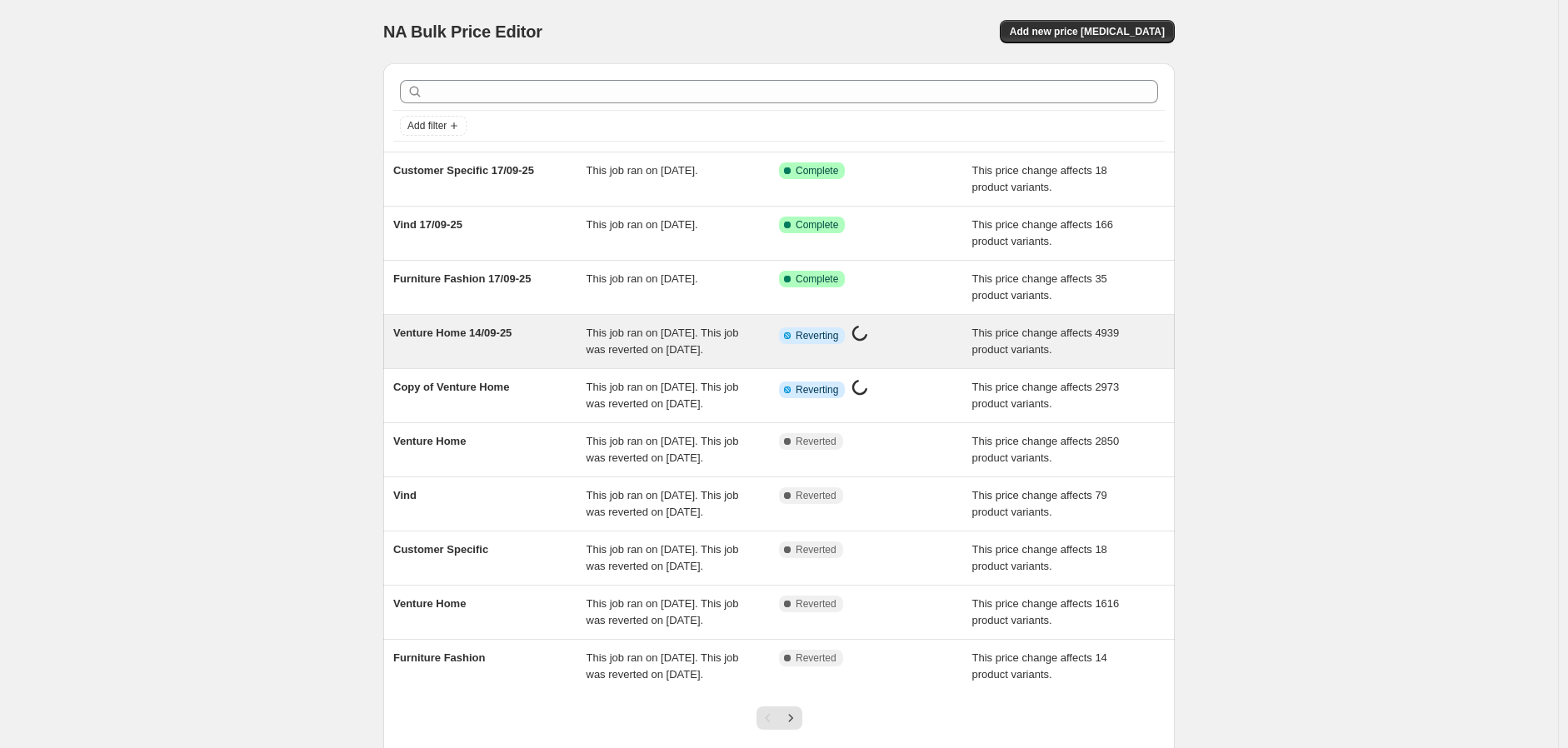
click at [511, 336] on span "Venture Home 14/09-25" at bounding box center [452, 333] width 118 height 13
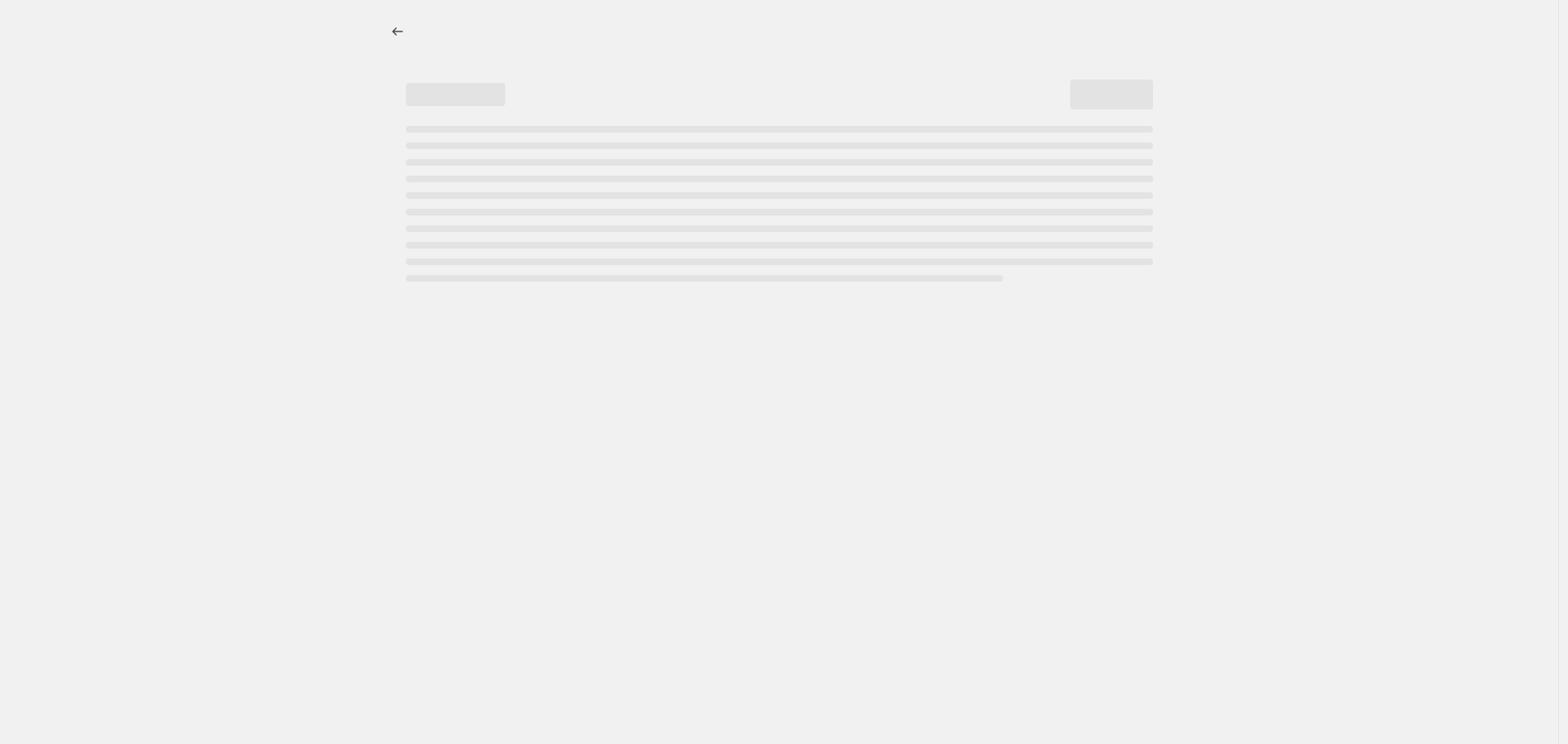
select select "margin"
select select "collection"
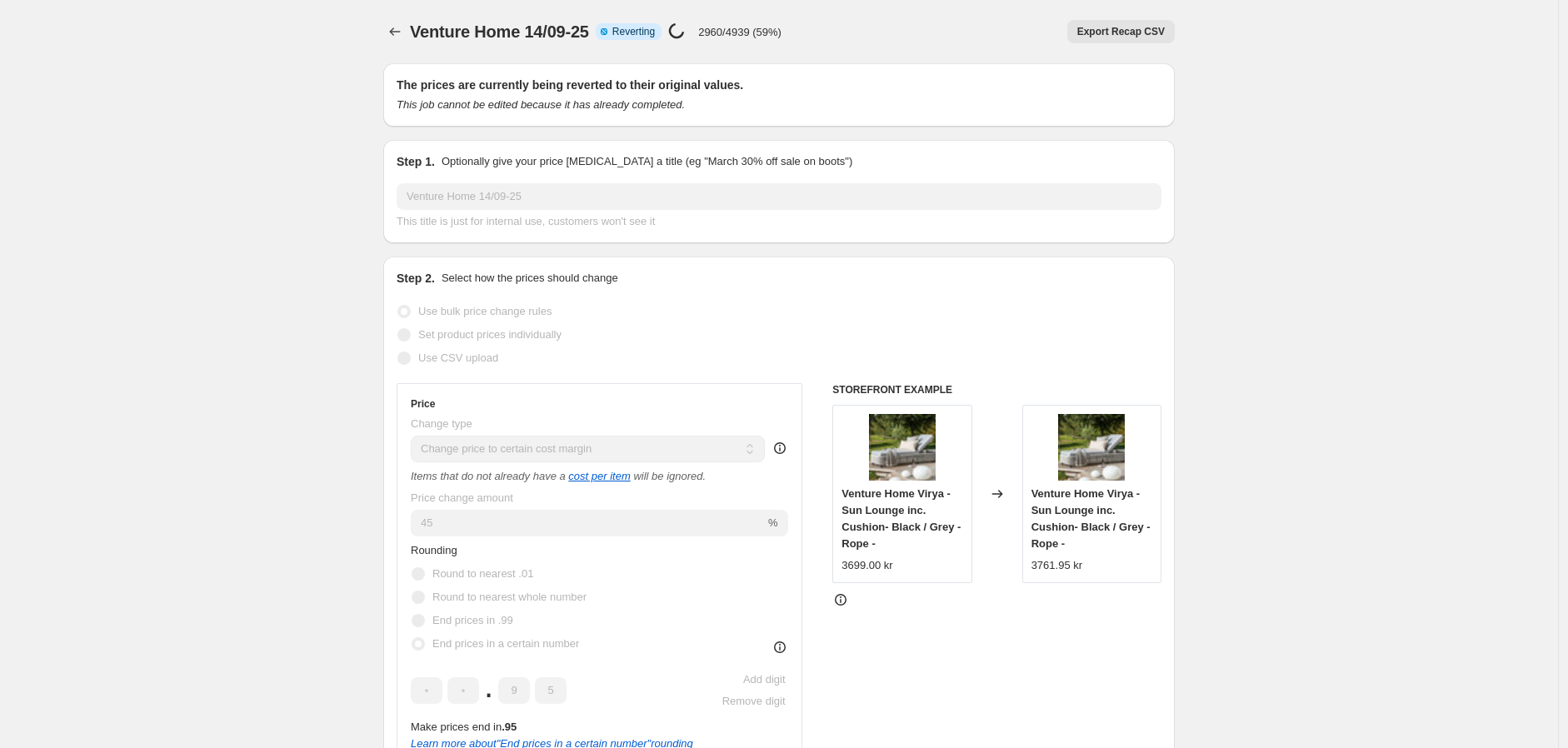
select select "margin"
select select "collection"
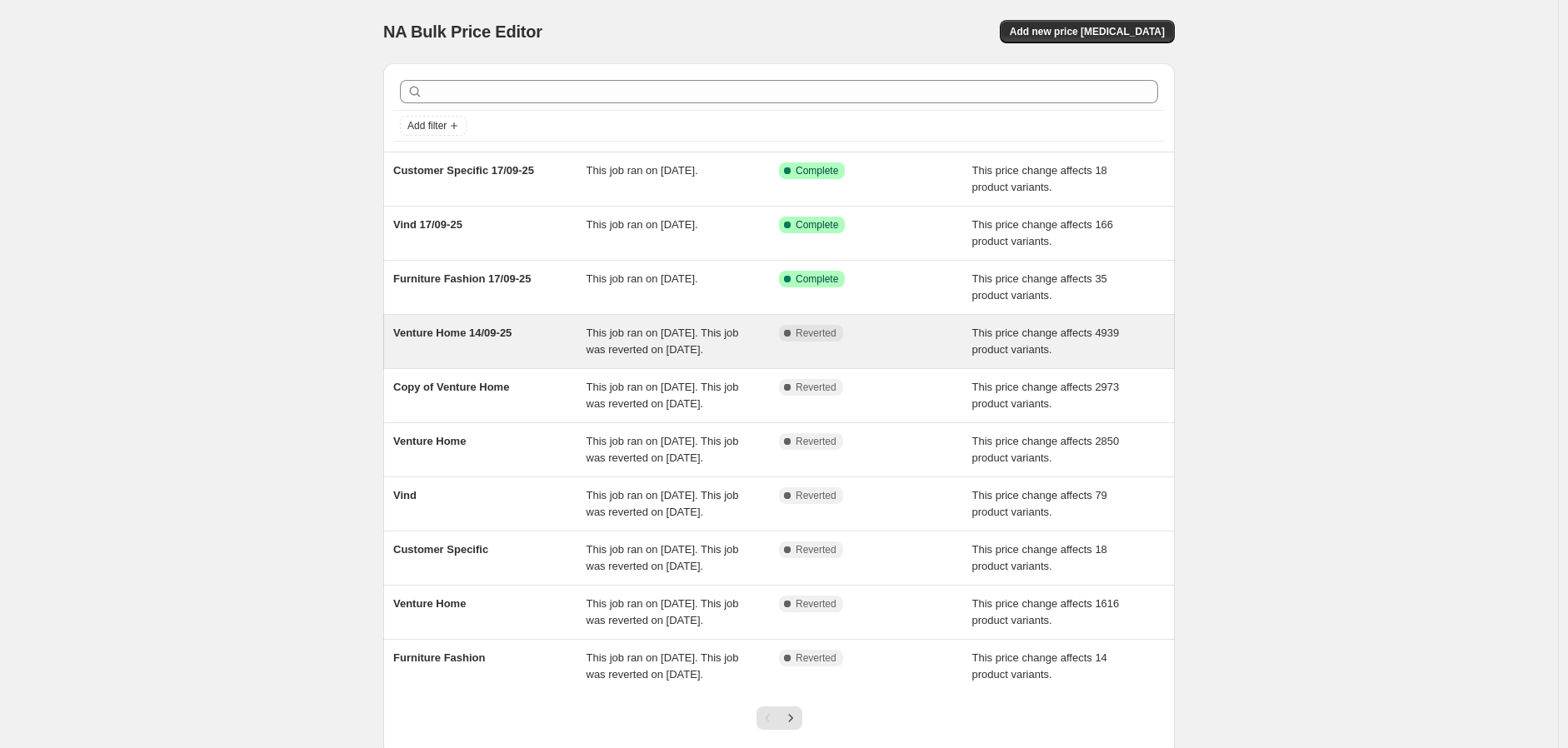
click at [501, 339] on span "Venture Home 14/09-25" at bounding box center [452, 333] width 118 height 13
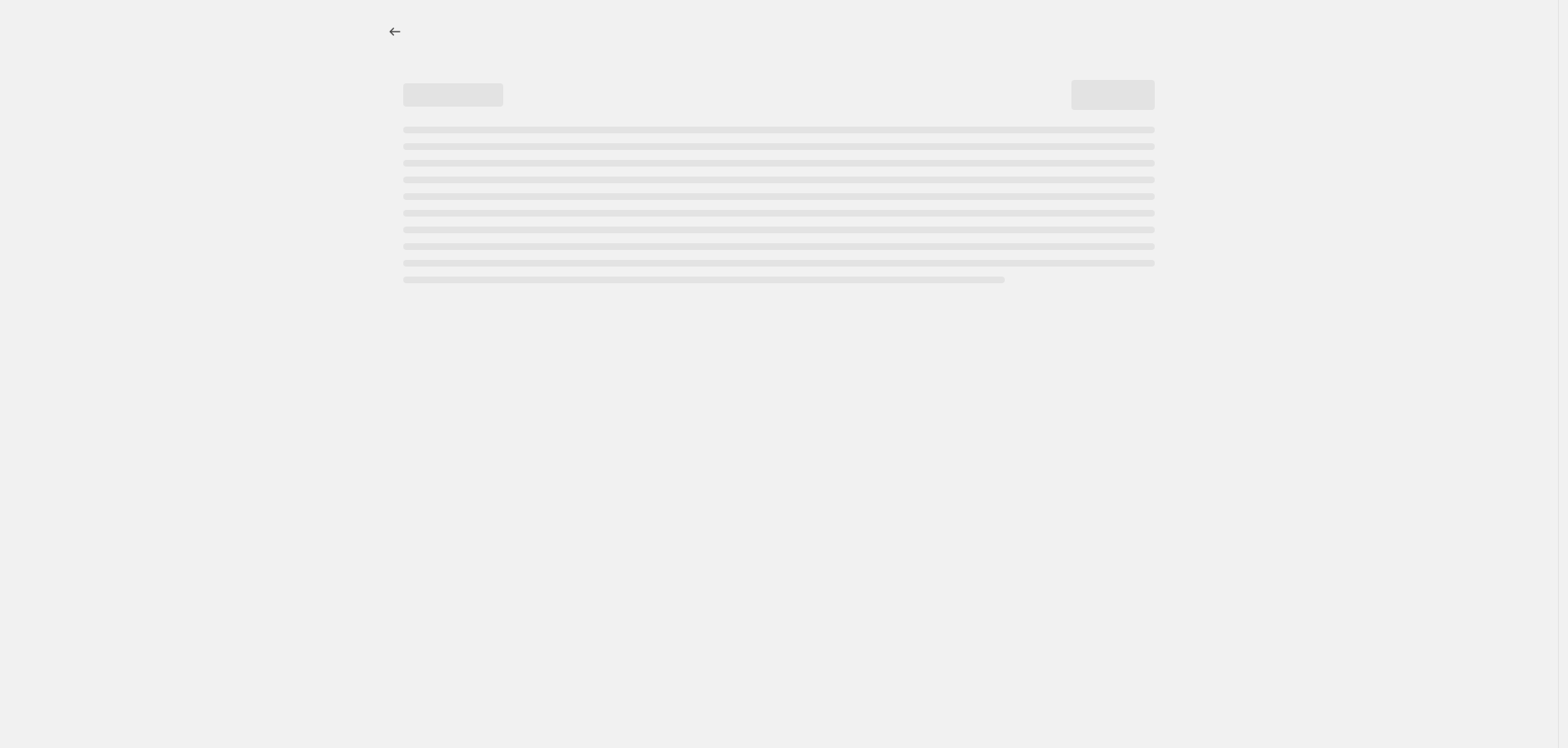
select select "margin"
select select "collection"
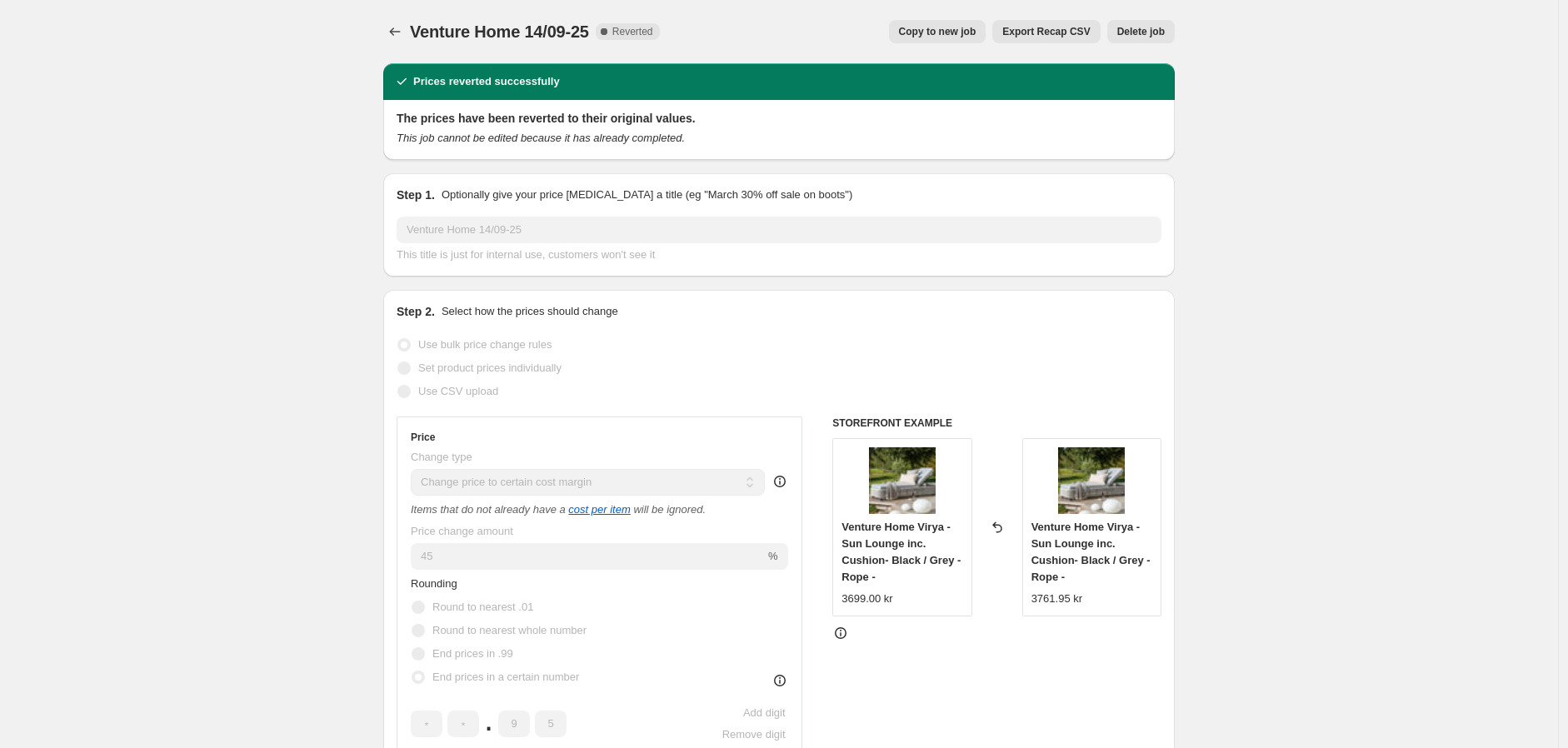
click at [977, 27] on span "Copy to new job" at bounding box center [938, 31] width 78 height 13
select select "margin"
select select "collection"
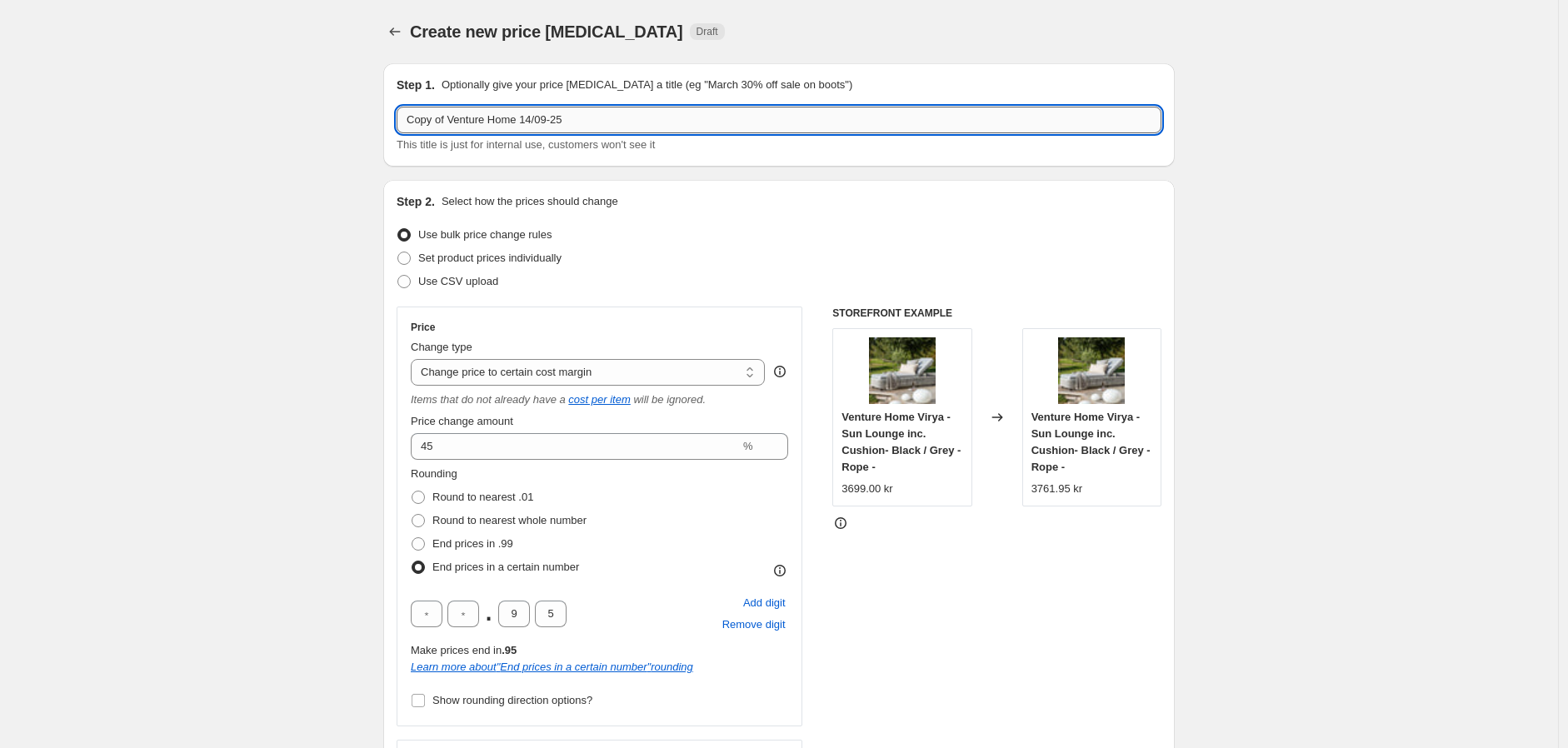
click at [528, 123] on input "Copy of Venture Home 14/09-25" at bounding box center [779, 120] width 765 height 27
type input "Copy of Venture Home 17/09-25"
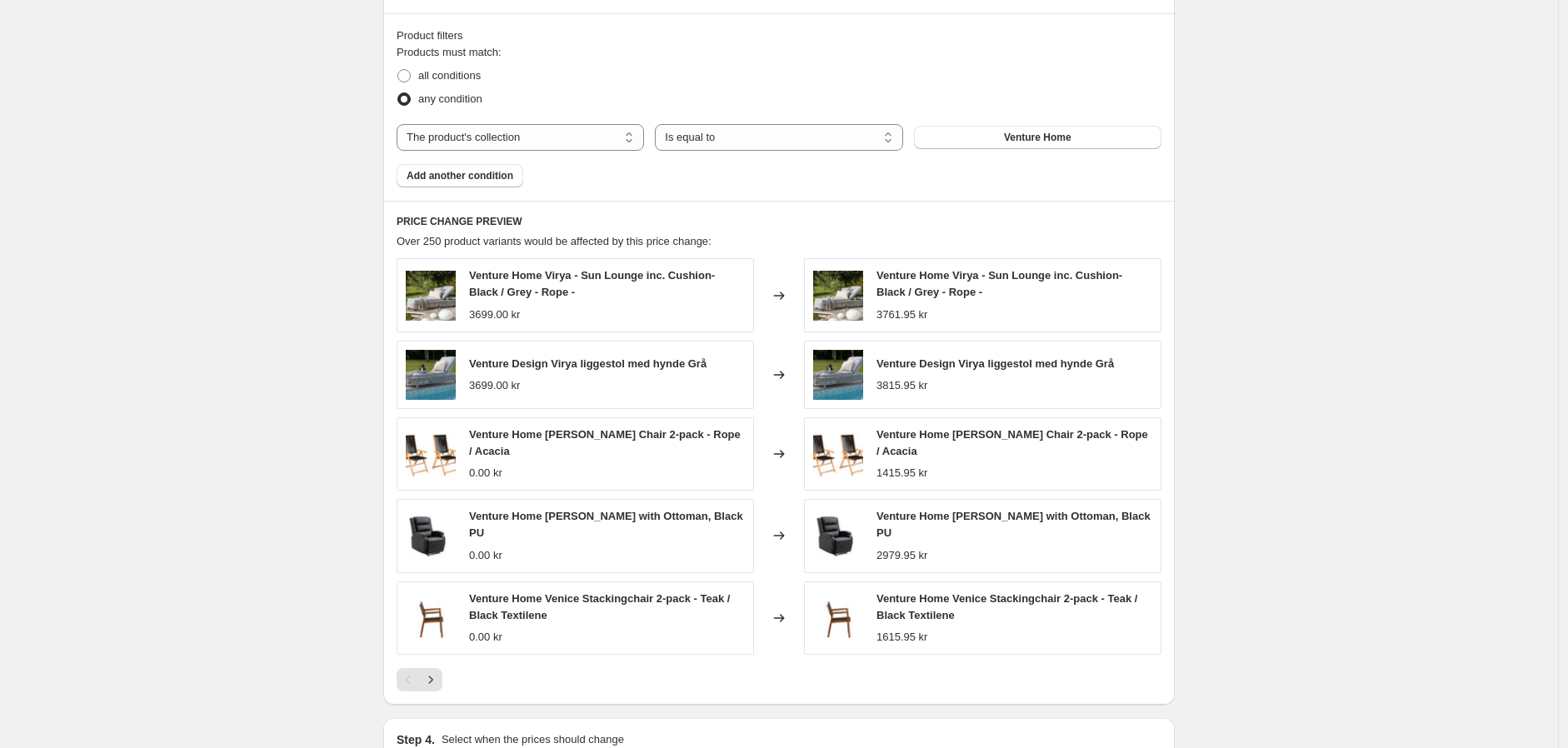
scroll to position [1203, 0]
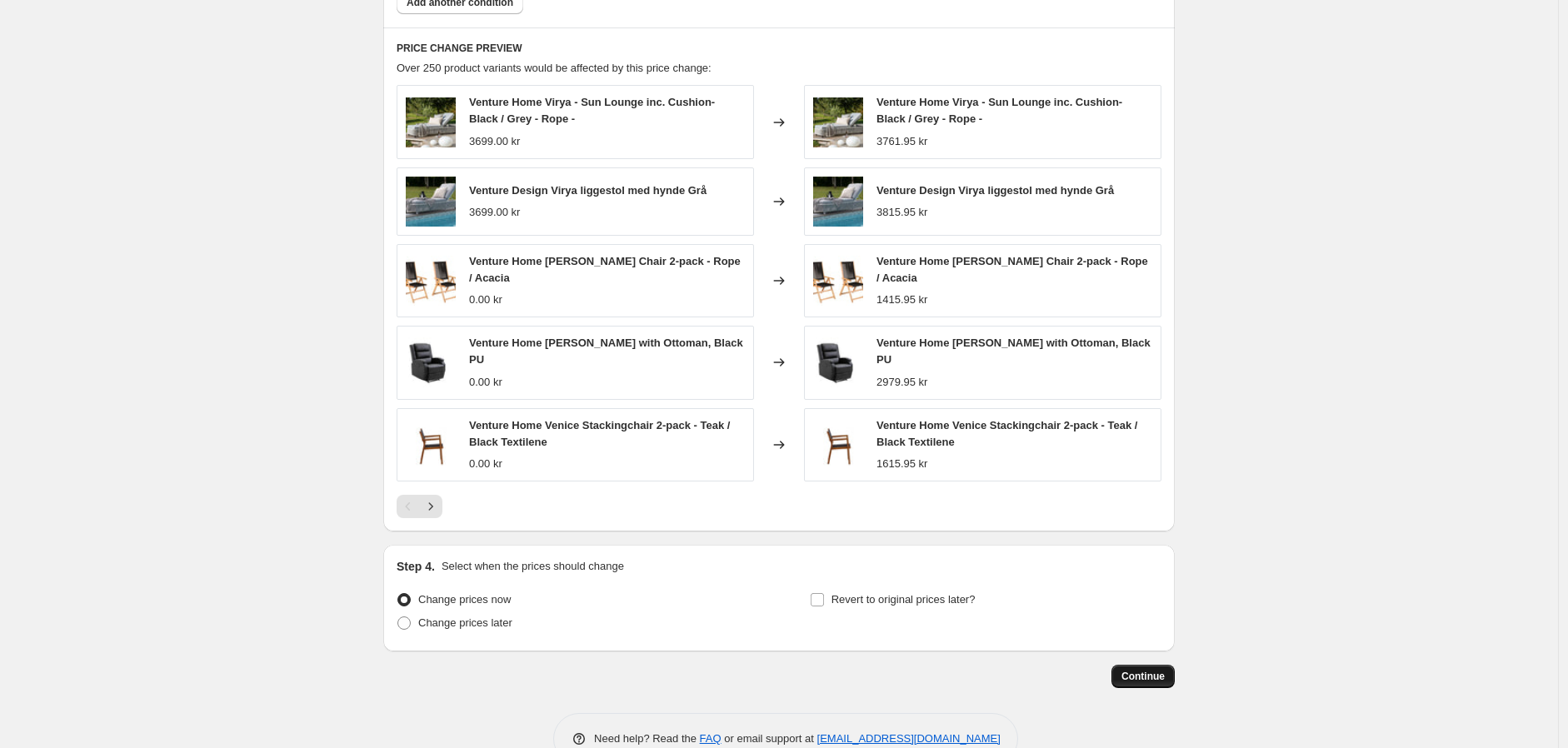
click at [1160, 673] on span "Continue" at bounding box center [1143, 676] width 43 height 13
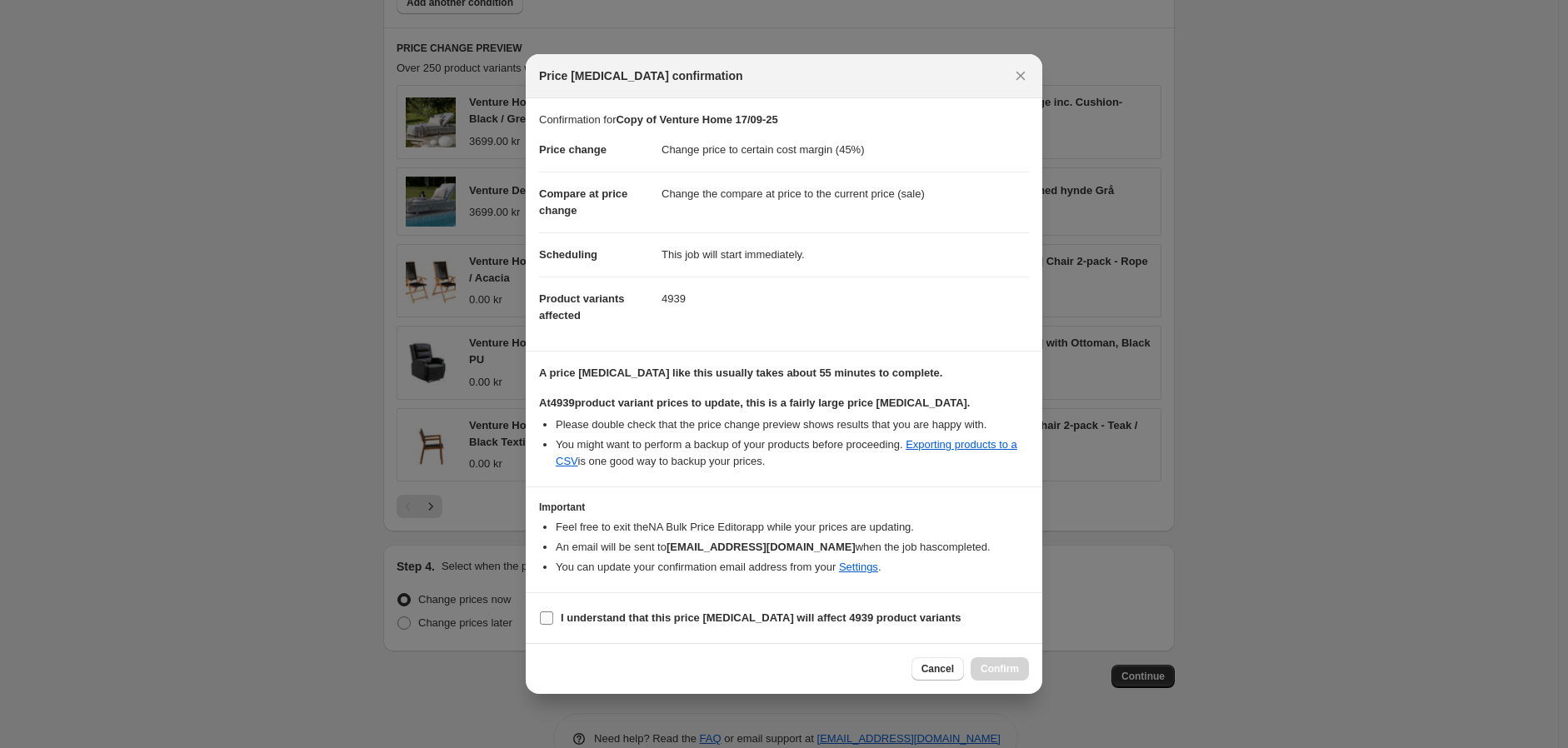
click at [550, 624] on input "I understand that this price change job will affect 4939 product variants" at bounding box center [546, 617] width 13 height 13
checkbox input "true"
click at [1011, 663] on span "Confirm" at bounding box center [1000, 668] width 38 height 13
